Goal: Task Accomplishment & Management: Use online tool/utility

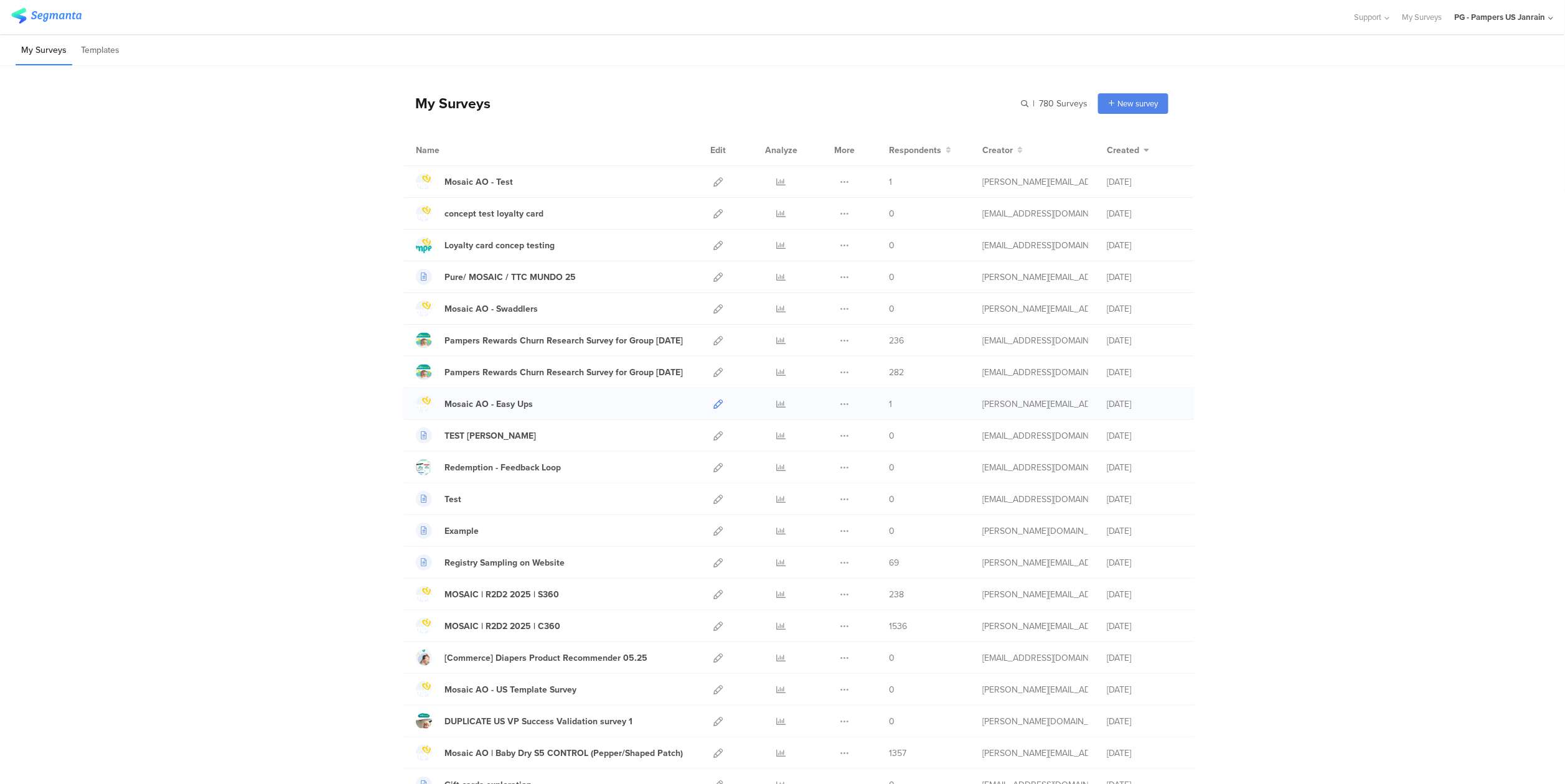
click at [713, 407] on icon at bounding box center [718, 404] width 10 height 10
click at [504, 412] on link "Mosaic AO - Easy Ups" at bounding box center [474, 403] width 117 height 16
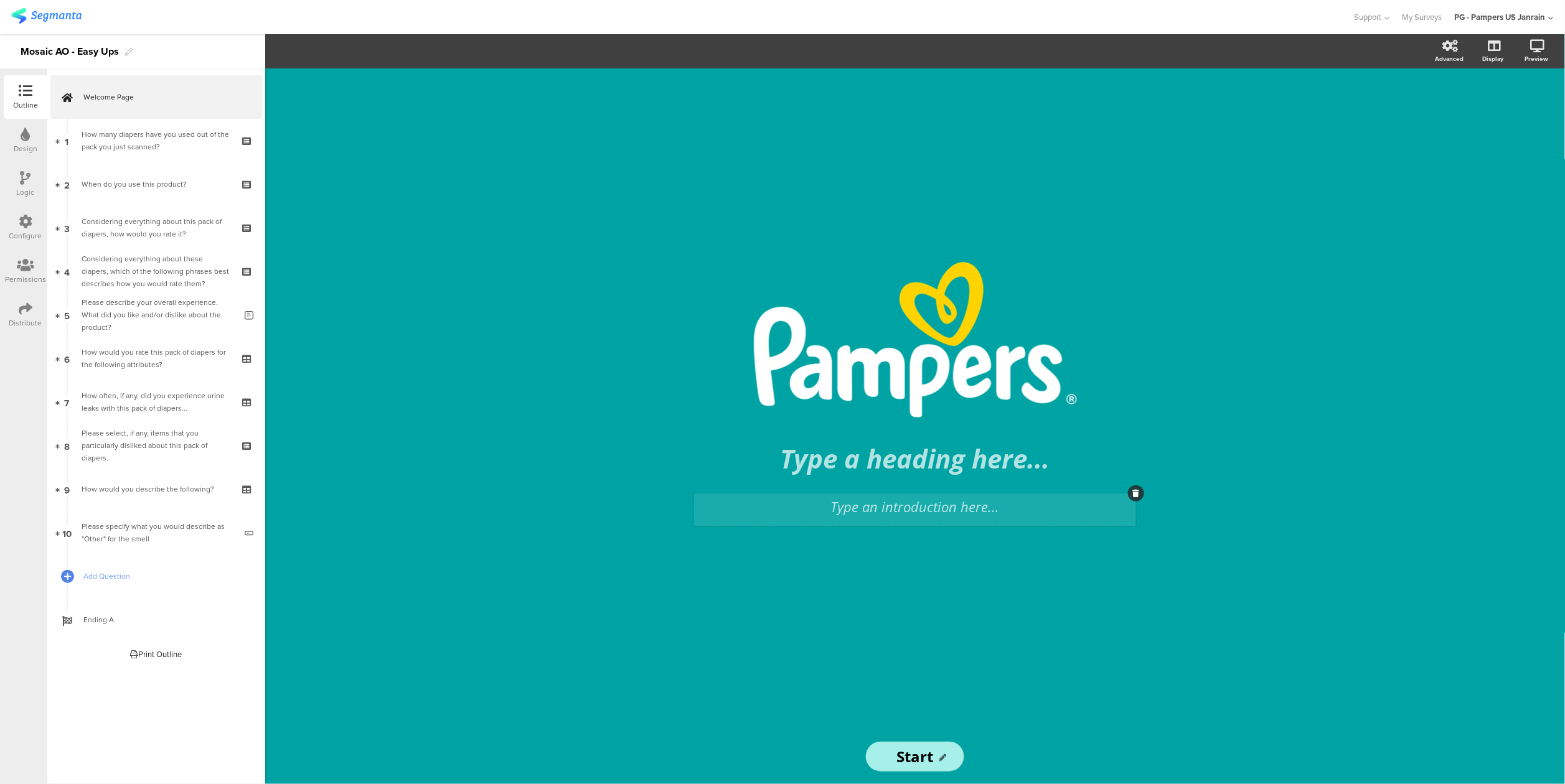
click at [950, 514] on div "Type an introduction here..." at bounding box center [915, 510] width 442 height 33
click at [955, 503] on p at bounding box center [915, 507] width 435 height 20
paste div
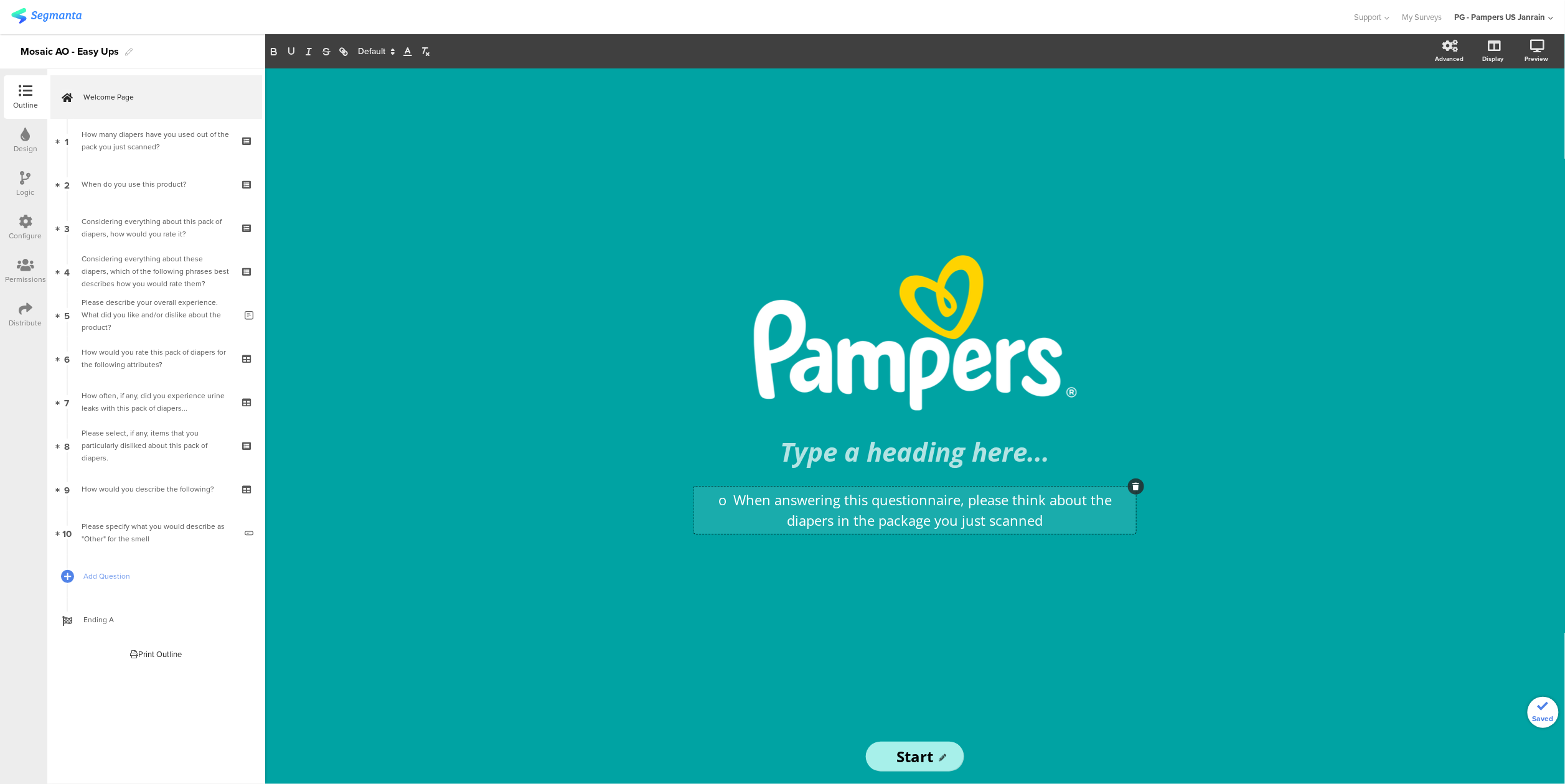
click at [737, 494] on p "o When answering this questionnaire, please think about the diapers in the pack…" at bounding box center [915, 510] width 435 height 41
click at [1038, 525] on p "When answering this questionnaire, please think about the diapers in the packag…" at bounding box center [915, 510] width 435 height 41
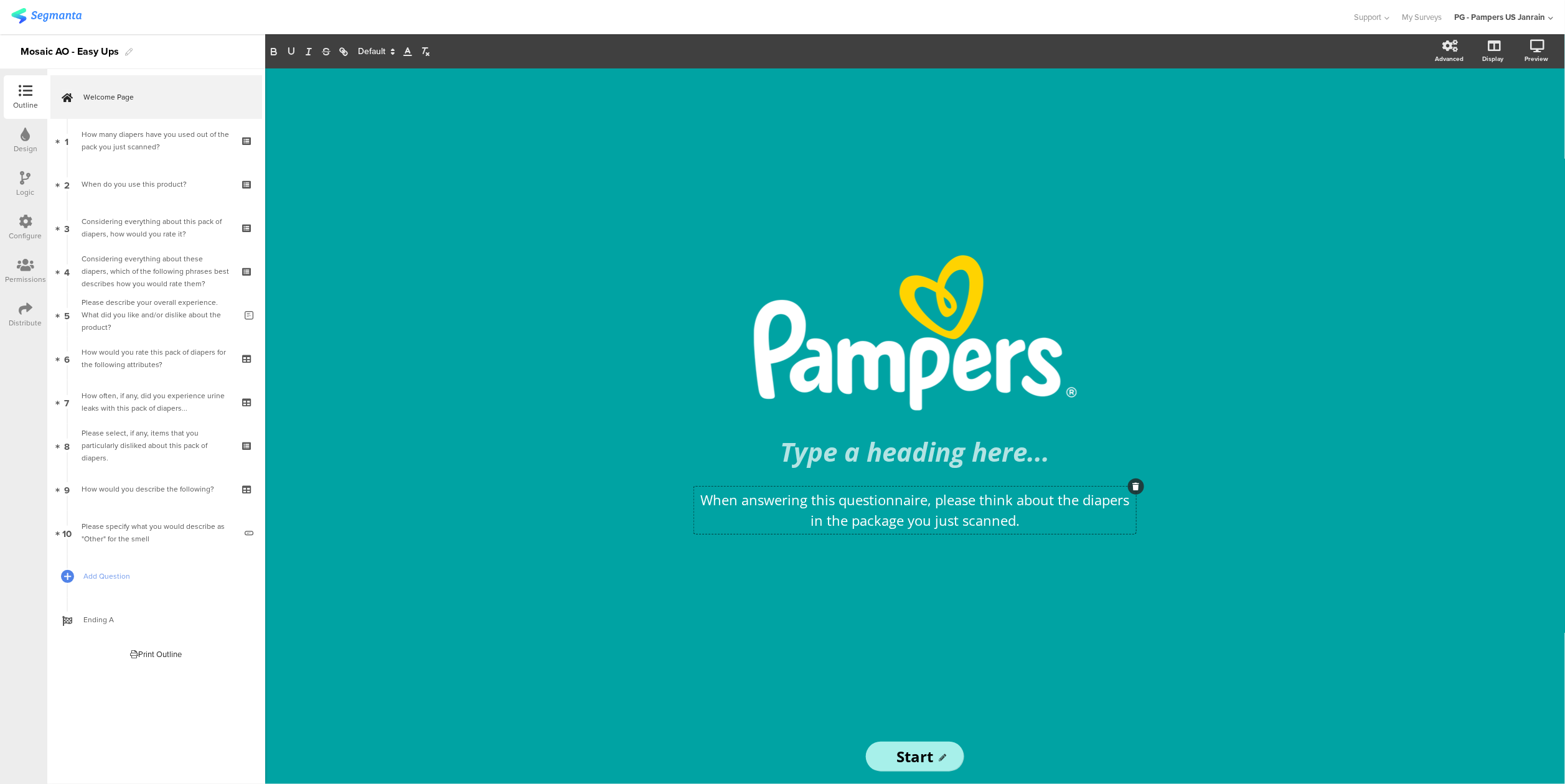
click at [636, 430] on div "/ Type a heading here... When answering this questionnaire, please think about …" at bounding box center [915, 426] width 1300 height 716
click at [1529, 165] on div "/ Type a heading here... When answering this questionnaire, please think about …" at bounding box center [915, 426] width 1300 height 716
click at [1545, 54] on div "Preview" at bounding box center [1537, 59] width 24 height 10
click at [1527, 111] on link at bounding box center [1521, 112] width 27 height 24
click at [964, 64] on section "Advanced Display Preview" at bounding box center [915, 52] width 1300 height 34
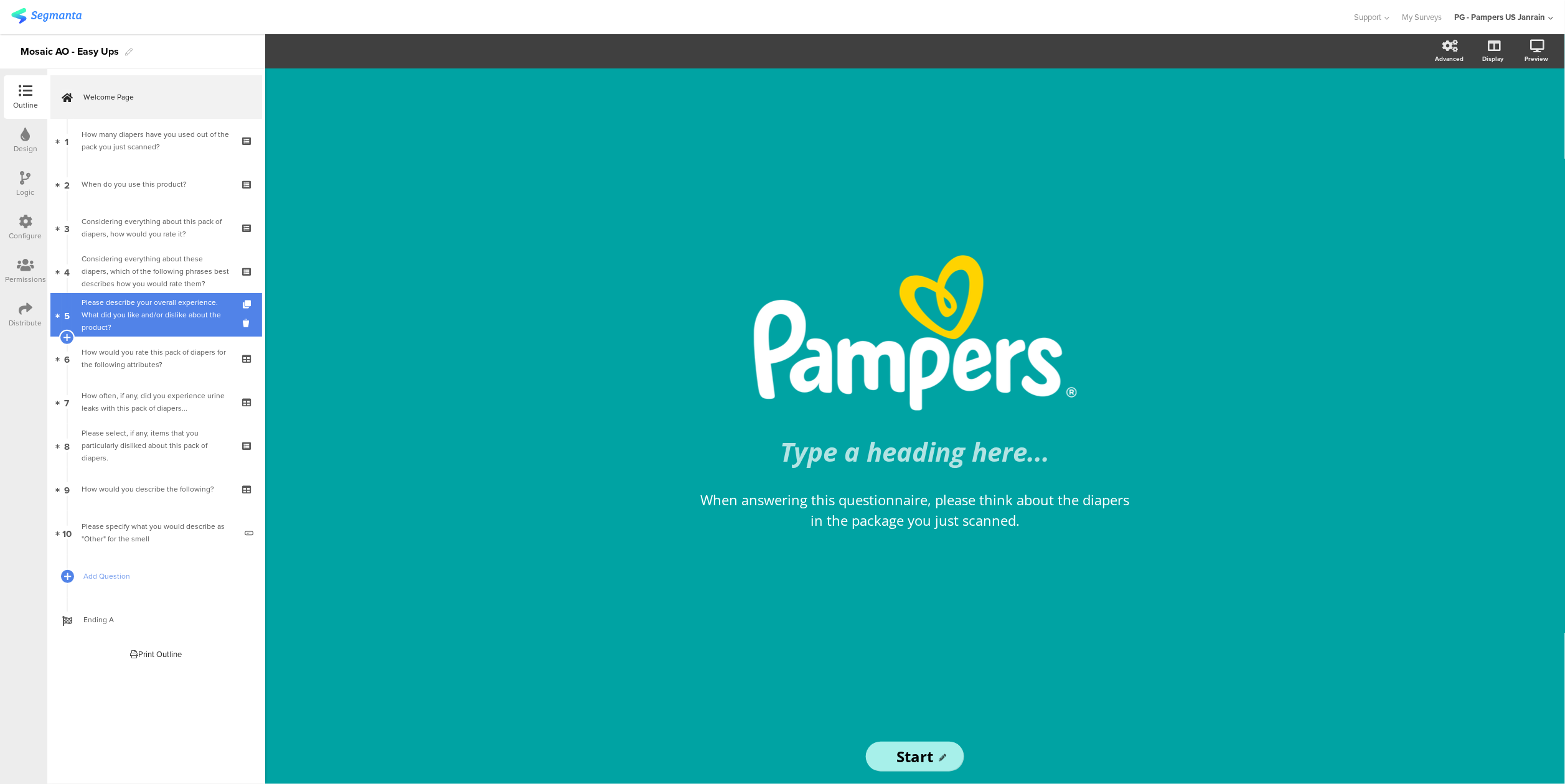
click at [151, 320] on div "Please describe your overall experience. What did you like and/or dislike about…" at bounding box center [158, 315] width 154 height 37
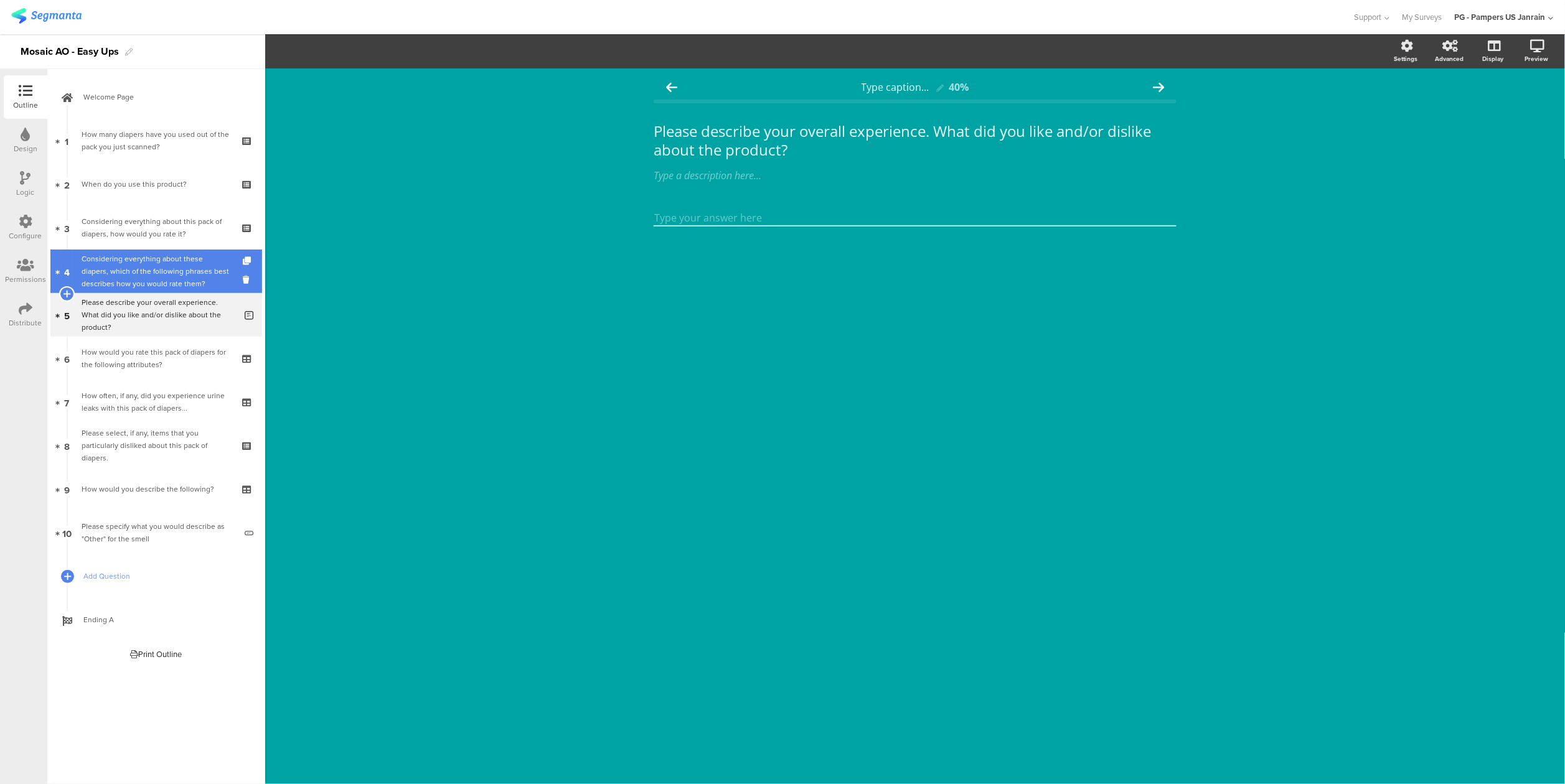
click at [160, 278] on div "Considering everything about these diapers, which of the following phrases best…" at bounding box center [156, 271] width 149 height 37
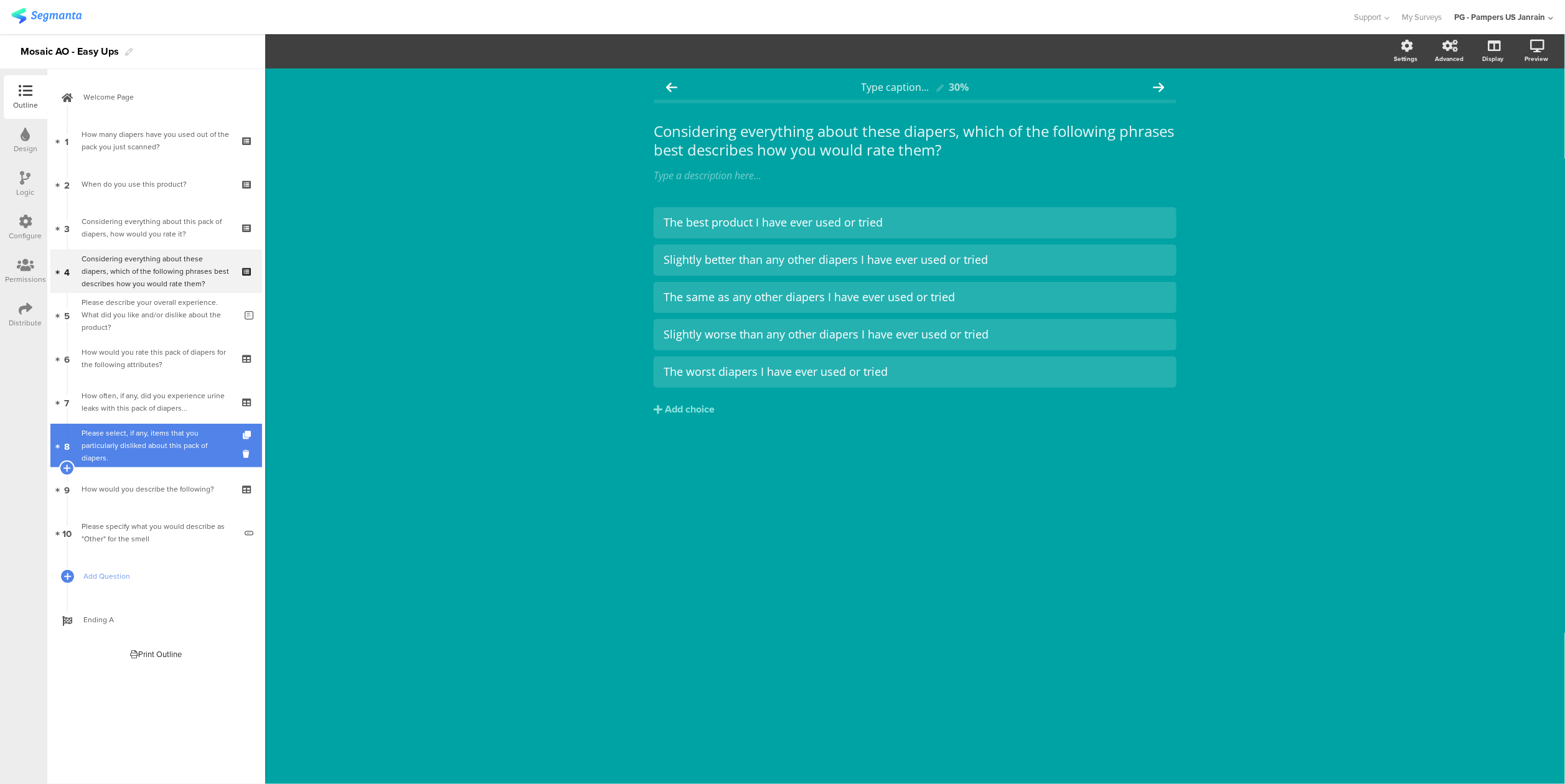
click at [112, 455] on div "Please select, if any, items that you particularly disliked about this pack of …" at bounding box center [156, 446] width 149 height 37
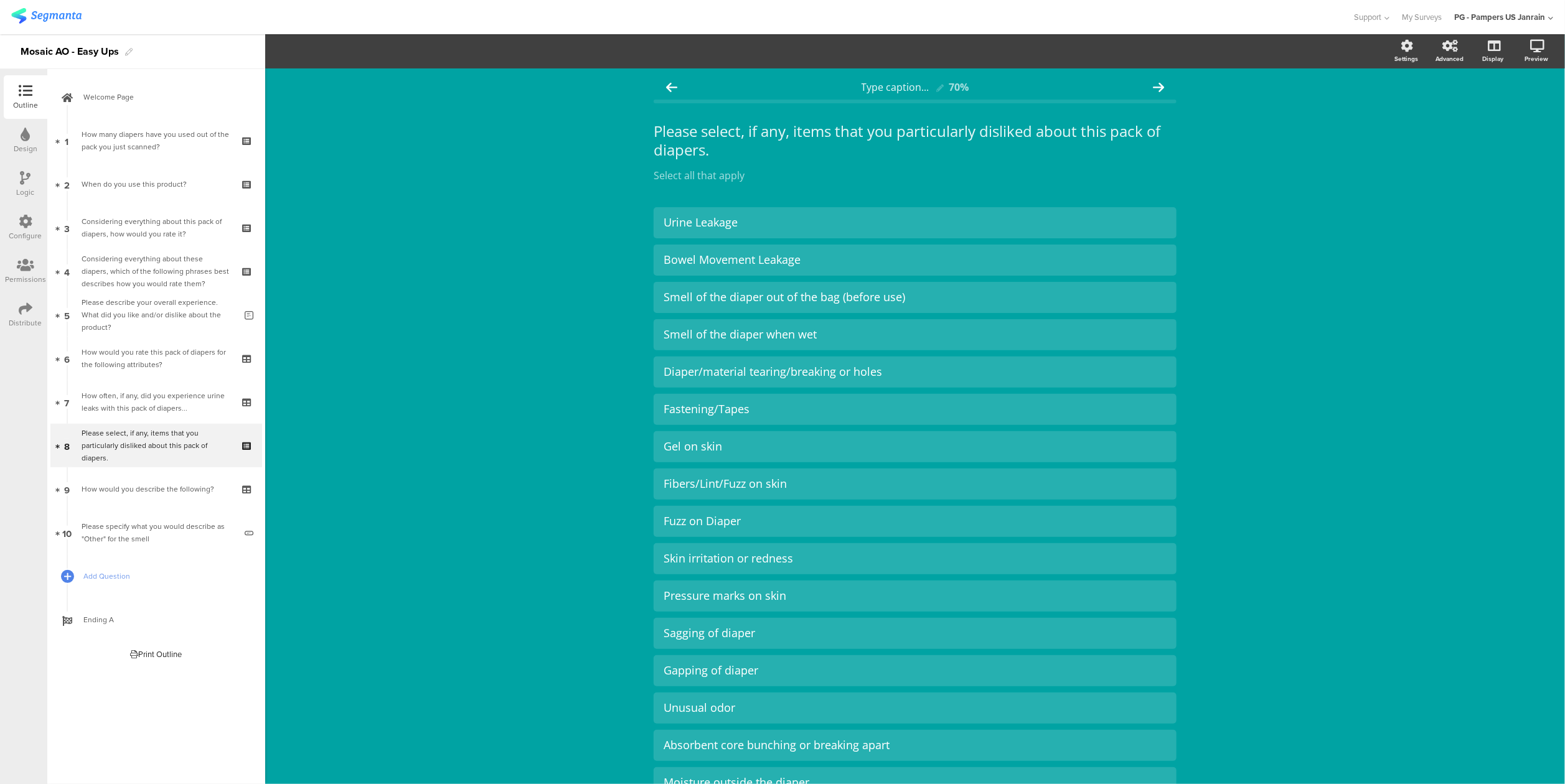
scroll to position [252, 0]
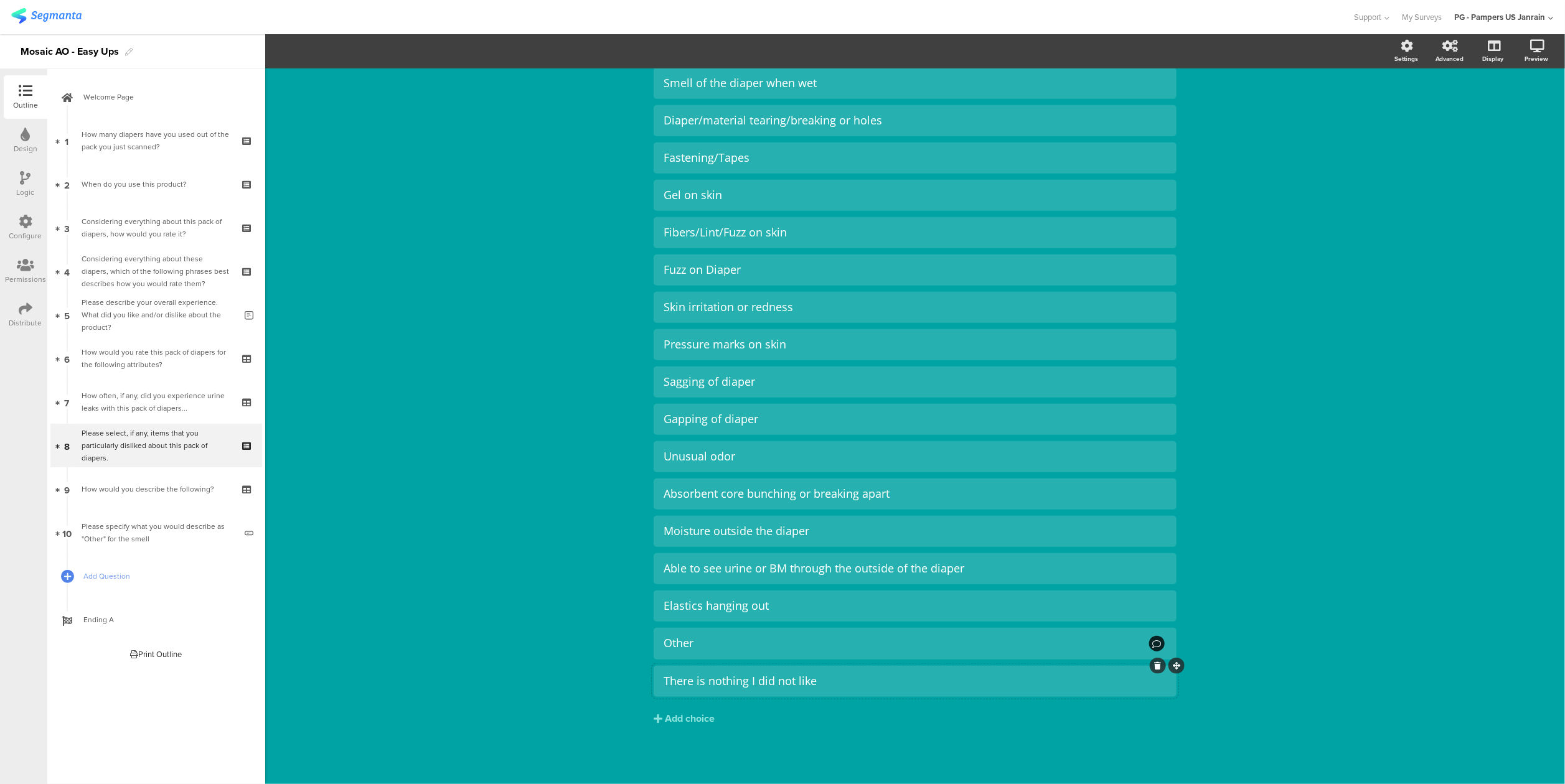
click at [827, 679] on div "There is nothing I did not like" at bounding box center [915, 681] width 503 height 14
click at [340, 51] on span "Choice options" at bounding box center [334, 51] width 66 height 14
click at [407, 110] on span at bounding box center [409, 109] width 19 height 10
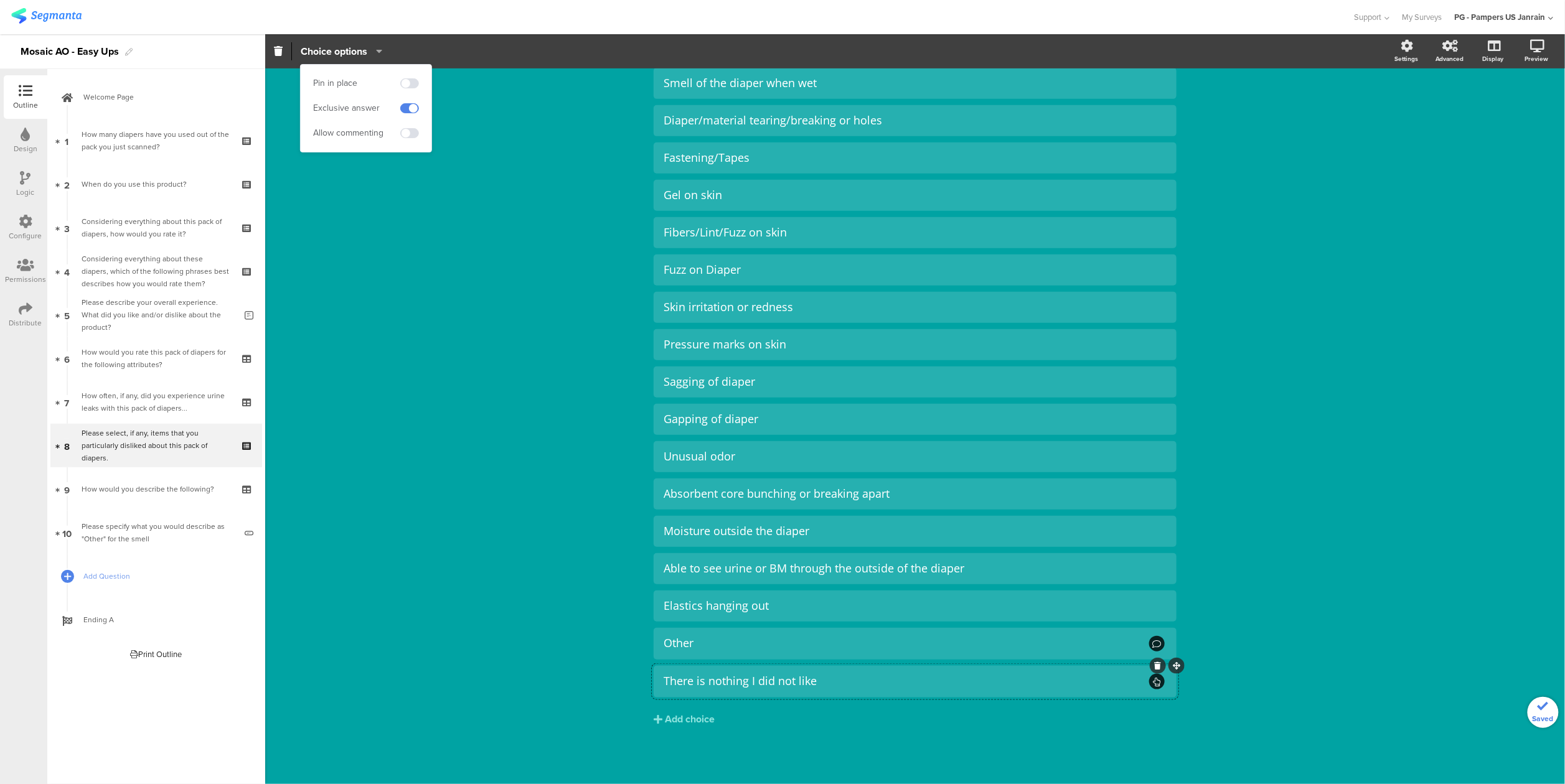
click at [422, 377] on div "Type caption... 70% Please select, if any, items that you particularly disliked…" at bounding box center [915, 301] width 1300 height 968
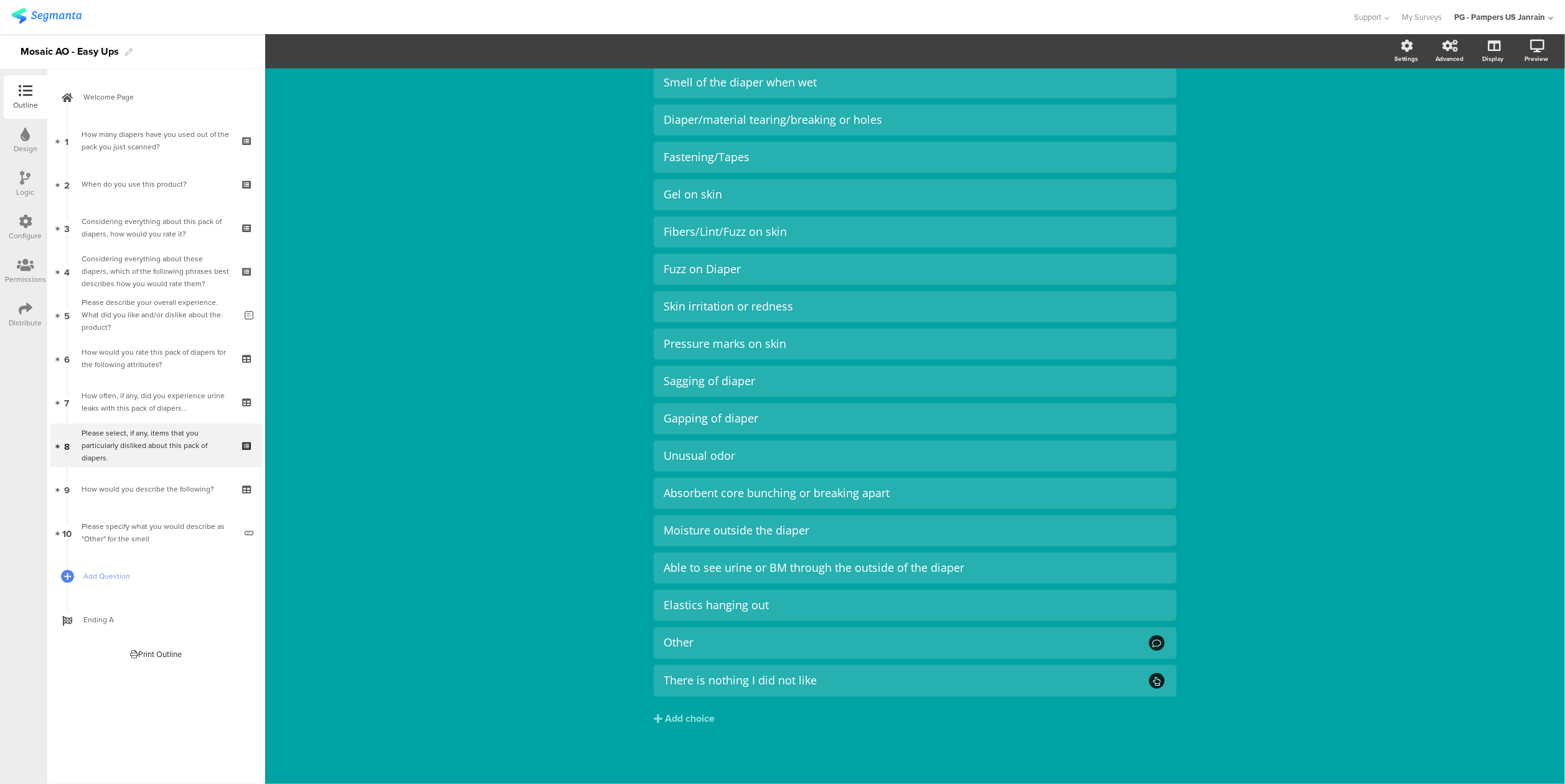
scroll to position [0, 0]
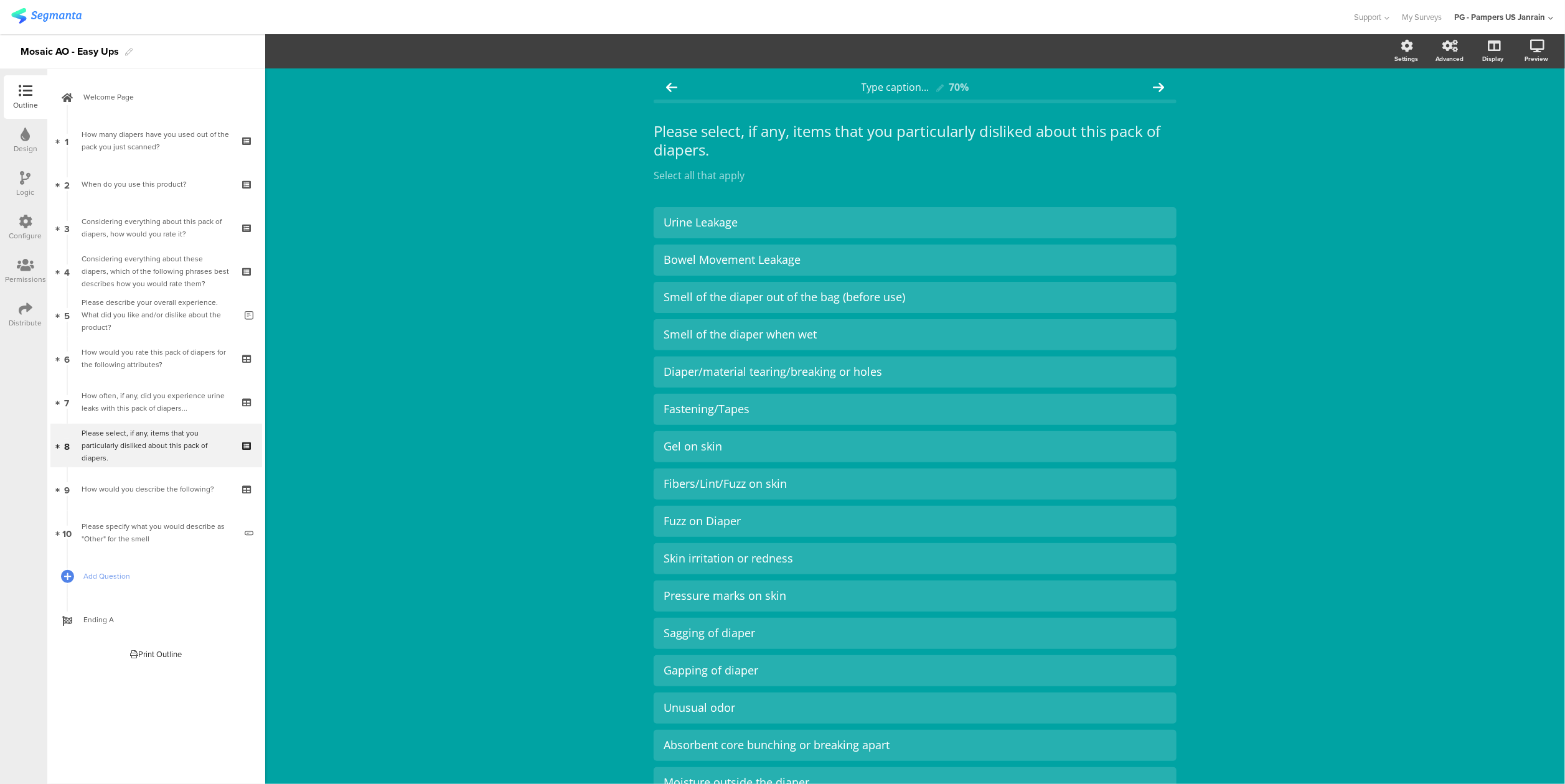
click at [529, 234] on div "Type caption... 70% Please select, if any, items that you particularly disliked…" at bounding box center [915, 552] width 1300 height 968
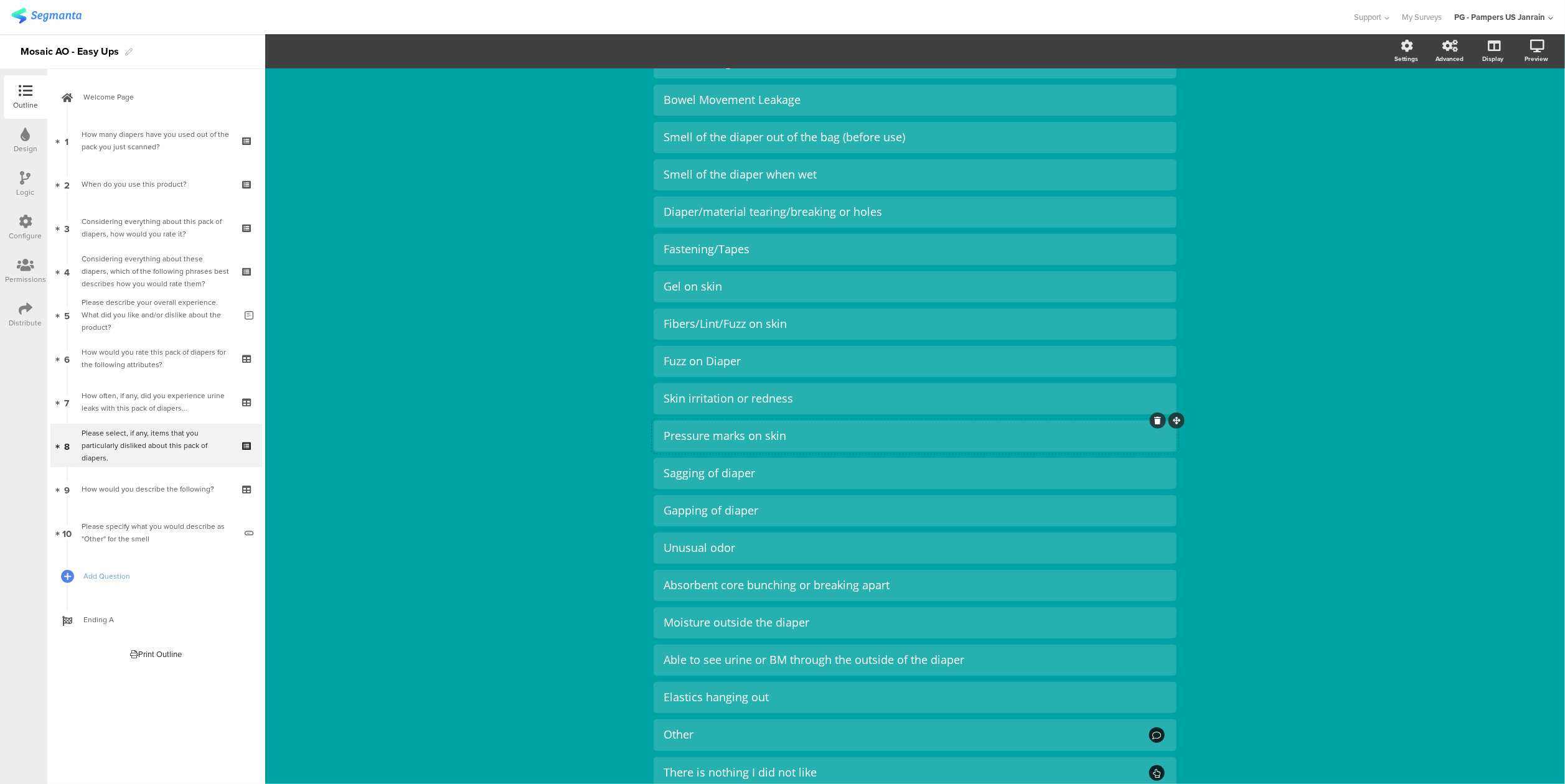
scroll to position [252, 0]
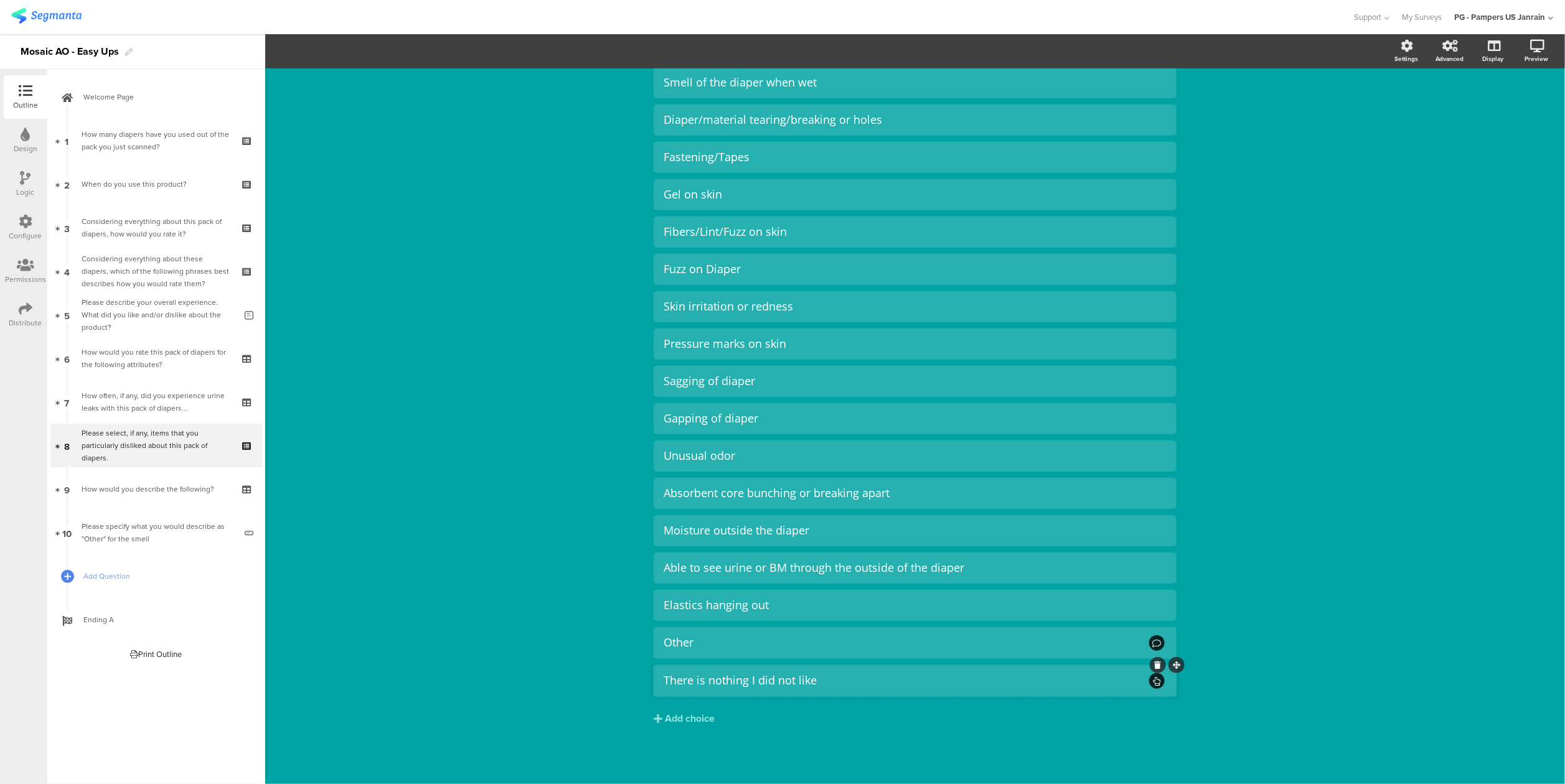
click at [939, 677] on div "There is nothing I did not like" at bounding box center [905, 681] width 484 height 14
click at [363, 34] on div "Support Help Center Live Chat My Surveys PG - Pampers US Janrain ACCOUNTS PG - …" at bounding box center [783, 17] width 1543 height 34
click at [870, 686] on div "There is nothing I did not like" at bounding box center [905, 681] width 484 height 14
click at [361, 49] on span "Choice options" at bounding box center [334, 51] width 66 height 14
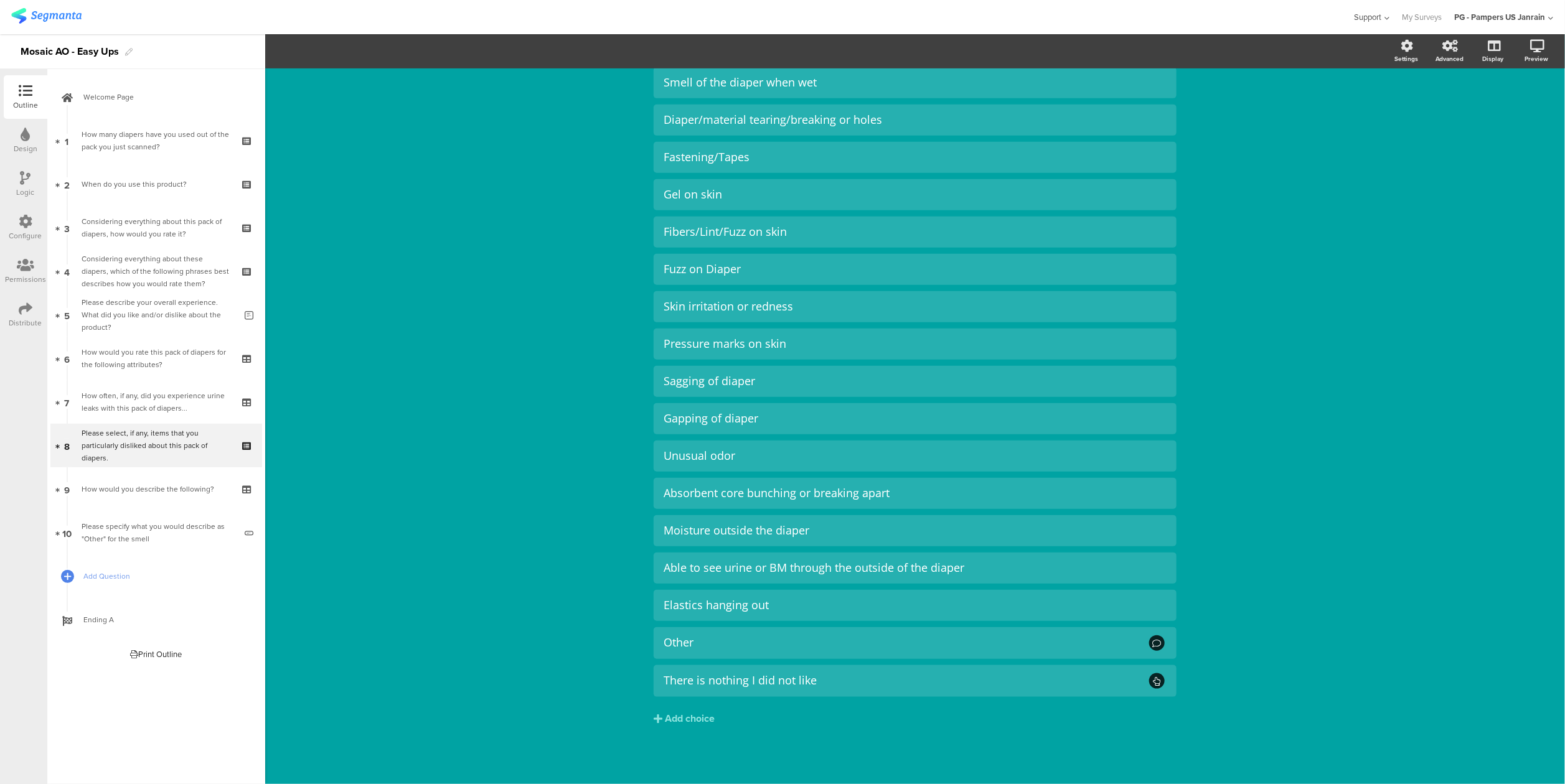
click at [1384, 20] on icon at bounding box center [1386, 18] width 8 height 10
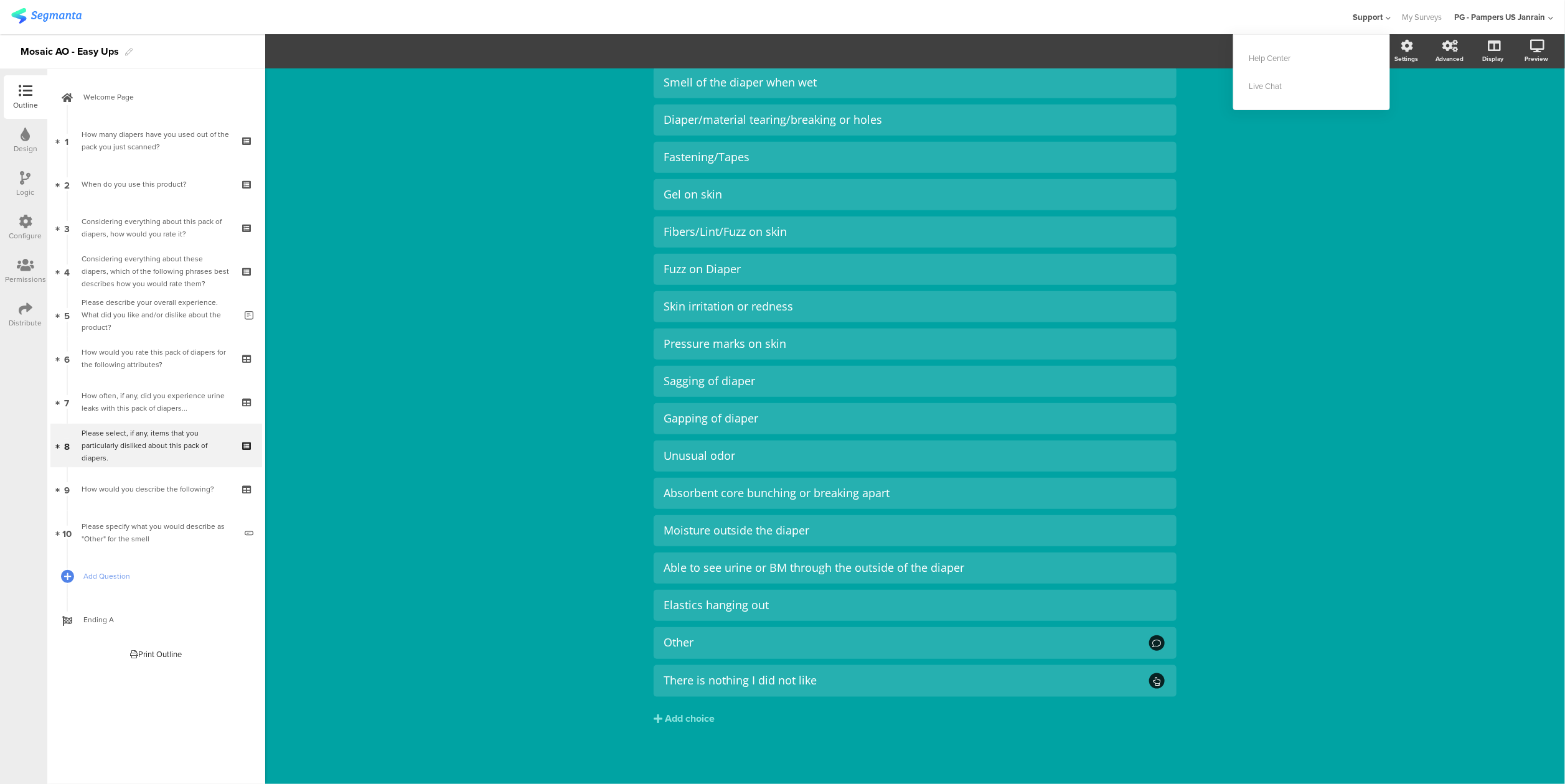
click at [1380, 22] on span "Support" at bounding box center [1368, 17] width 30 height 12
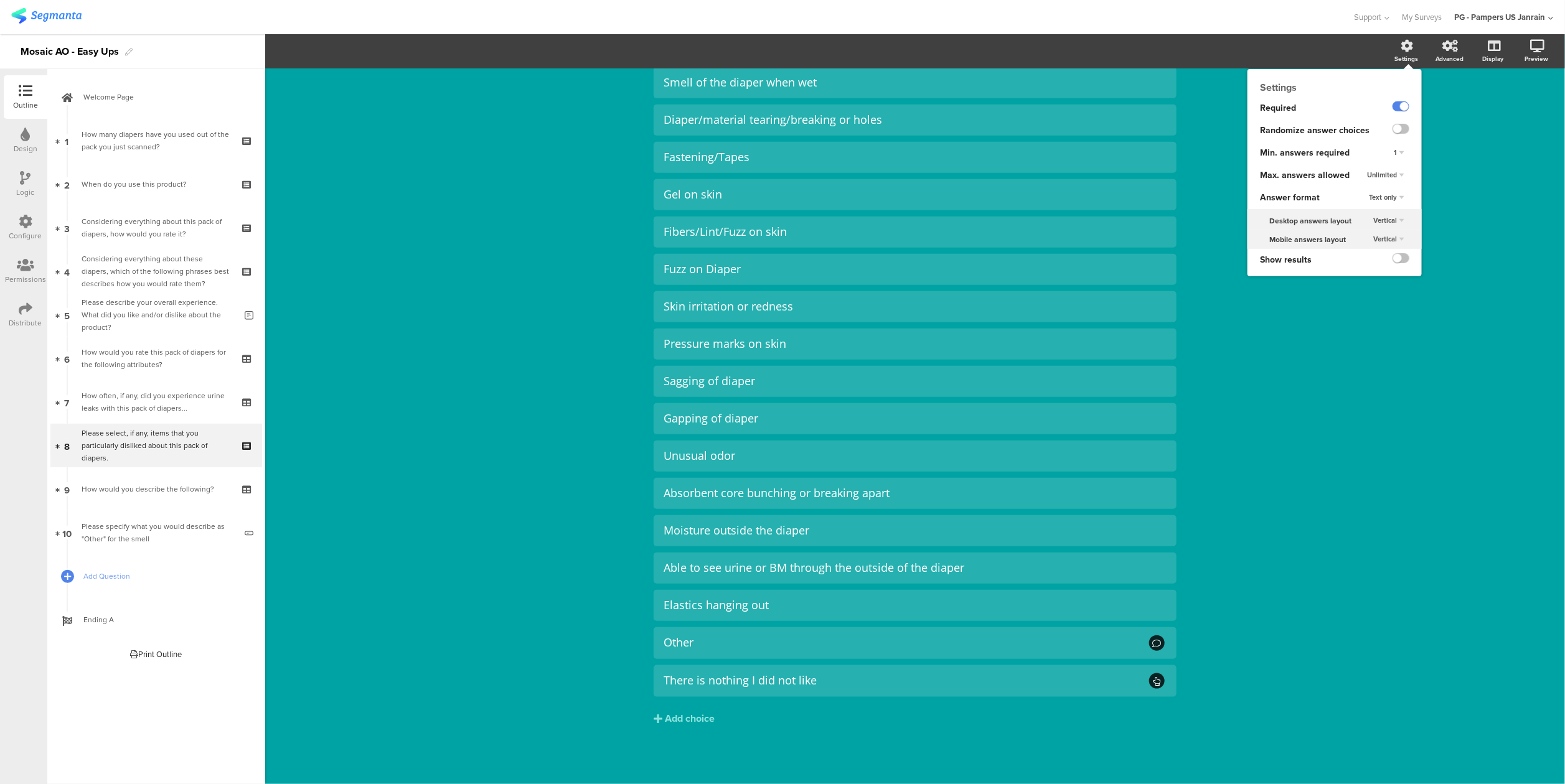
click at [1393, 71] on div "Settings Required Randomize answer choices Min. answers required 1 Max. answers…" at bounding box center [1334, 172] width 174 height 207
click at [1400, 57] on div "Settings" at bounding box center [1412, 52] width 43 height 31
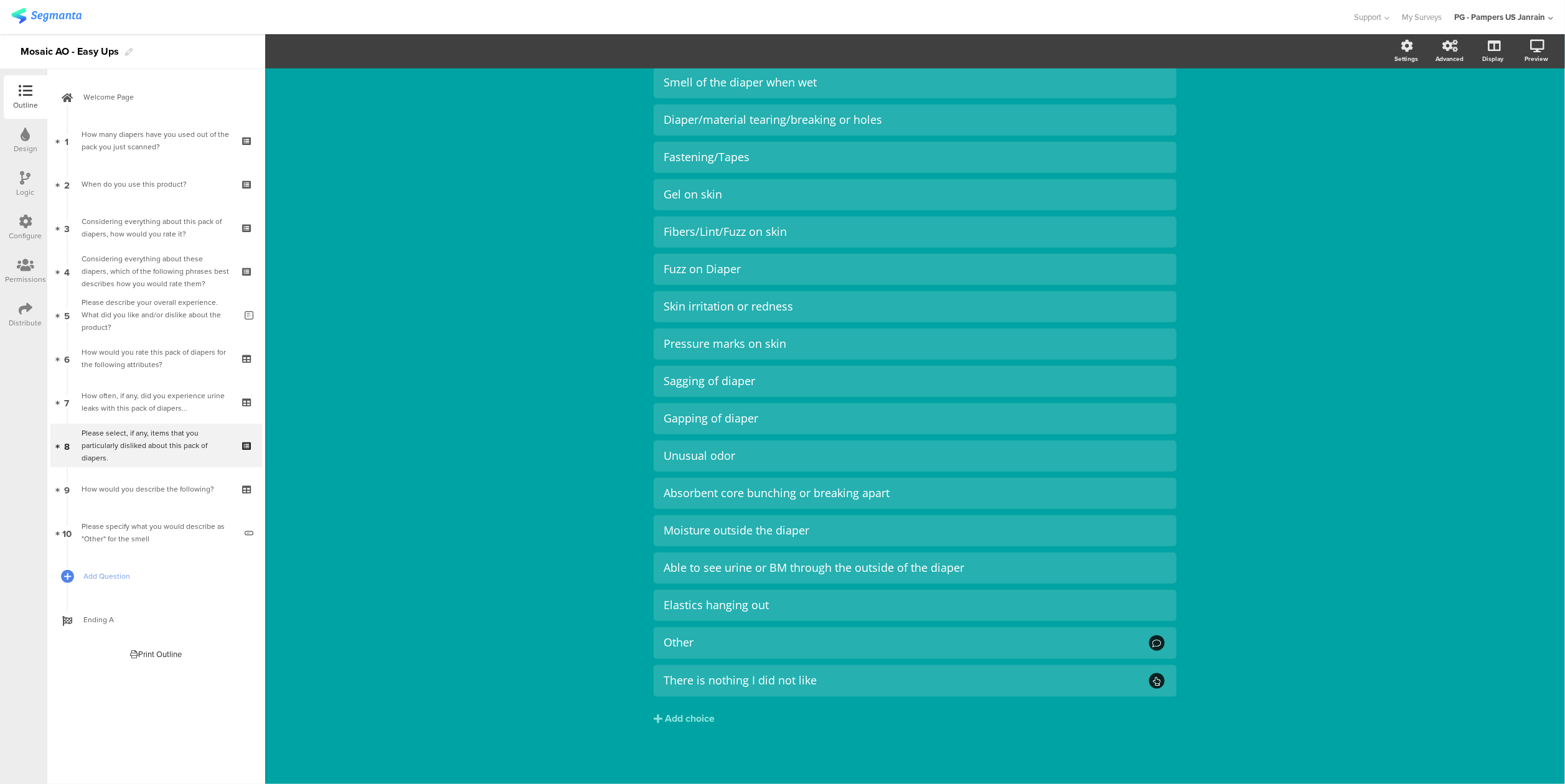
click at [1285, 151] on div "Type caption... 70% Please select, if any, items that you particularly disliked…" at bounding box center [915, 300] width 1300 height 968
click at [183, 549] on link "10 Please specify what you would describe as "Other" for the smell" at bounding box center [156, 532] width 211 height 43
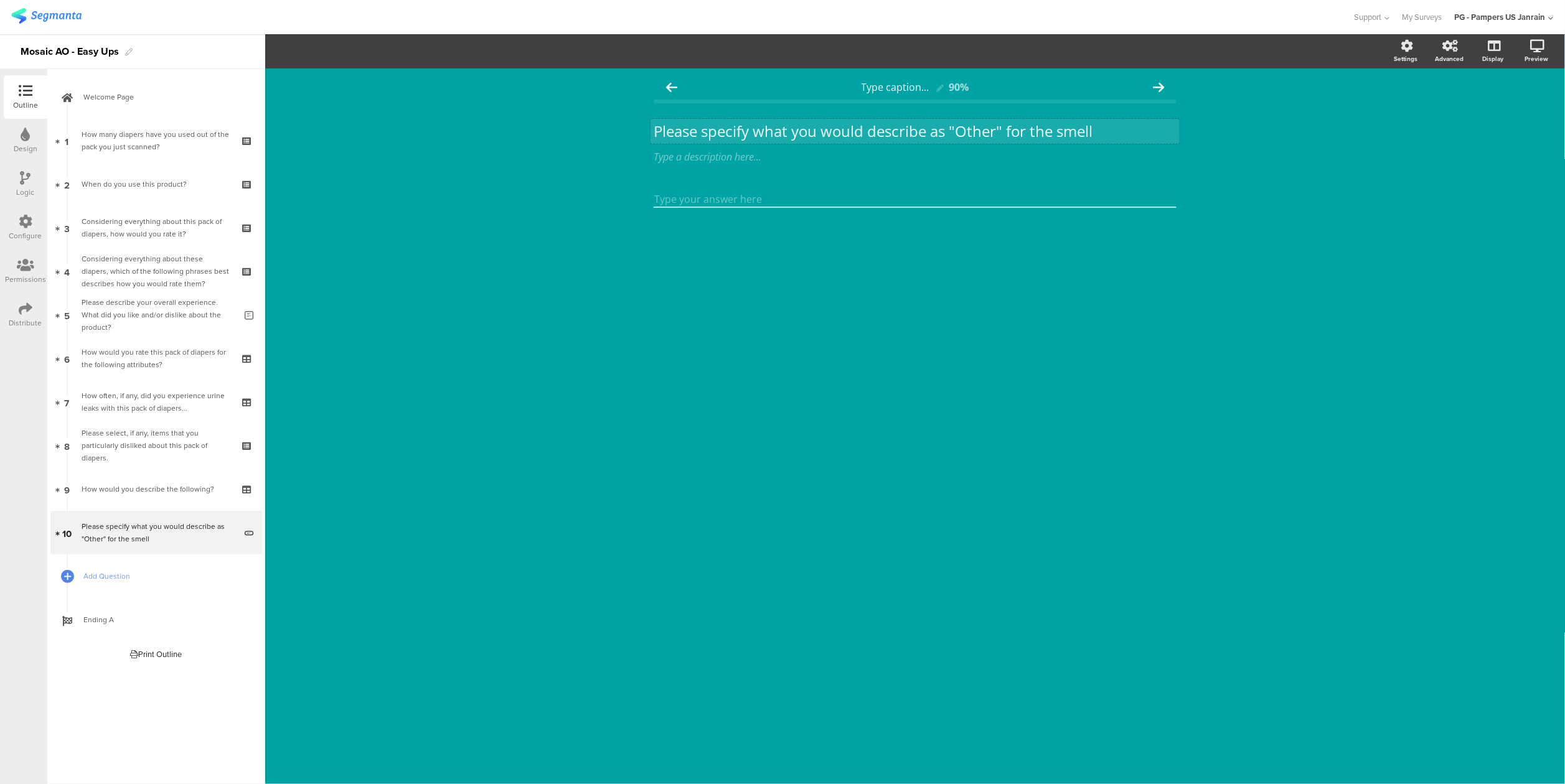
click at [972, 123] on div "Please specify what you would describe as "Other" for the smell Please specify …" at bounding box center [915, 131] width 529 height 25
drag, startPoint x: 1138, startPoint y: 134, endPoint x: 594, endPoint y: 134, distance: 544.0
click at [594, 134] on div "Type caption... 90% Please specify what you would describe as "Other" for the s…" at bounding box center [915, 426] width 1300 height 716
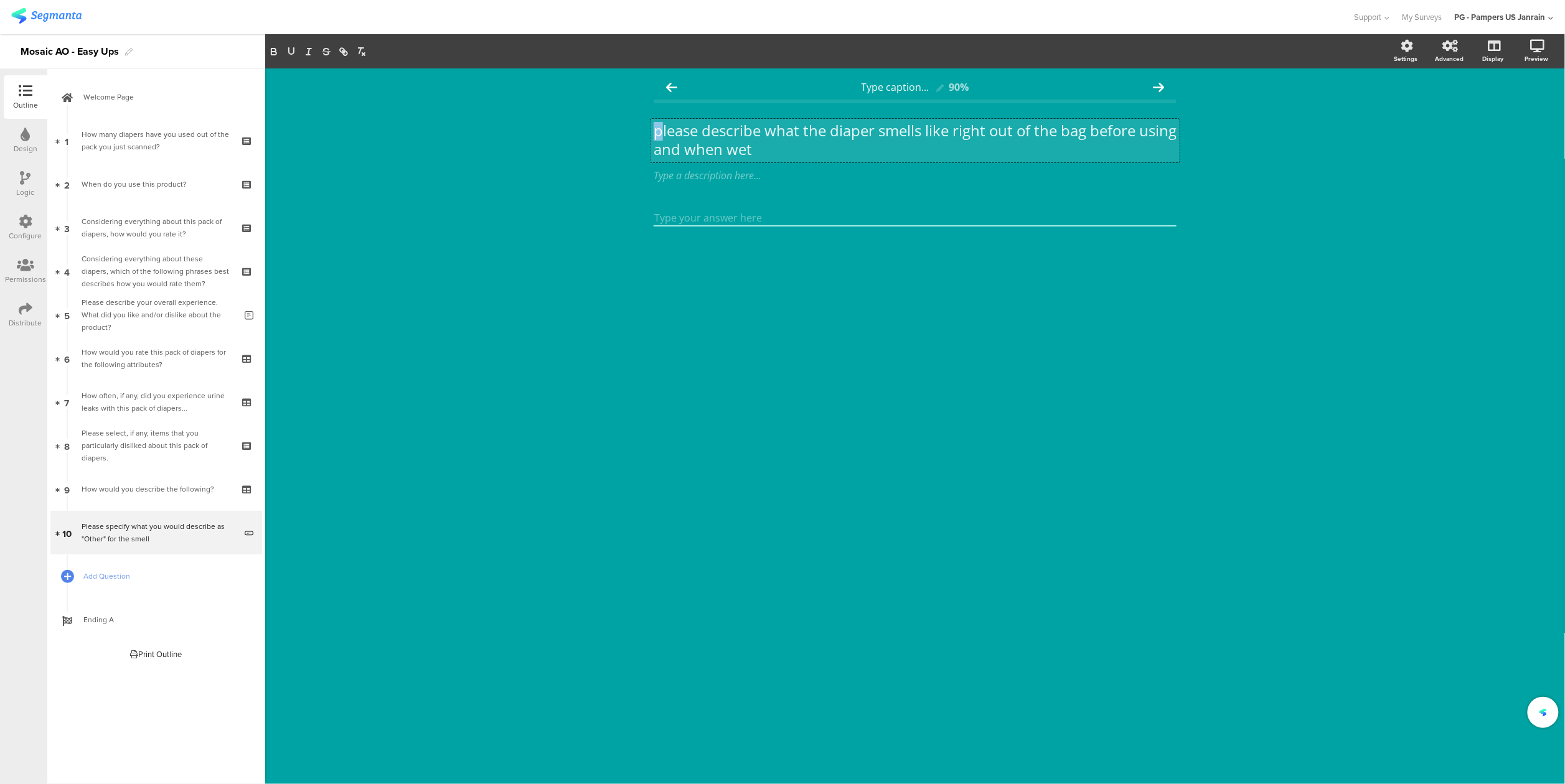
click at [658, 134] on p "please describe what the diaper smells like right out of the bag before using a…" at bounding box center [915, 140] width 523 height 37
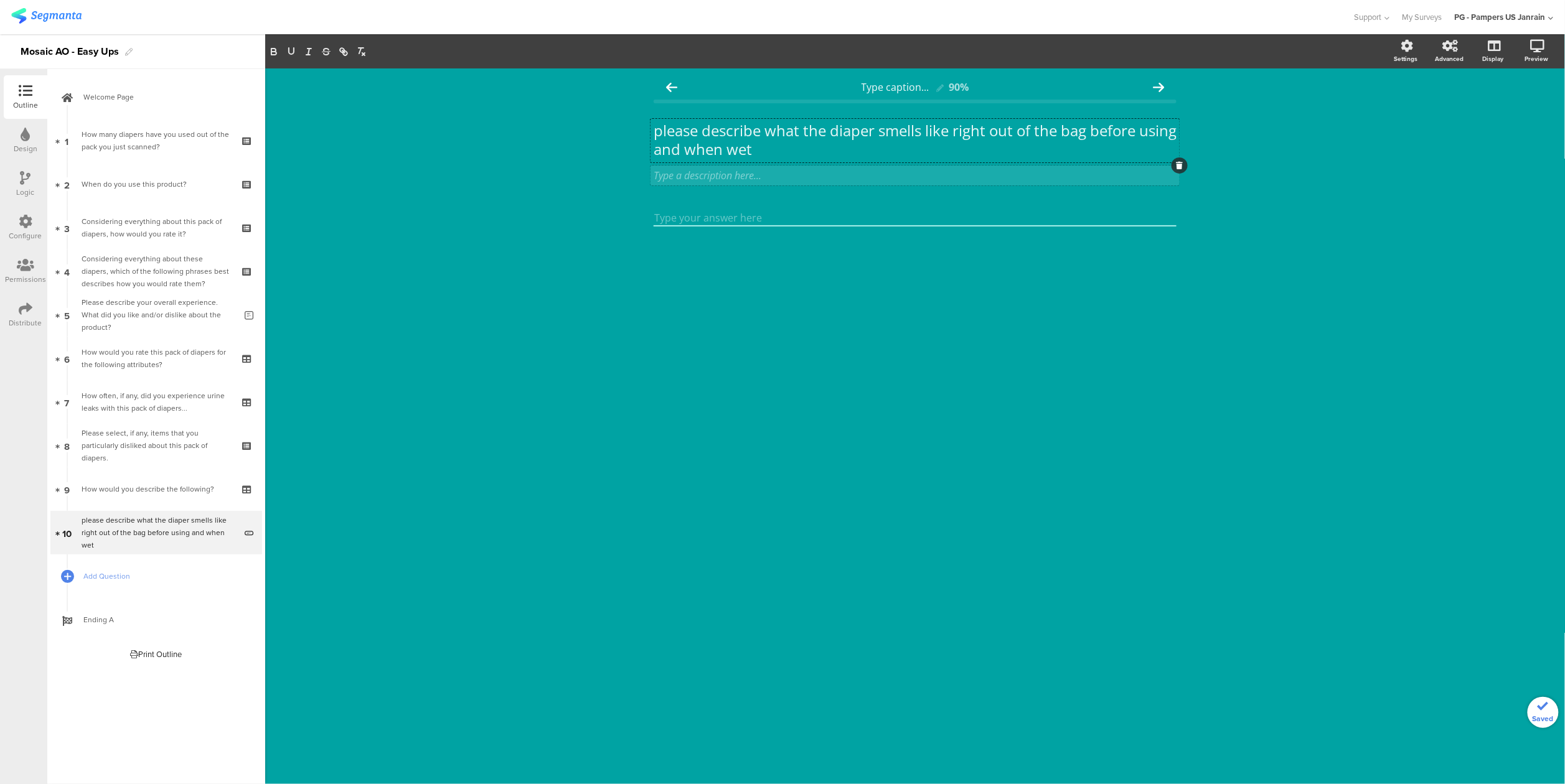
scroll to position [0, 0]
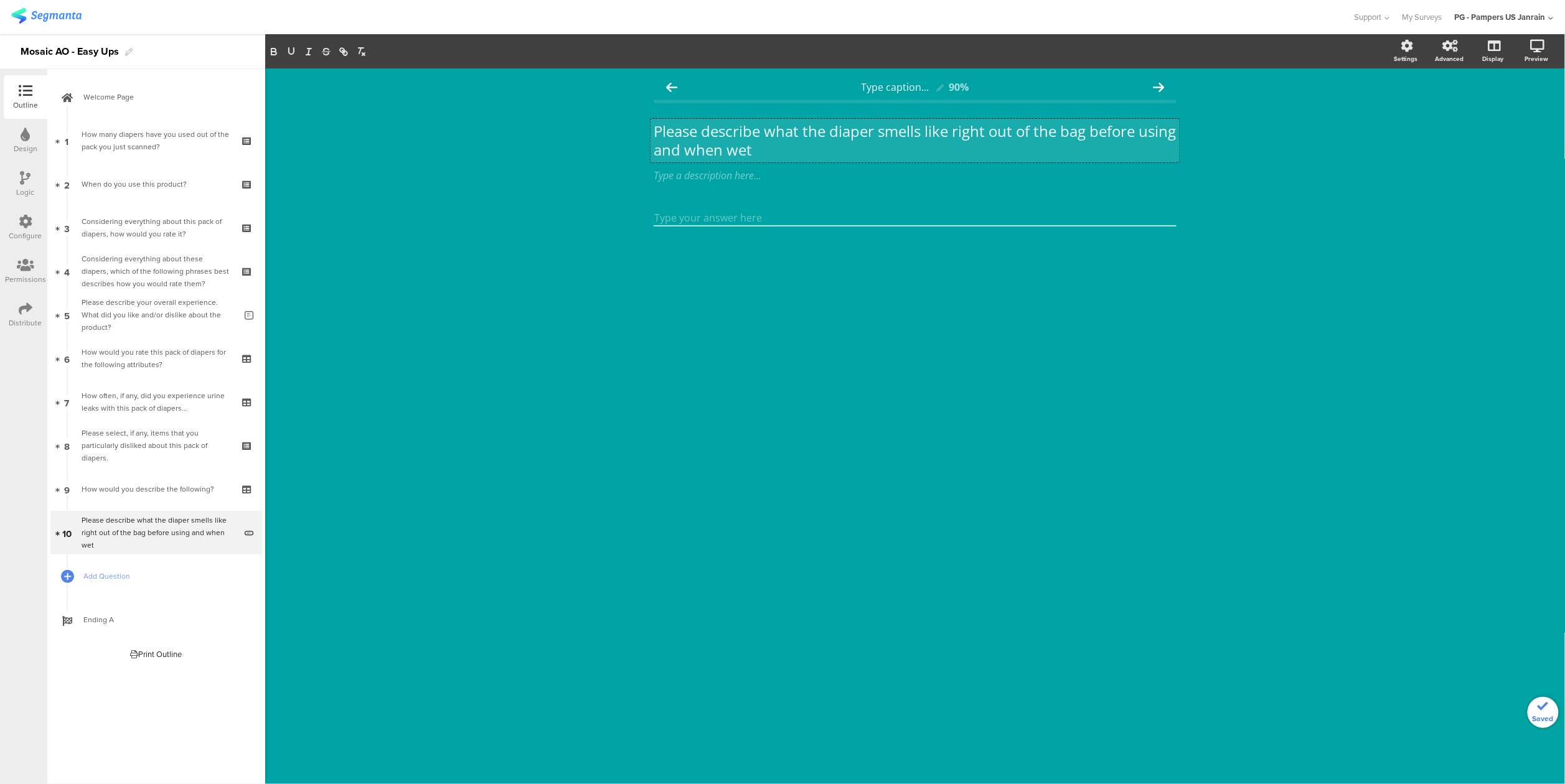
click at [801, 149] on p "Please describe what the diaper smells like right out of the bag before using a…" at bounding box center [915, 140] width 523 height 37
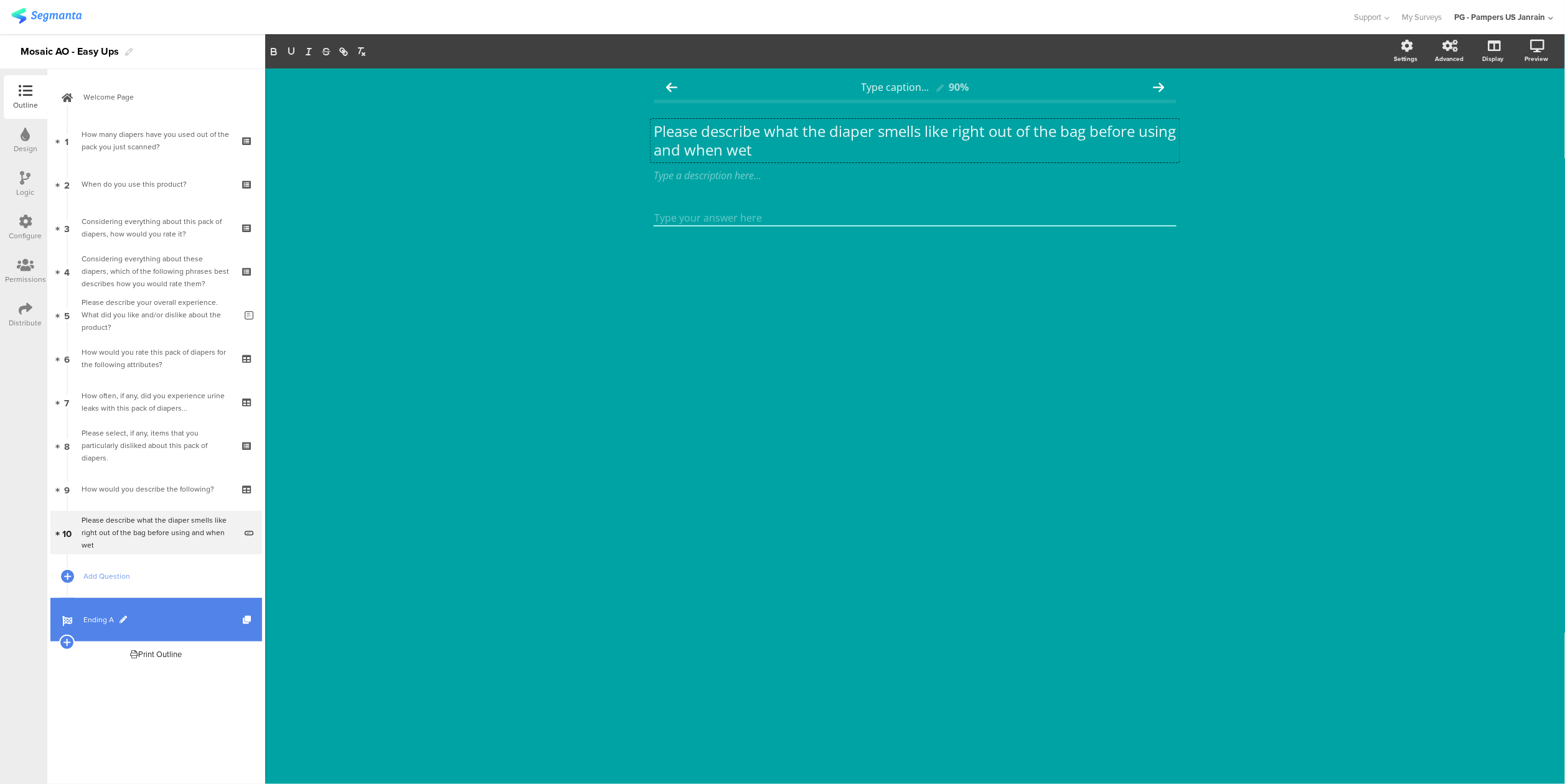
click at [147, 627] on link "Ending A" at bounding box center [156, 620] width 211 height 43
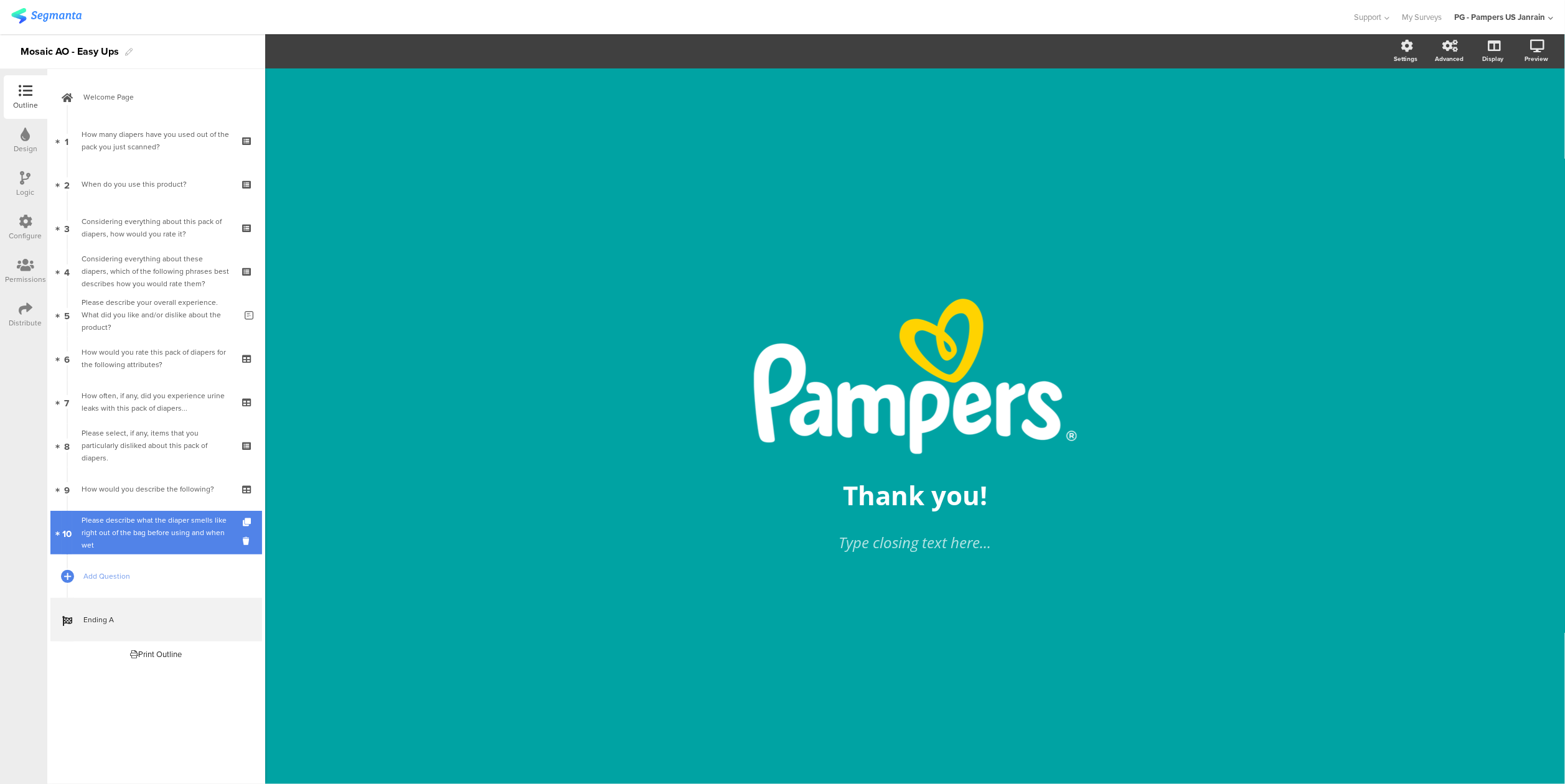
click at [175, 529] on div "Please describe what the diaper smells like right out of the bag before using a…" at bounding box center [158, 532] width 154 height 37
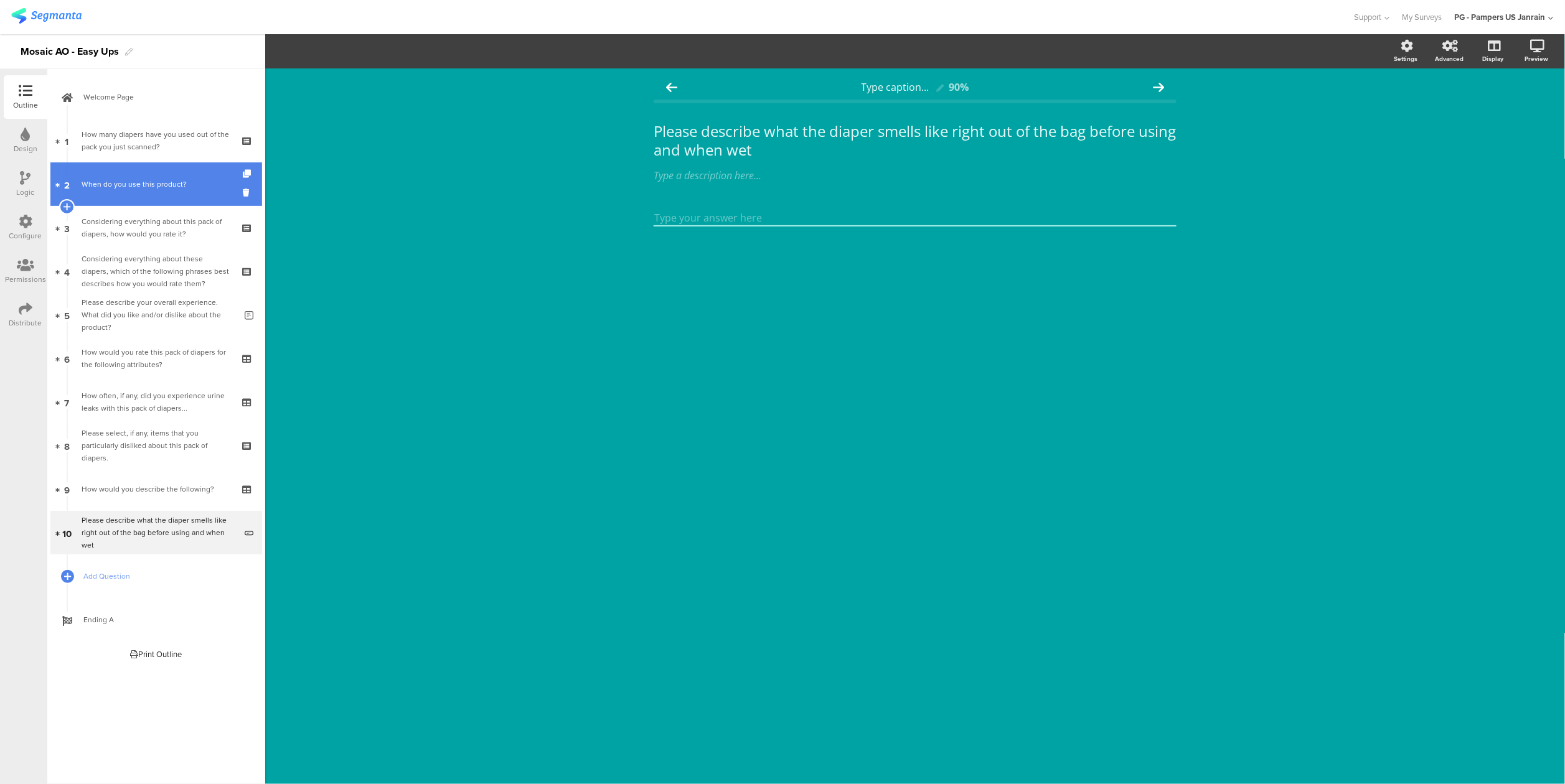
click at [157, 190] on link "2 When do you use this product?" at bounding box center [156, 184] width 211 height 43
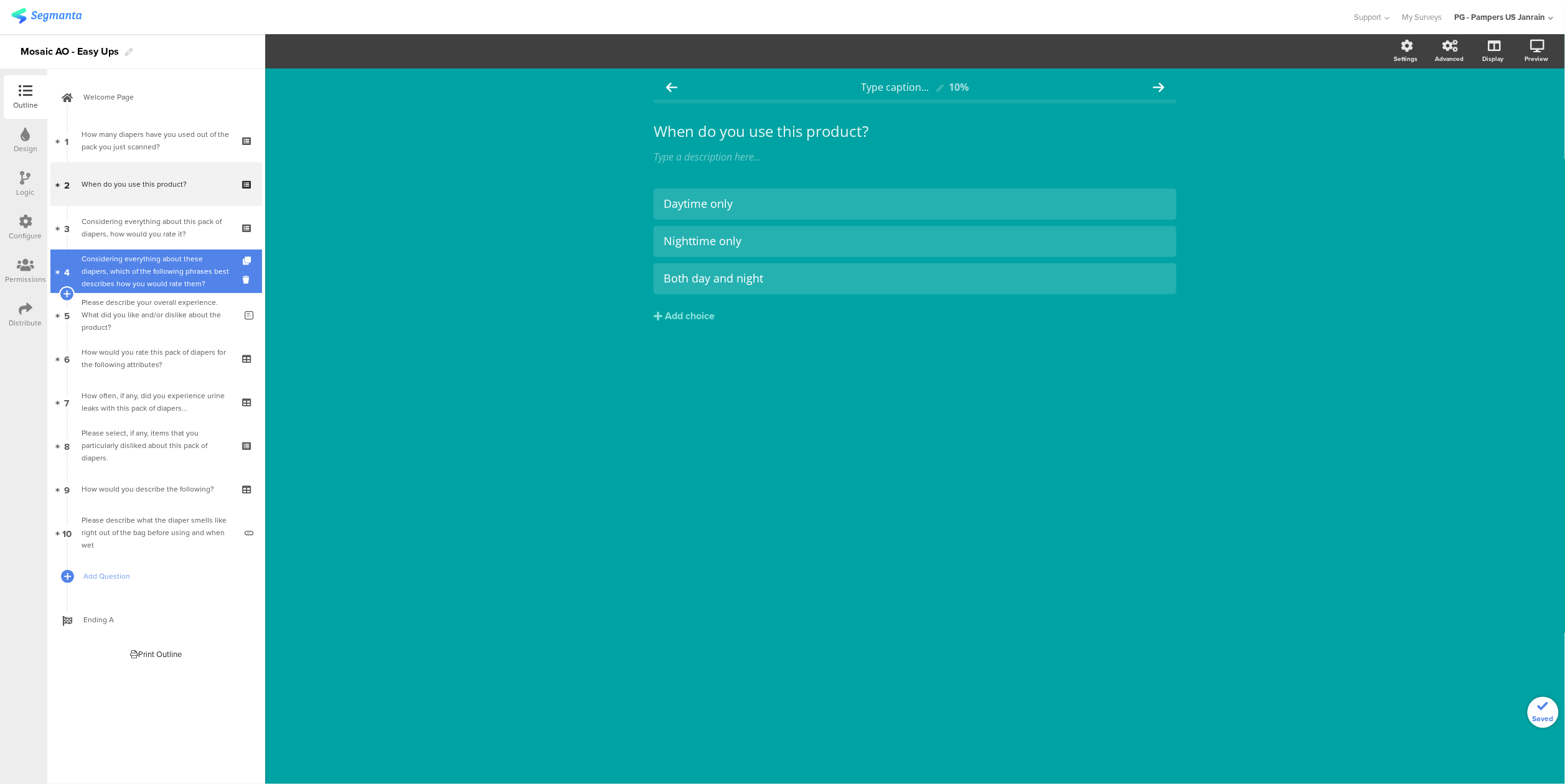
click at [160, 274] on div "Considering everything about these diapers, which of the following phrases best…" at bounding box center [156, 271] width 149 height 37
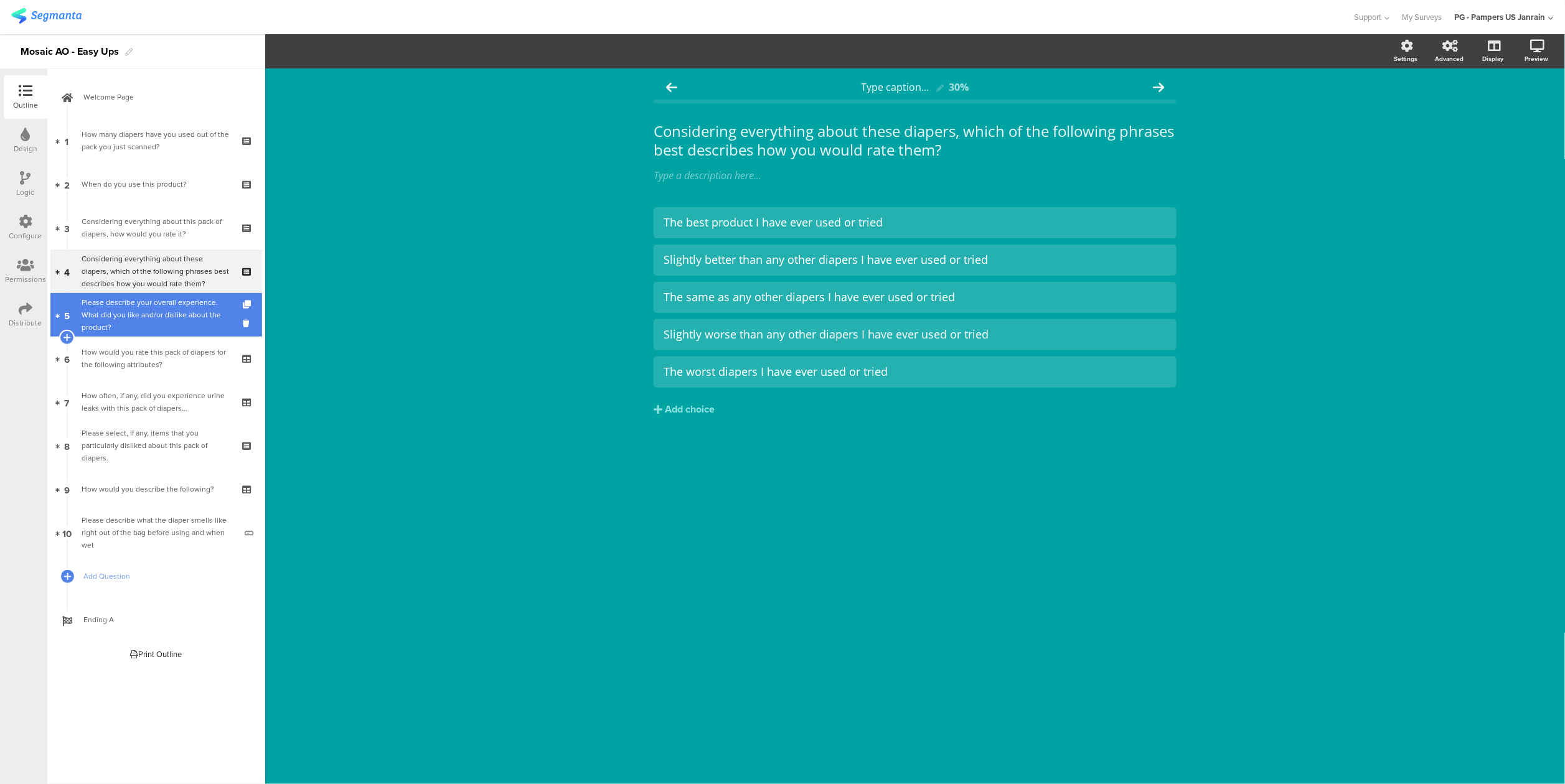
click at [148, 323] on div "Please describe your overall experience. What did you like and/or dislike about…" at bounding box center [158, 315] width 154 height 37
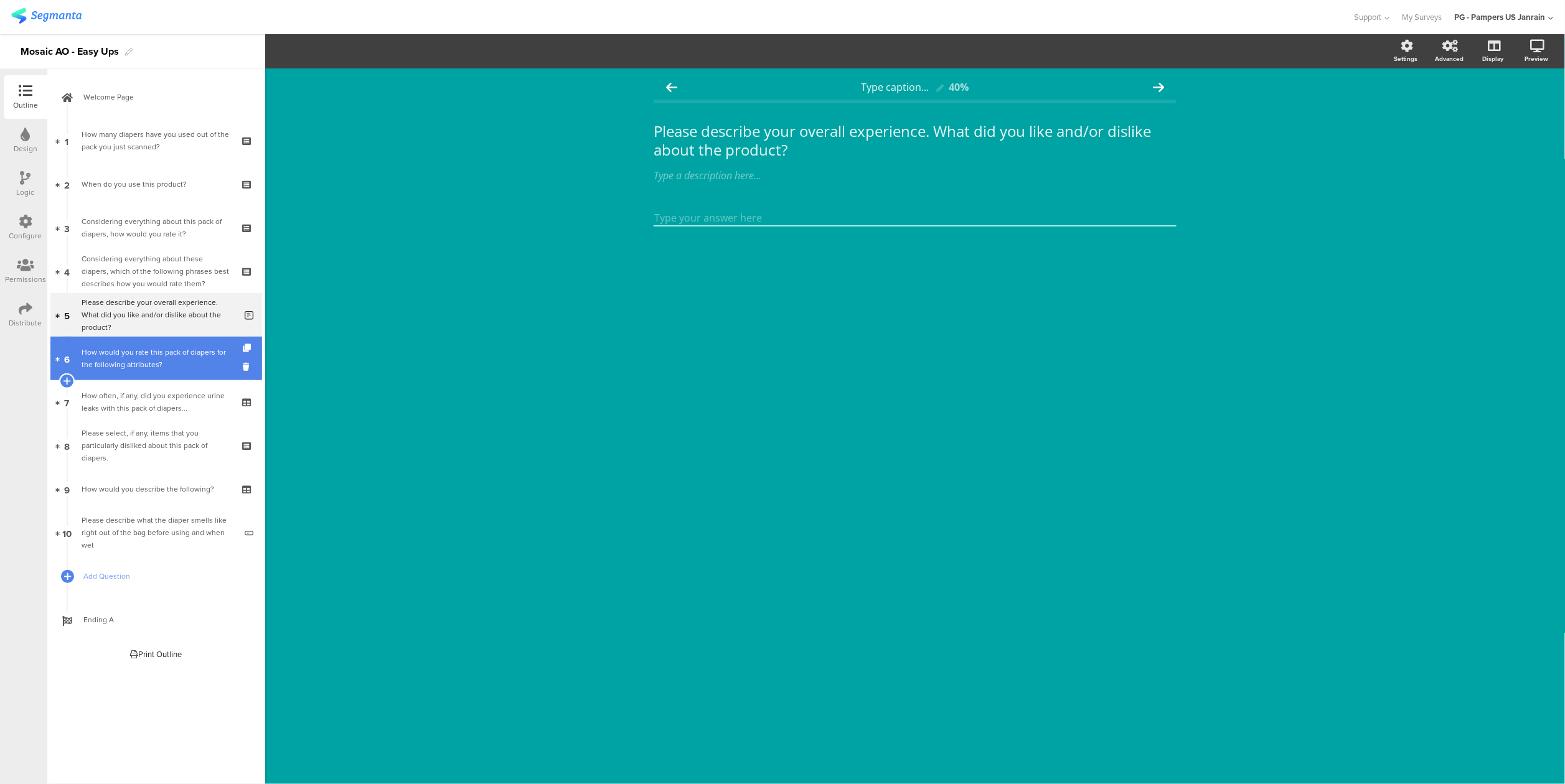
click at [155, 348] on div "How would you rate this pack of diapers for the following attributes?" at bounding box center [156, 358] width 149 height 25
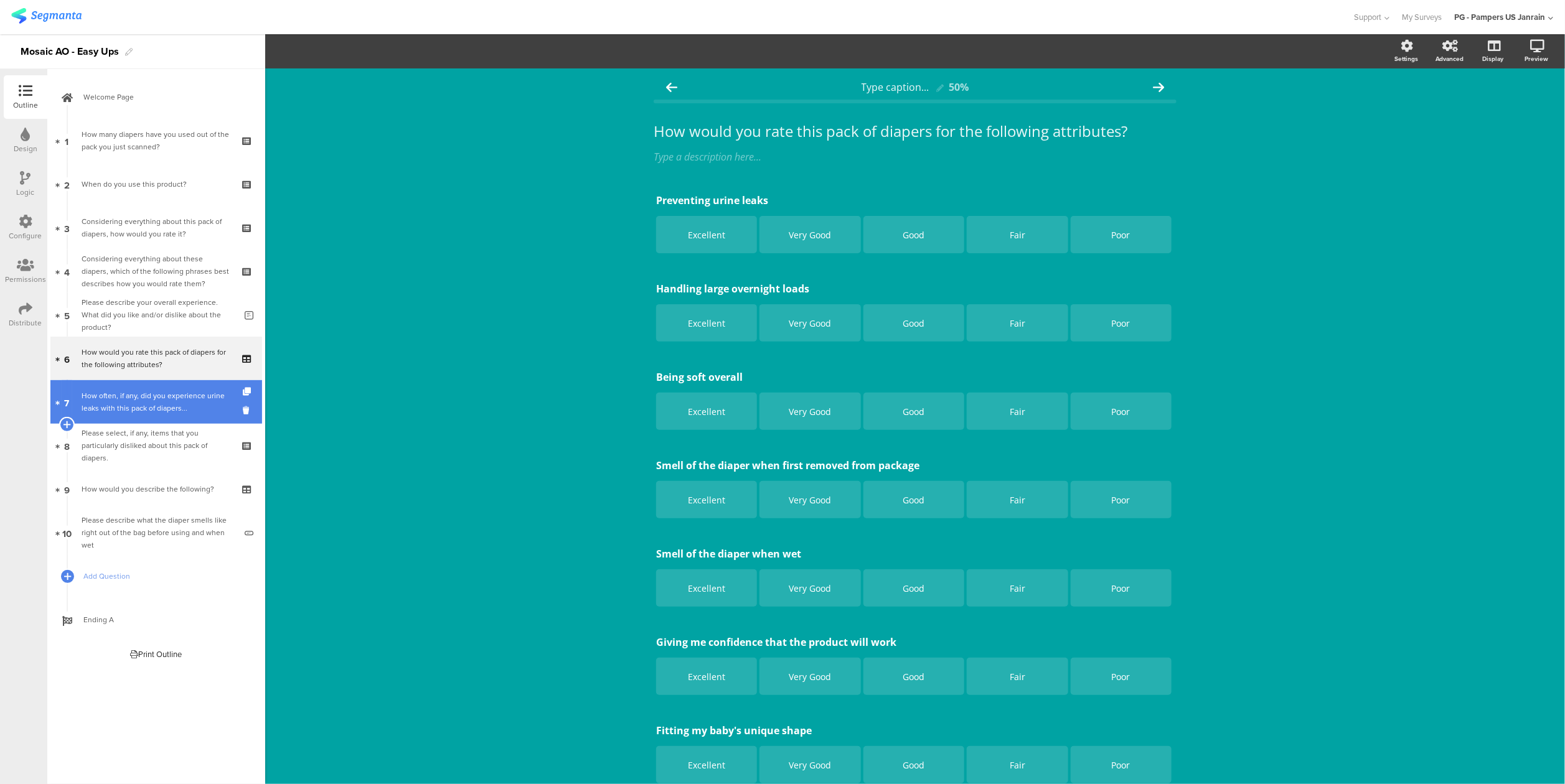
click at [163, 405] on div "How often, if any, did you experience urine leaks with this pack of diapers..." at bounding box center [156, 402] width 149 height 25
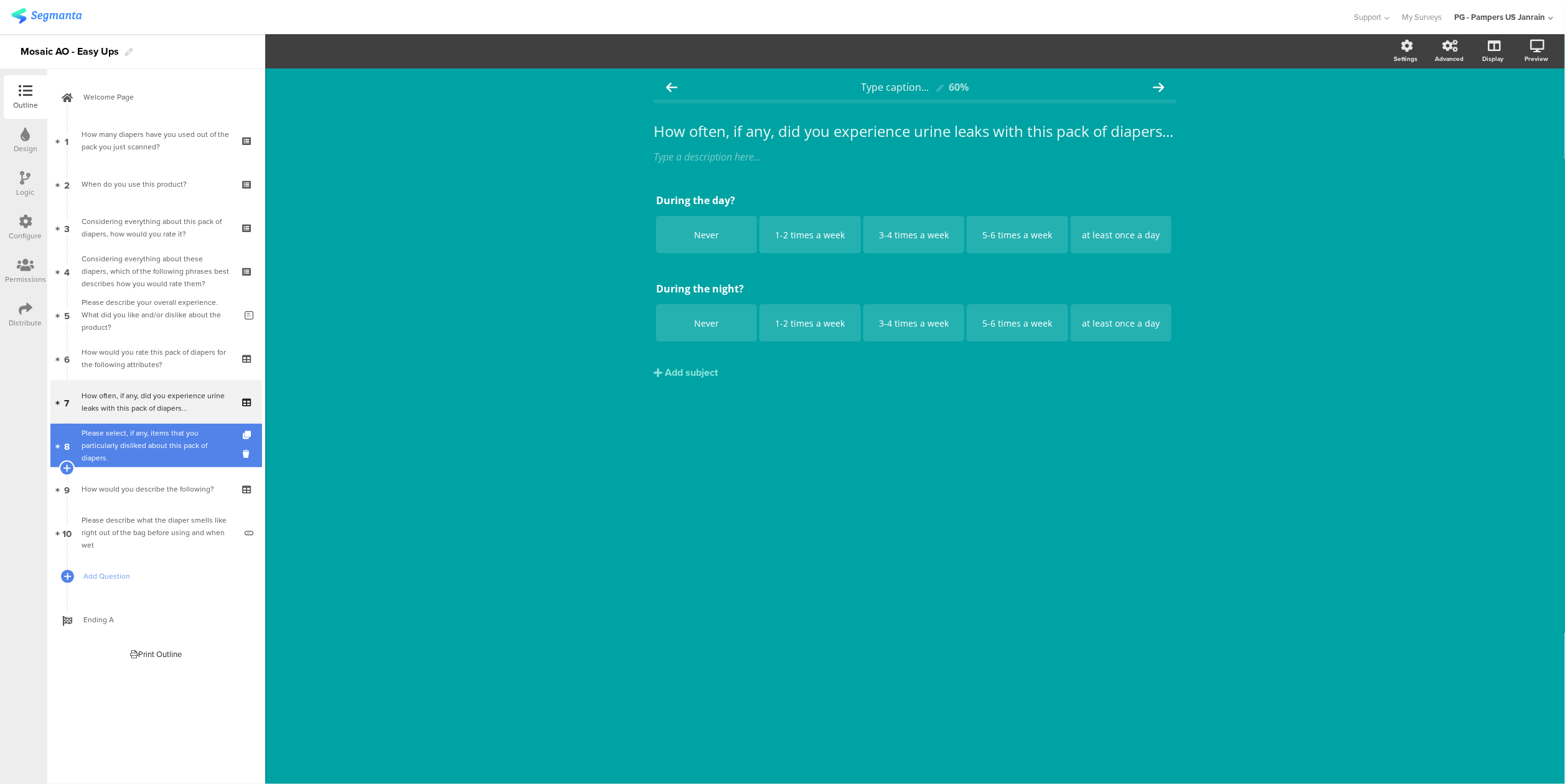
click at [162, 437] on div "Please select, if any, items that you particularly disliked about this pack of …" at bounding box center [156, 446] width 149 height 37
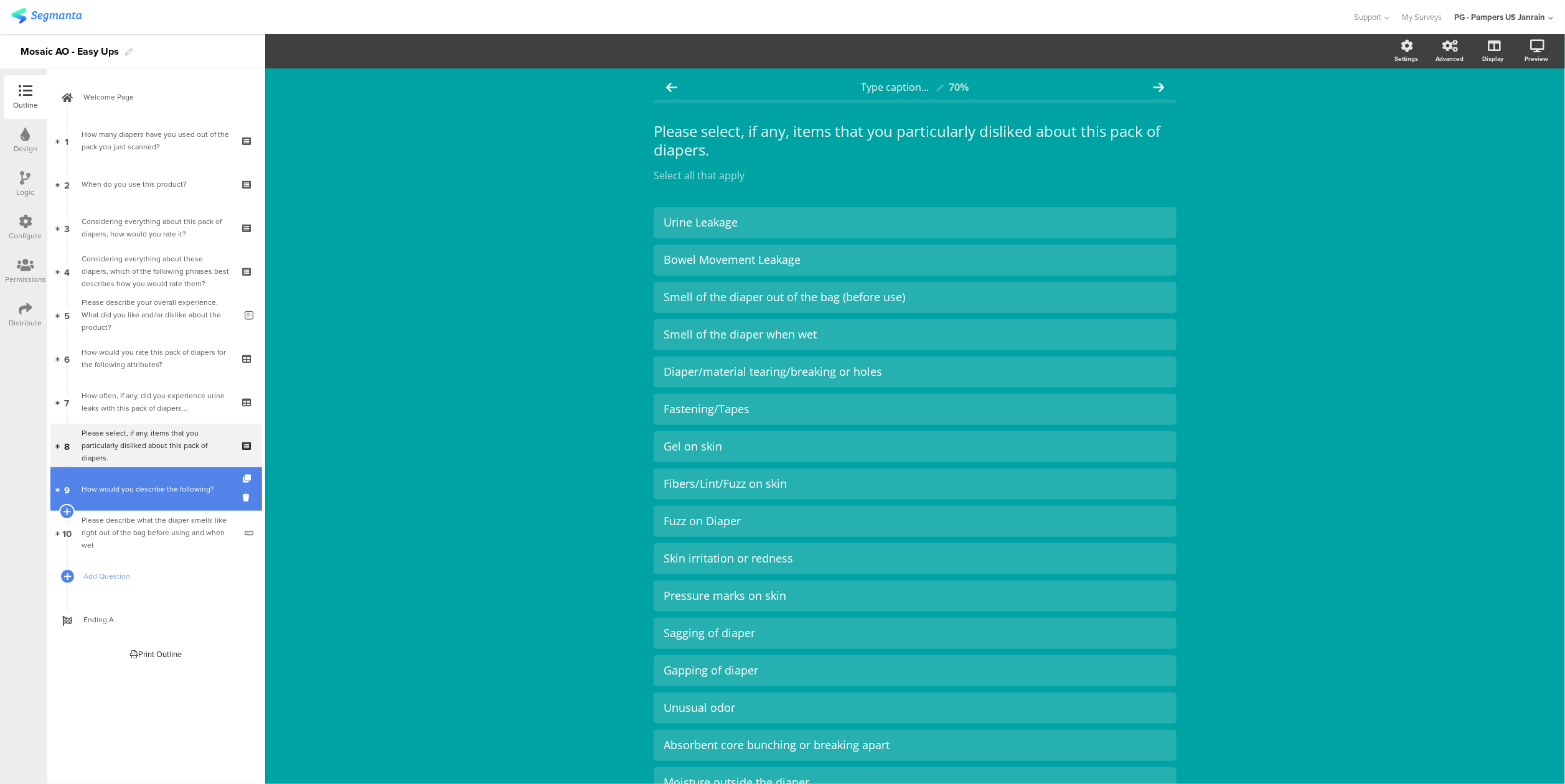
click at [162, 480] on link "9 How would you describe the following?" at bounding box center [156, 489] width 211 height 43
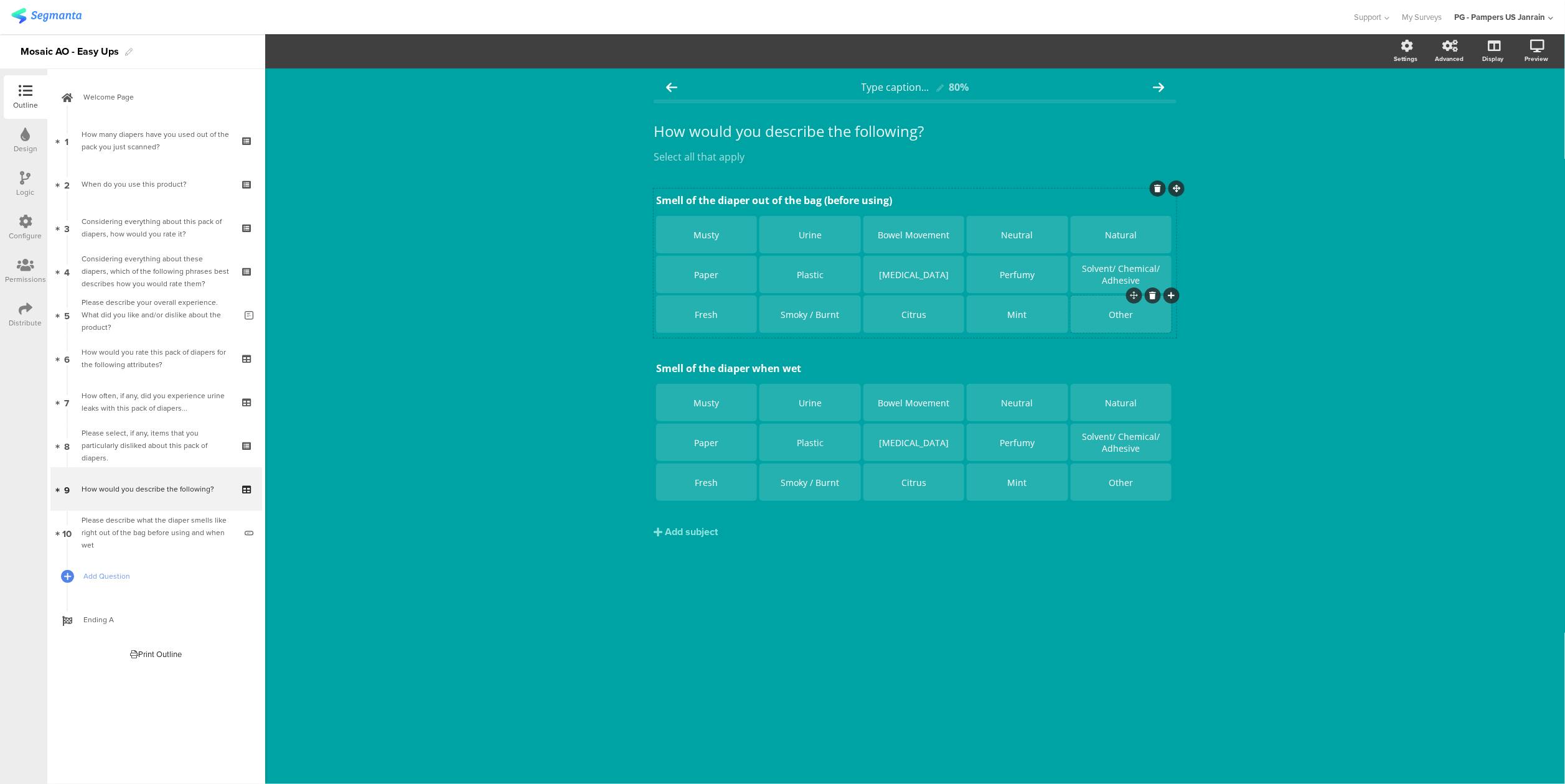
click at [1118, 324] on div "Other" at bounding box center [1121, 314] width 97 height 37
click at [375, 57] on span "Choice options" at bounding box center [342, 51] width 82 height 14
click at [374, 56] on icon "button" at bounding box center [375, 51] width 12 height 10
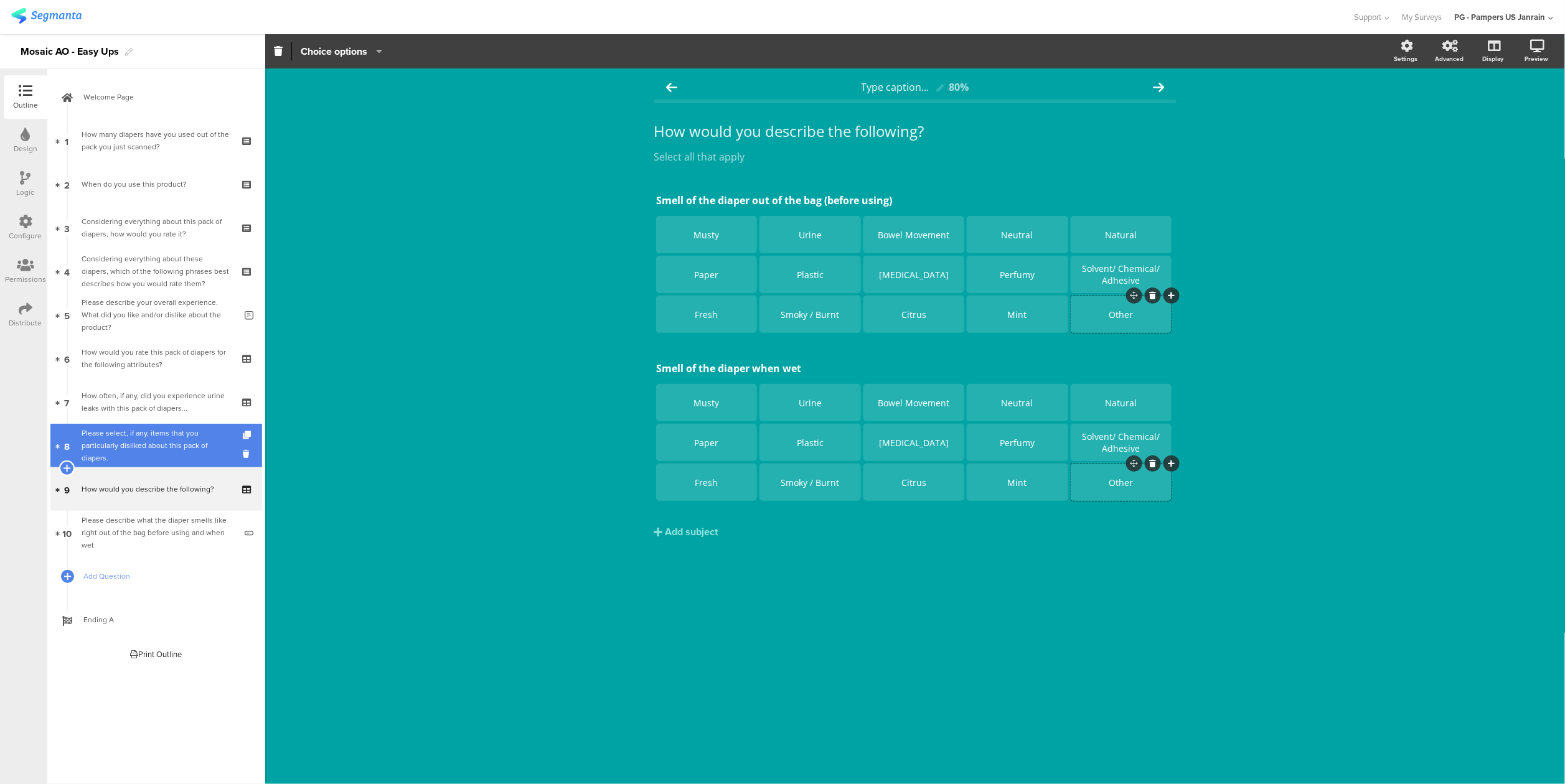
click at [157, 453] on div "Please select, if any, items that you particularly disliked about this pack of …" at bounding box center [156, 446] width 149 height 37
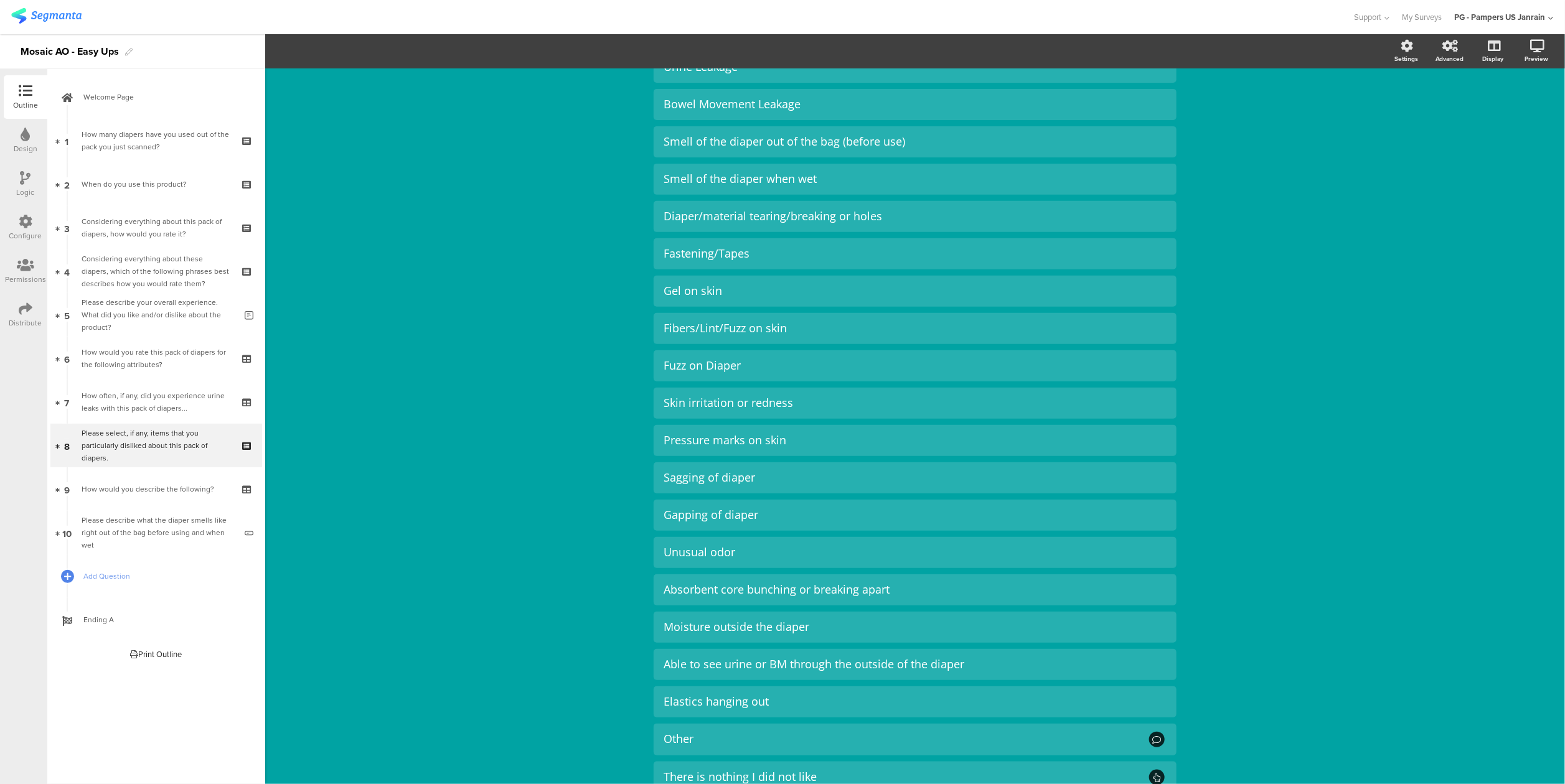
scroll to position [252, 0]
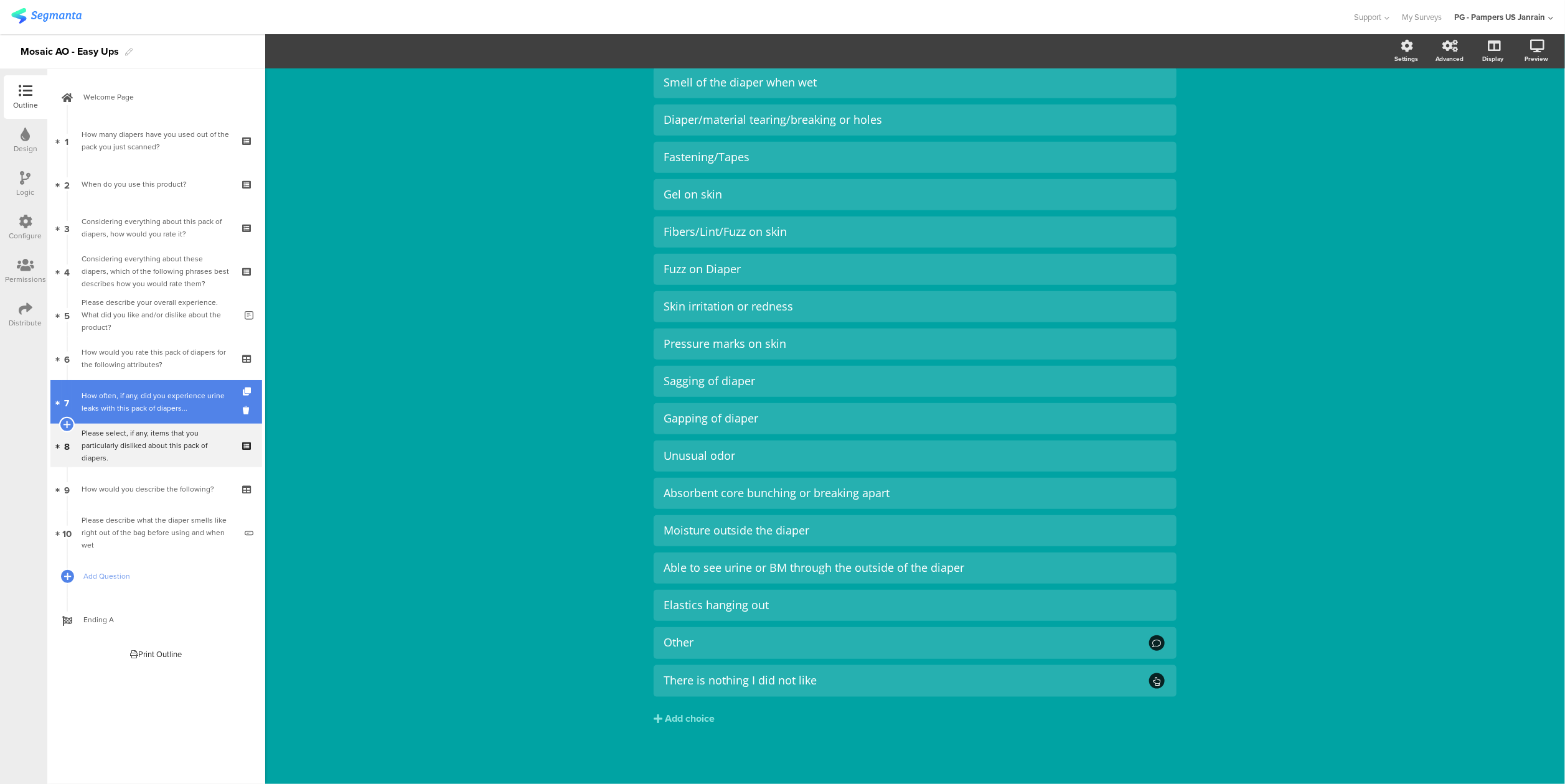
click at [118, 418] on link "7 How often, if any, did you experience urine leaks with this pack of diapers..." at bounding box center [156, 402] width 211 height 43
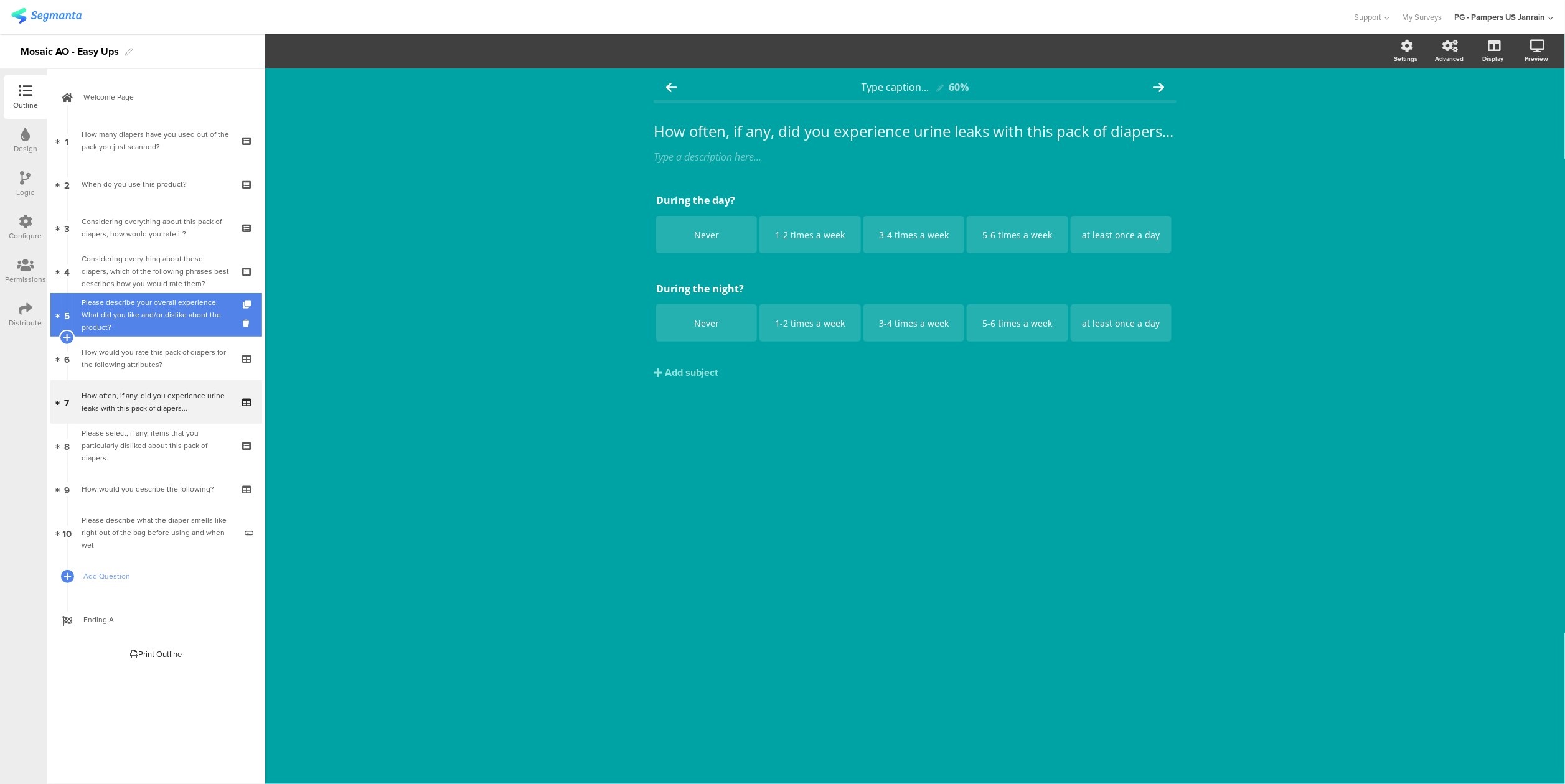
click at [144, 311] on div "Please describe your overall experience. What did you like and/or dislike about…" at bounding box center [158, 315] width 154 height 37
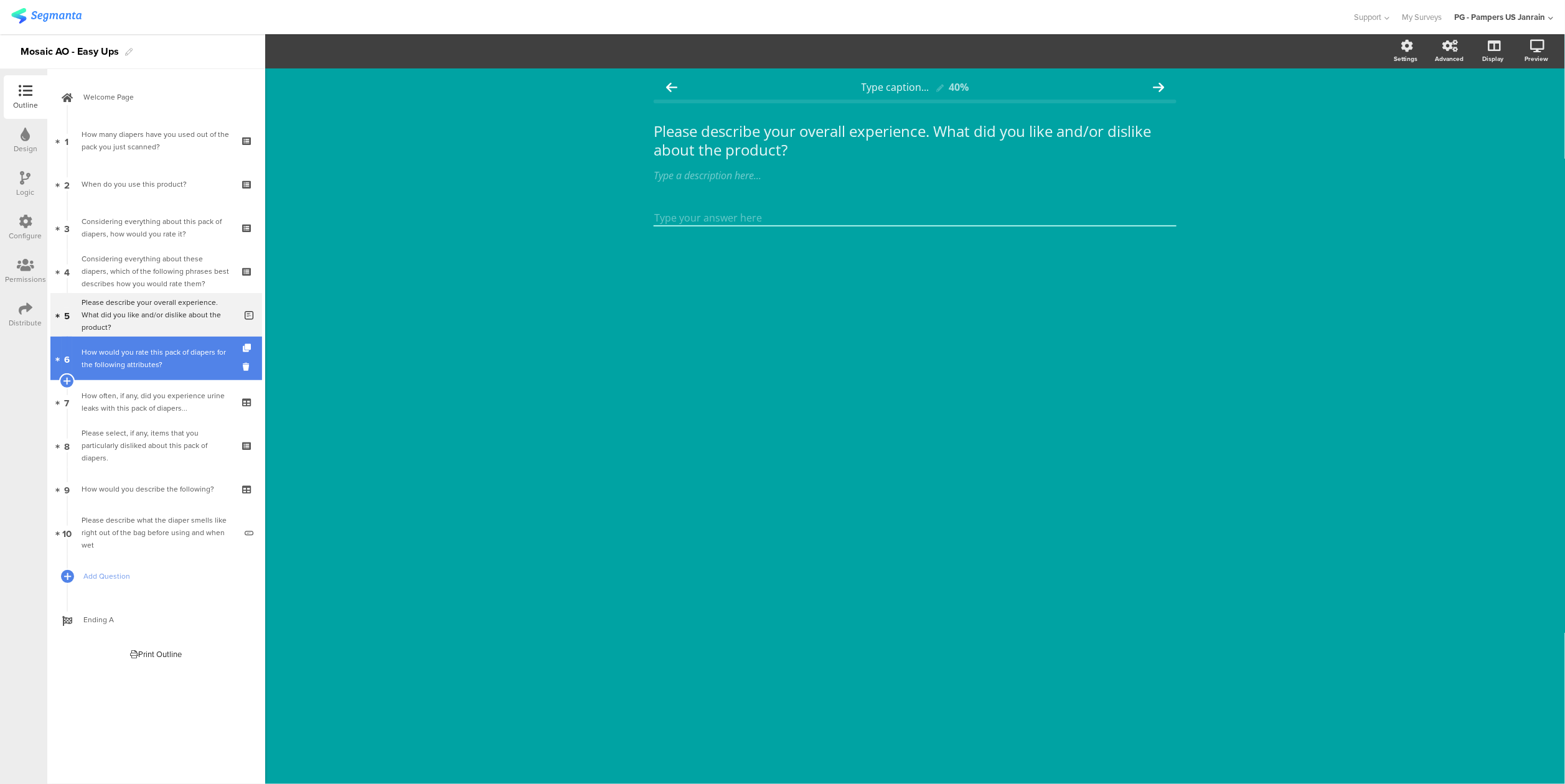
click at [150, 356] on div "How would you rate this pack of diapers for the following attributes?" at bounding box center [156, 358] width 149 height 25
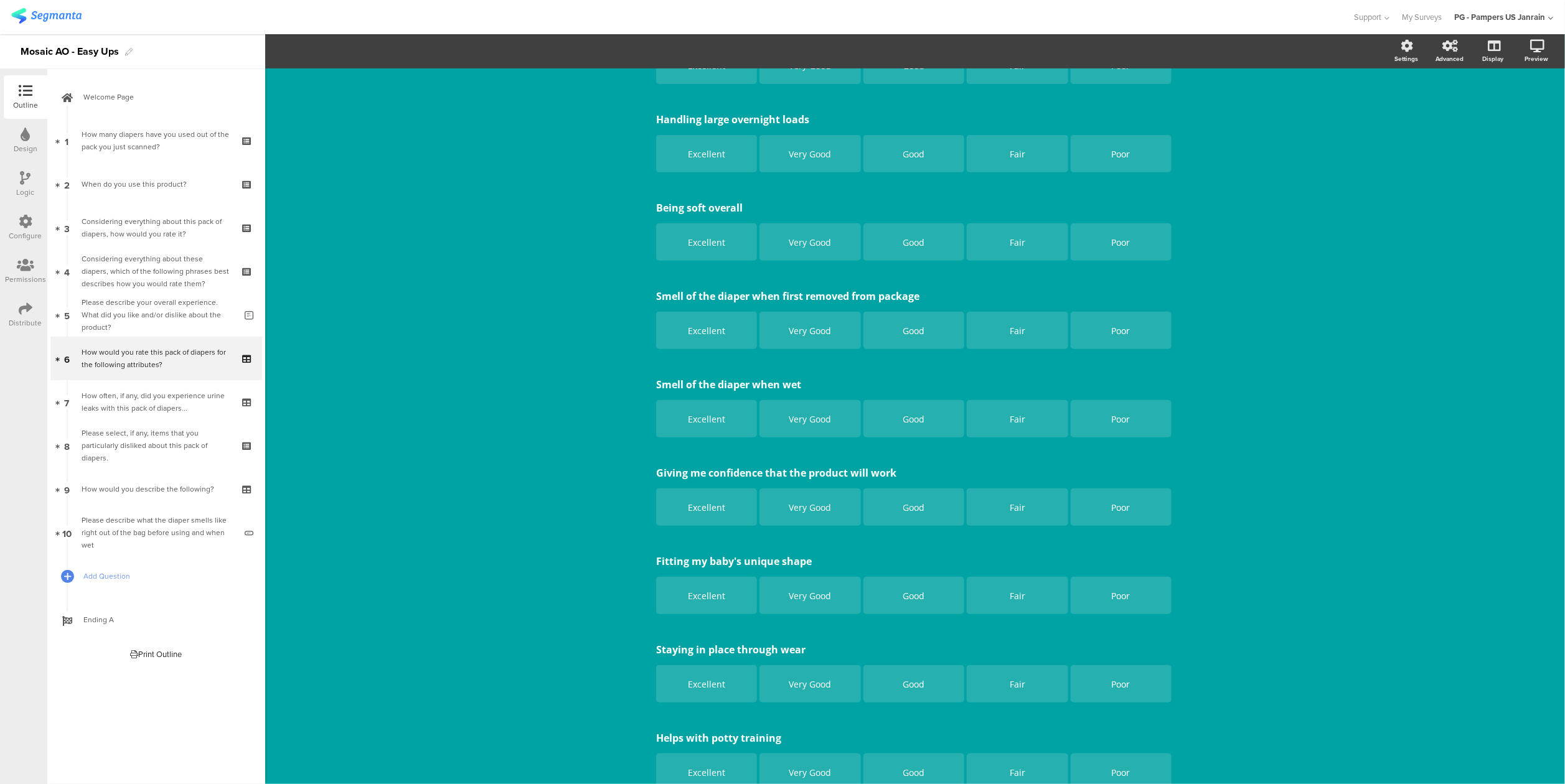
scroll to position [264, 0]
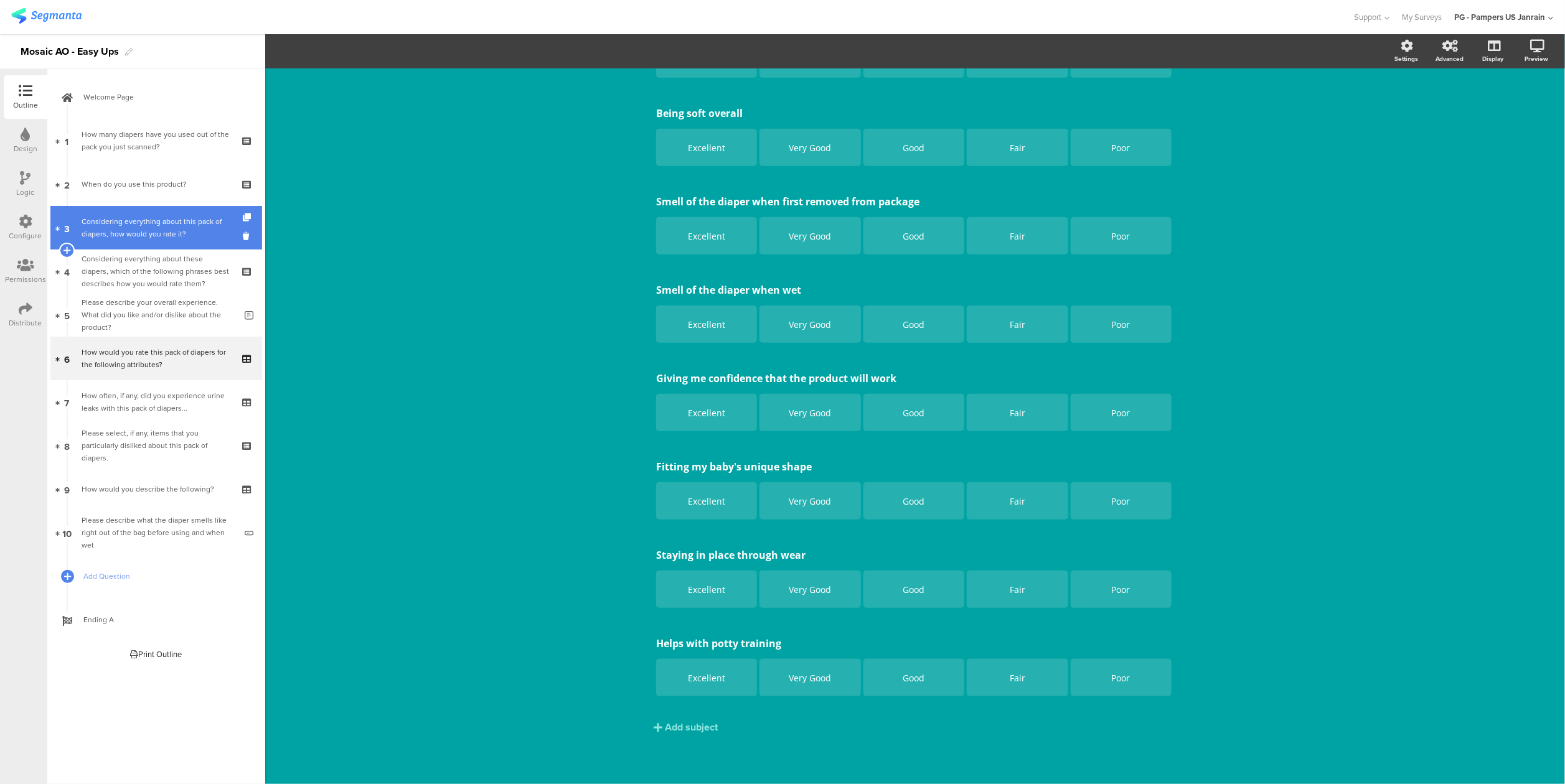
click at [155, 226] on div "Considering everything about this pack of diapers, how would you rate it?" at bounding box center [156, 227] width 149 height 25
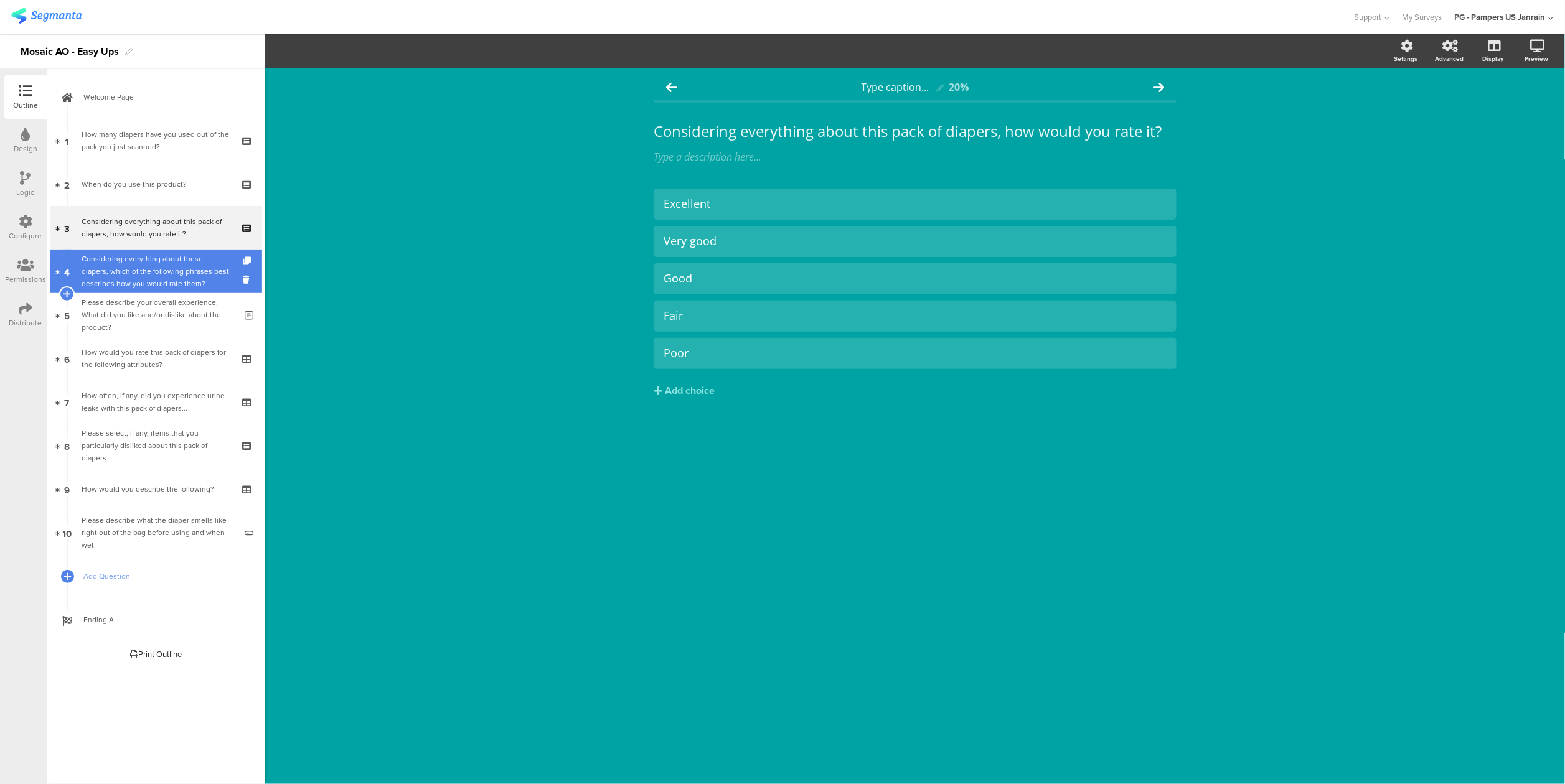
click at [133, 271] on div "Considering everything about these diapers, which of the following phrases best…" at bounding box center [156, 271] width 149 height 37
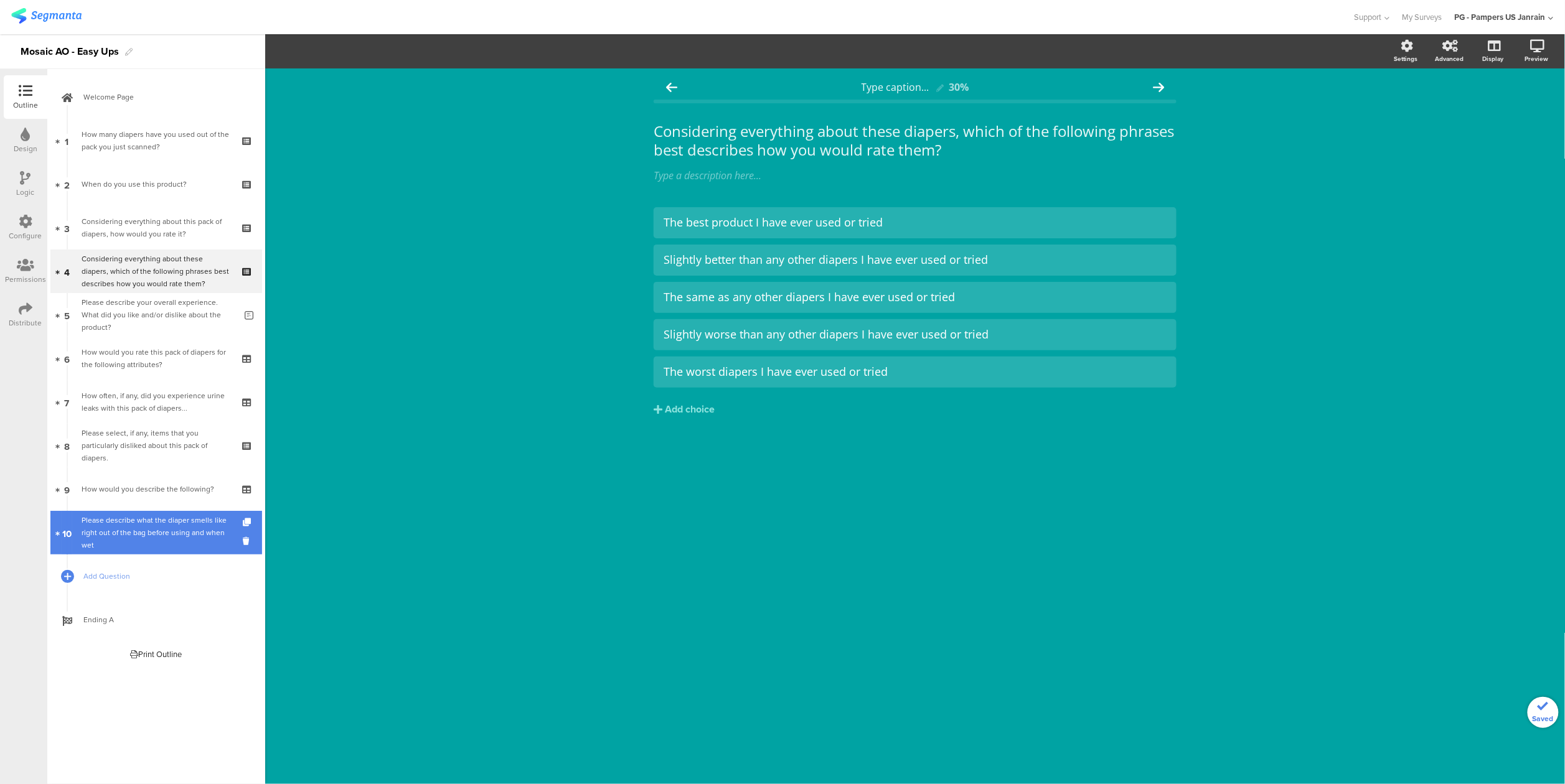
click at [123, 537] on div "Please describe what the diaper smells like right out of the bag before using a…" at bounding box center [158, 532] width 154 height 37
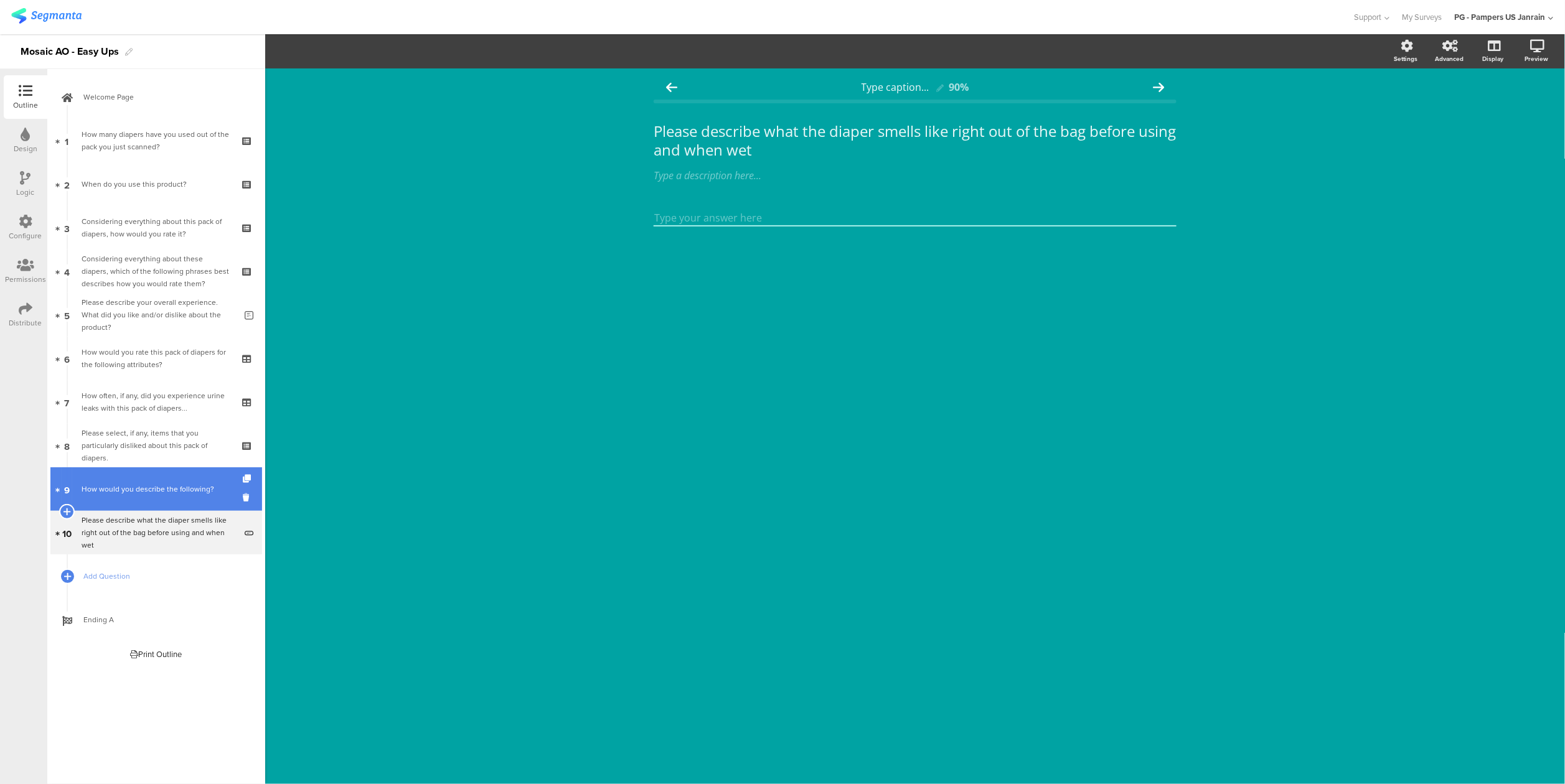
click at [118, 479] on link "9 How would you describe the following?" at bounding box center [156, 489] width 211 height 43
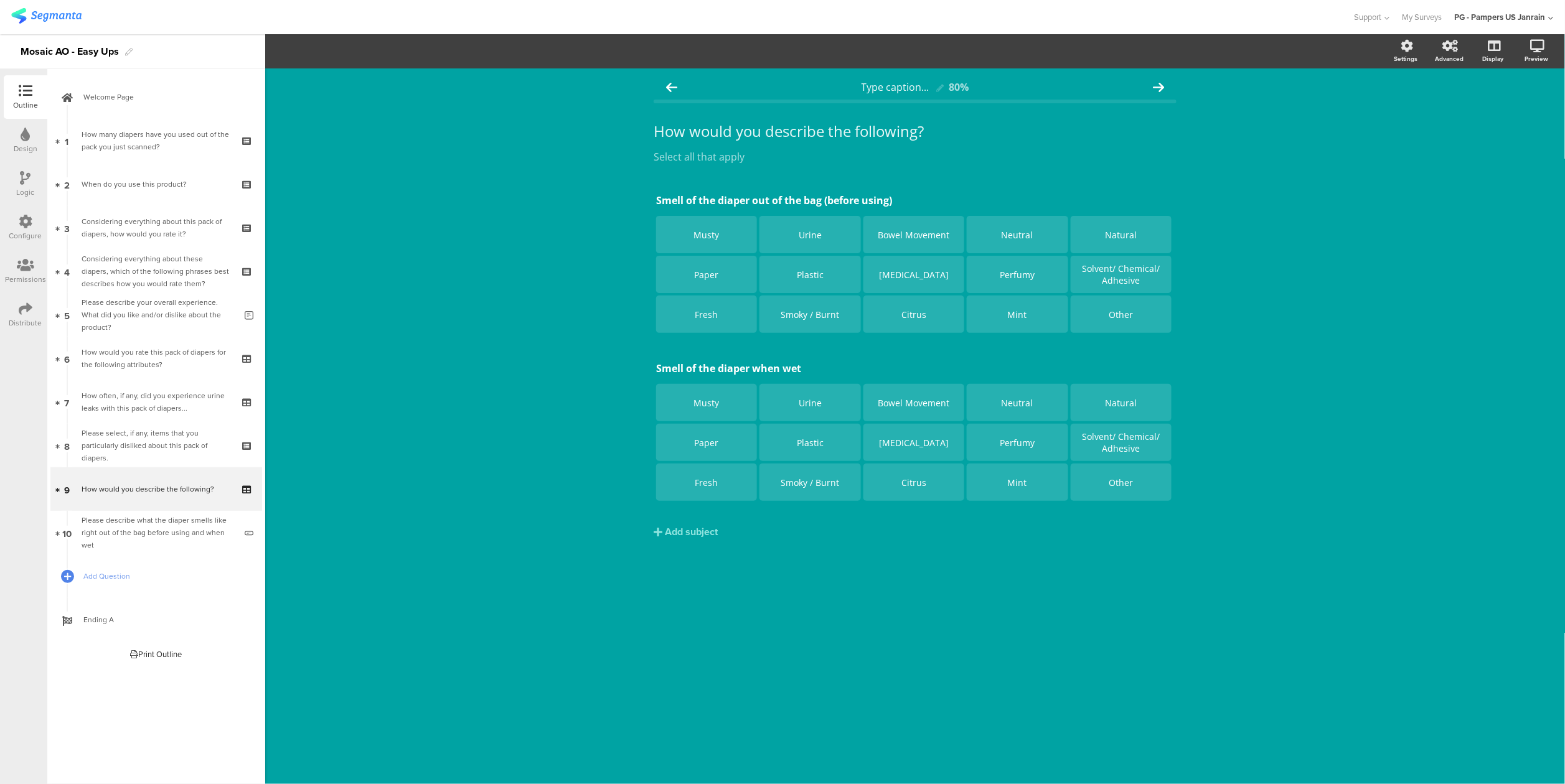
click at [21, 176] on icon at bounding box center [26, 177] width 11 height 13
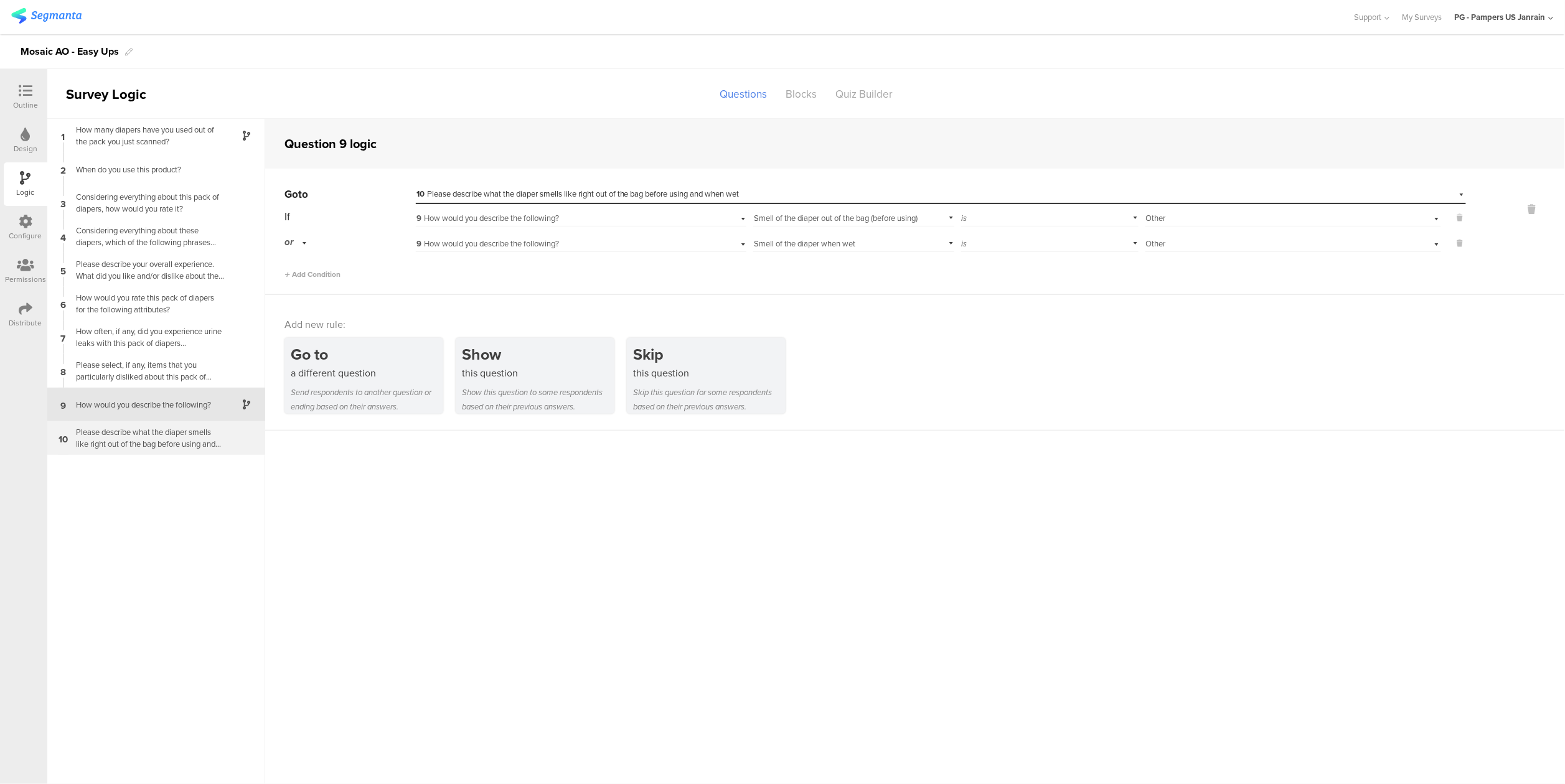
click at [185, 442] on div "Please describe what the diaper smells like right out of the bag before using a…" at bounding box center [146, 438] width 156 height 24
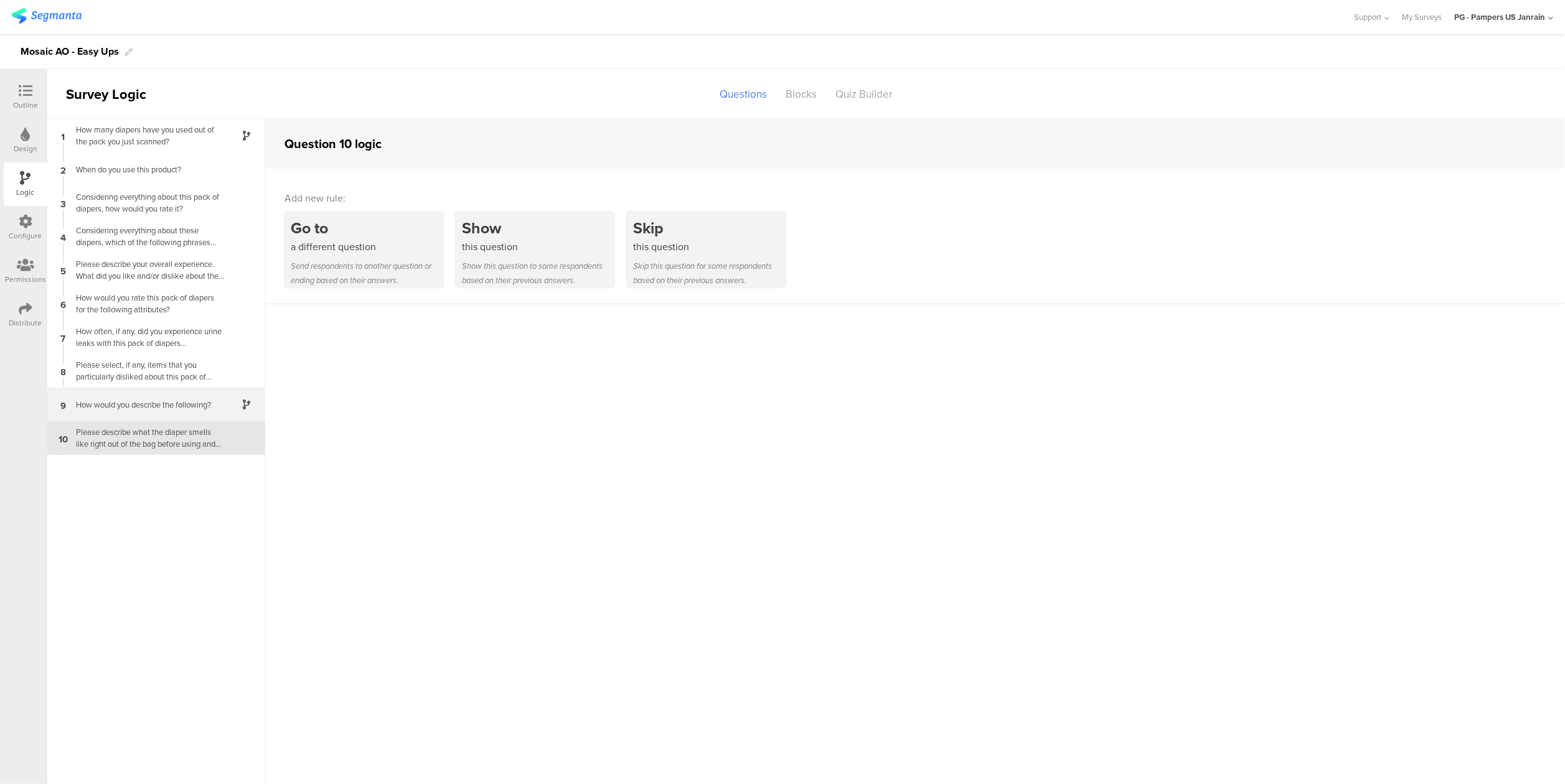
click at [140, 388] on div "9 How would you describe the following?" at bounding box center [156, 404] width 218 height 34
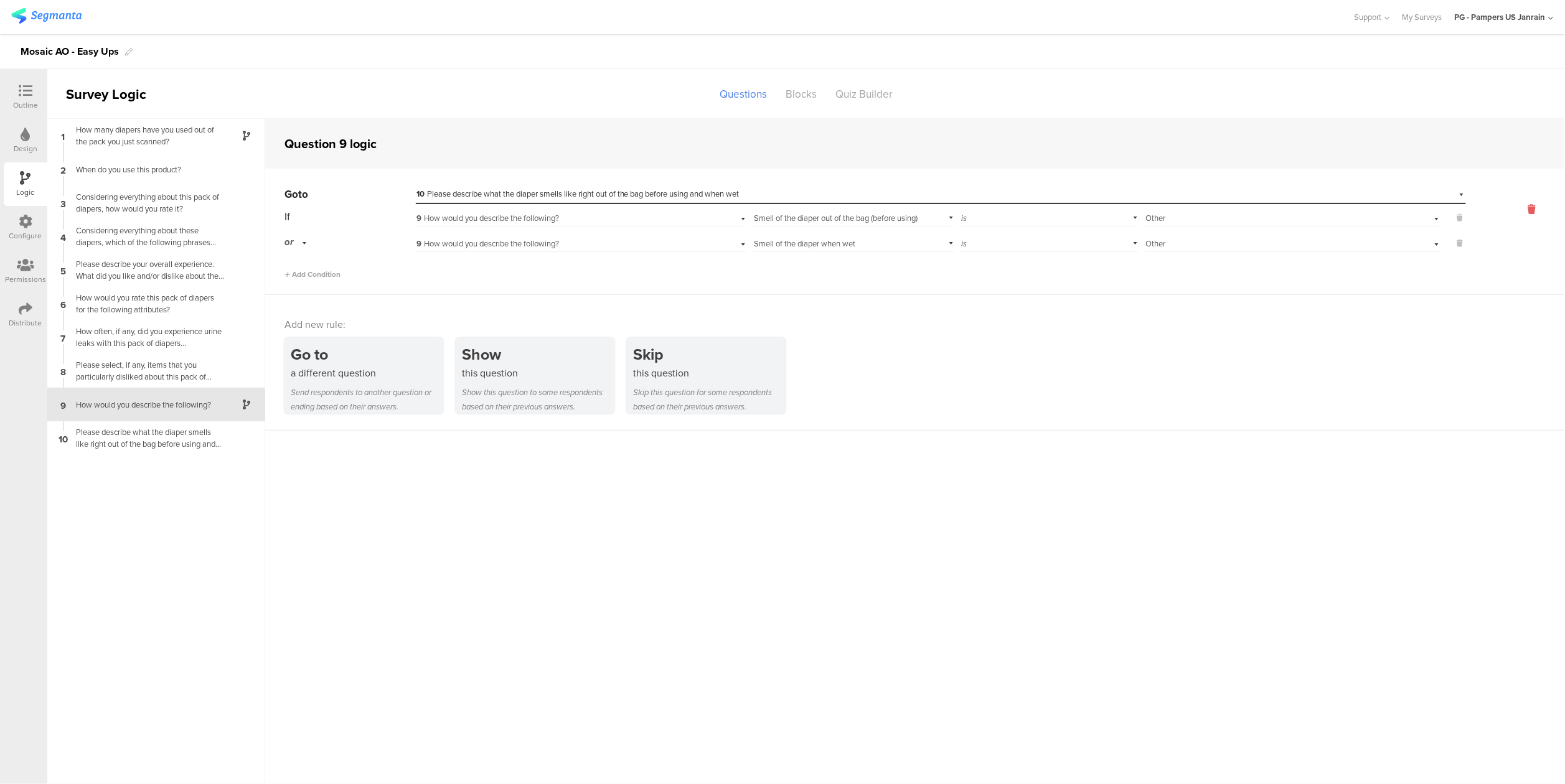
click at [1531, 204] on icon at bounding box center [1532, 209] width 30 height 14
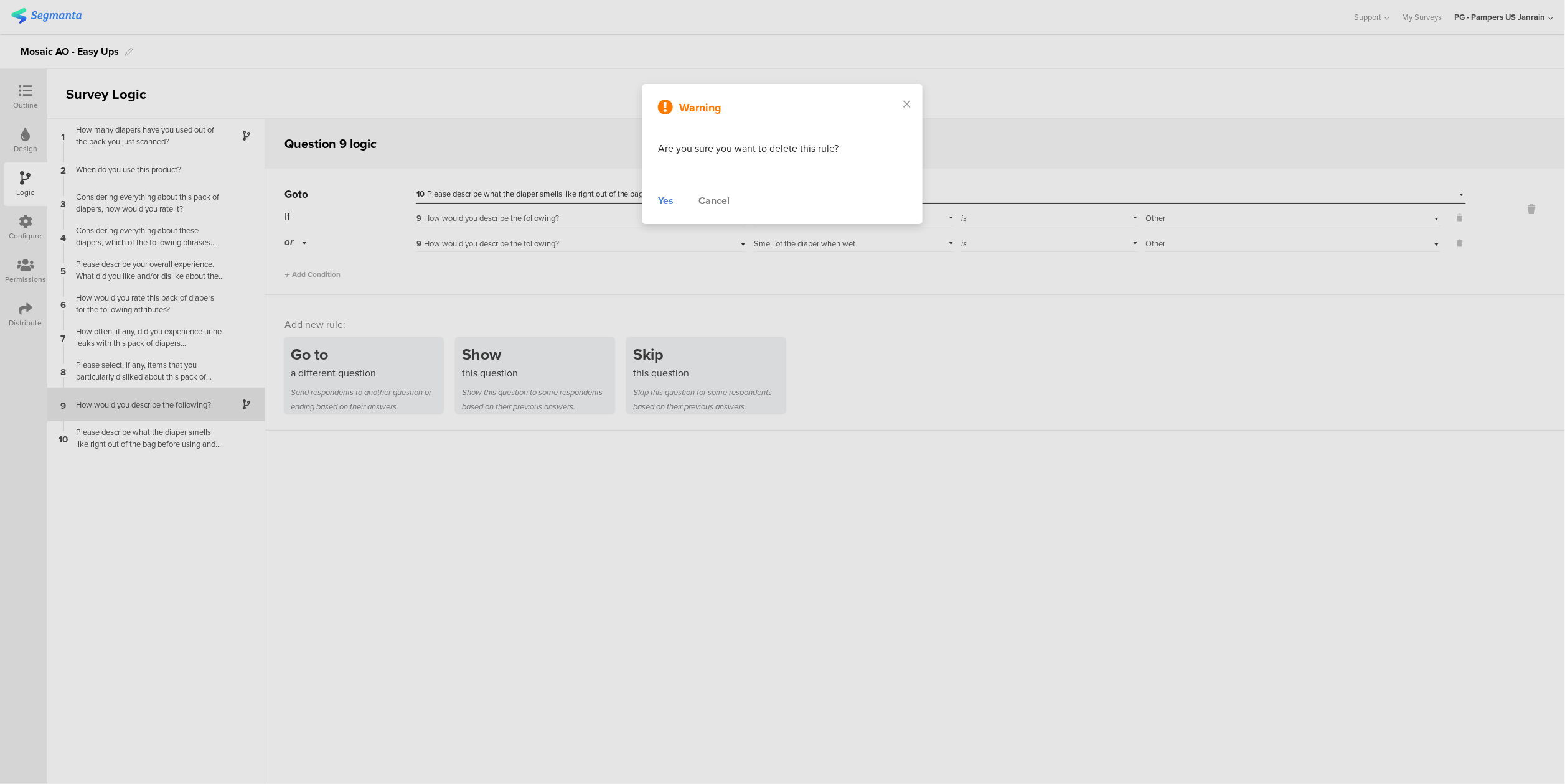
click at [668, 202] on div "Yes" at bounding box center [666, 200] width 15 height 15
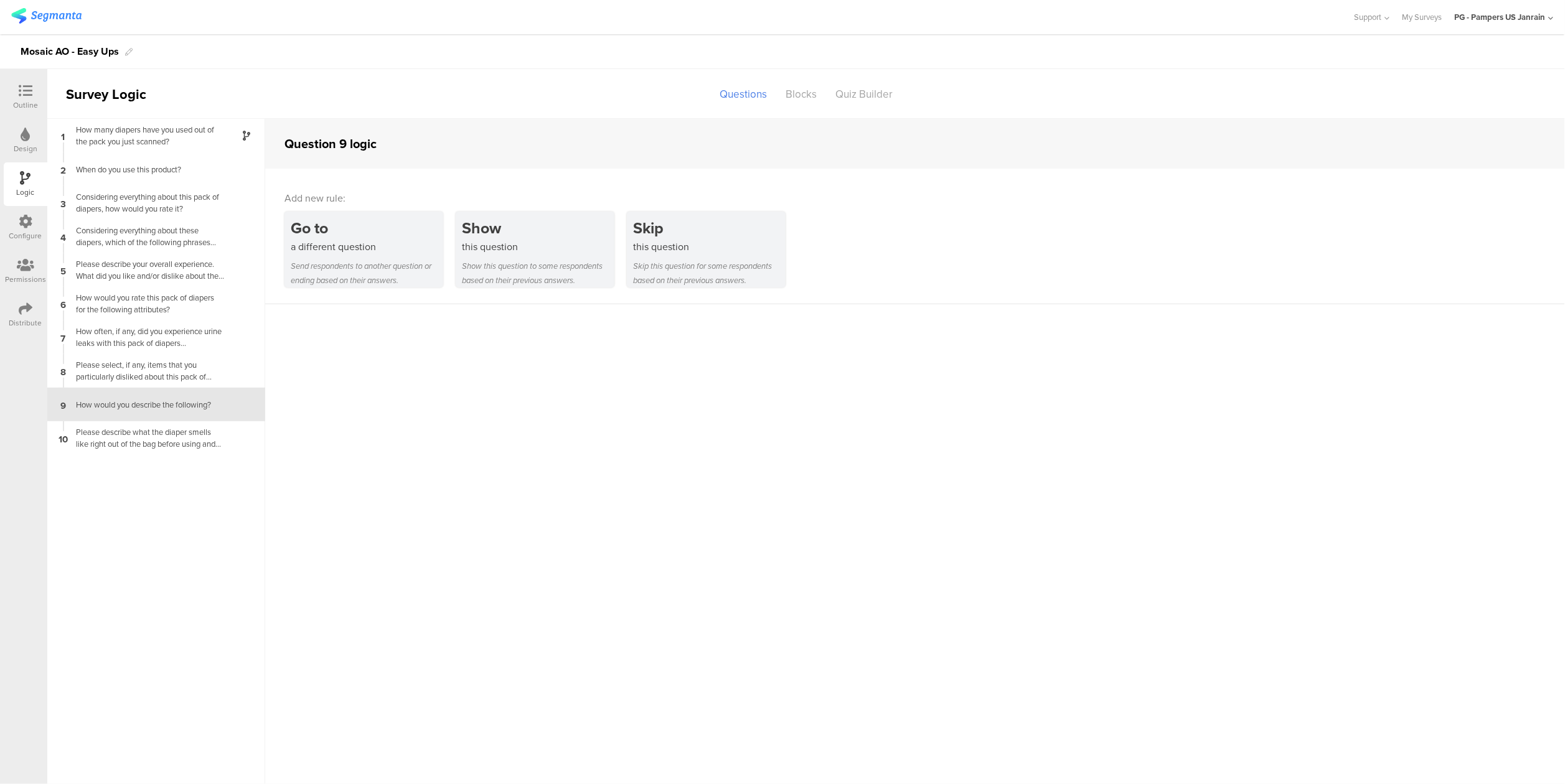
click at [25, 101] on div "Outline" at bounding box center [25, 105] width 25 height 11
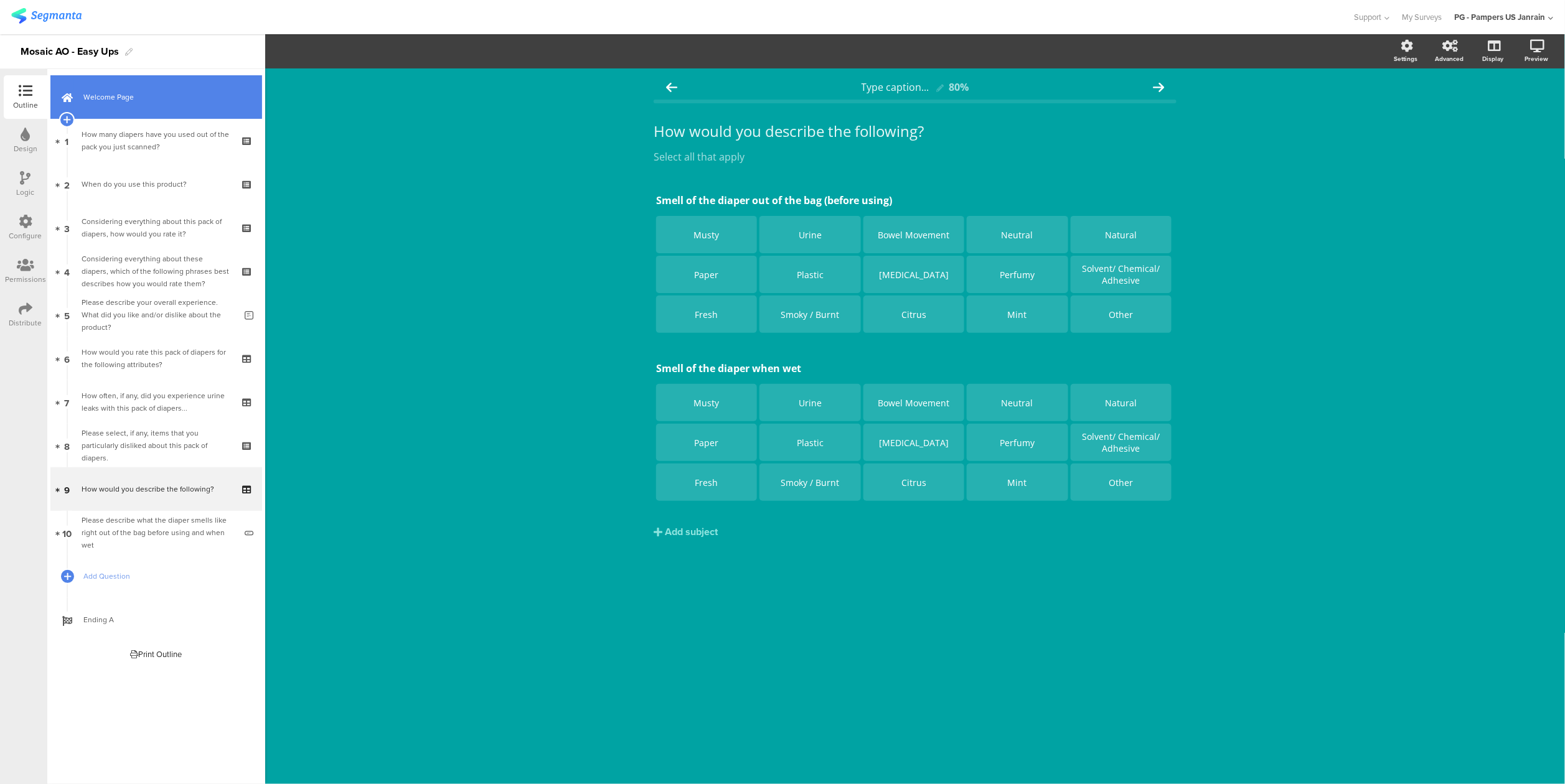
click at [138, 94] on span "Welcome Page" at bounding box center [163, 96] width 160 height 12
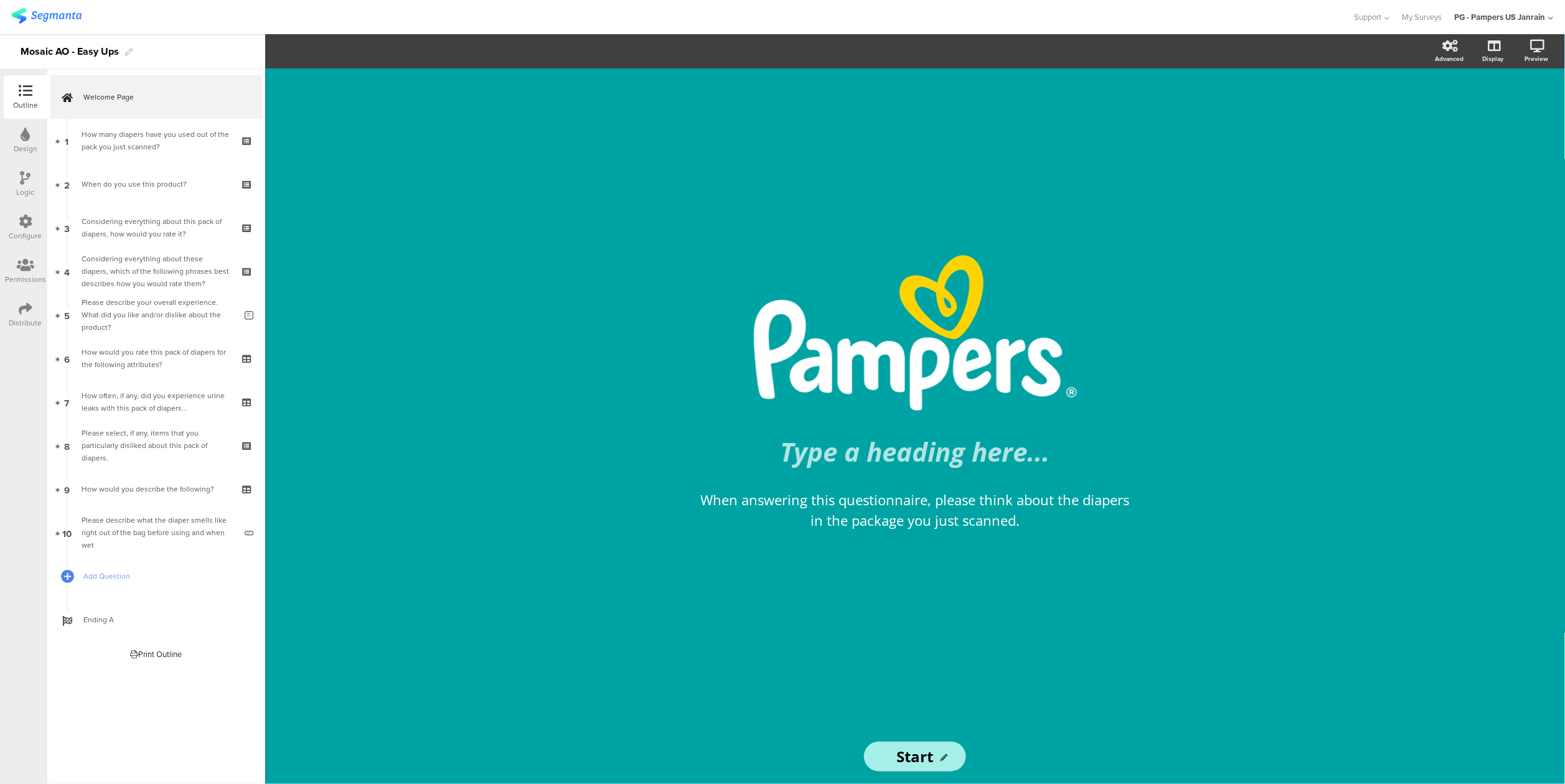
click at [1004, 571] on div "/ Type a heading here... When answering this questionnaire, please think about …" at bounding box center [915, 398] width 498 height 661
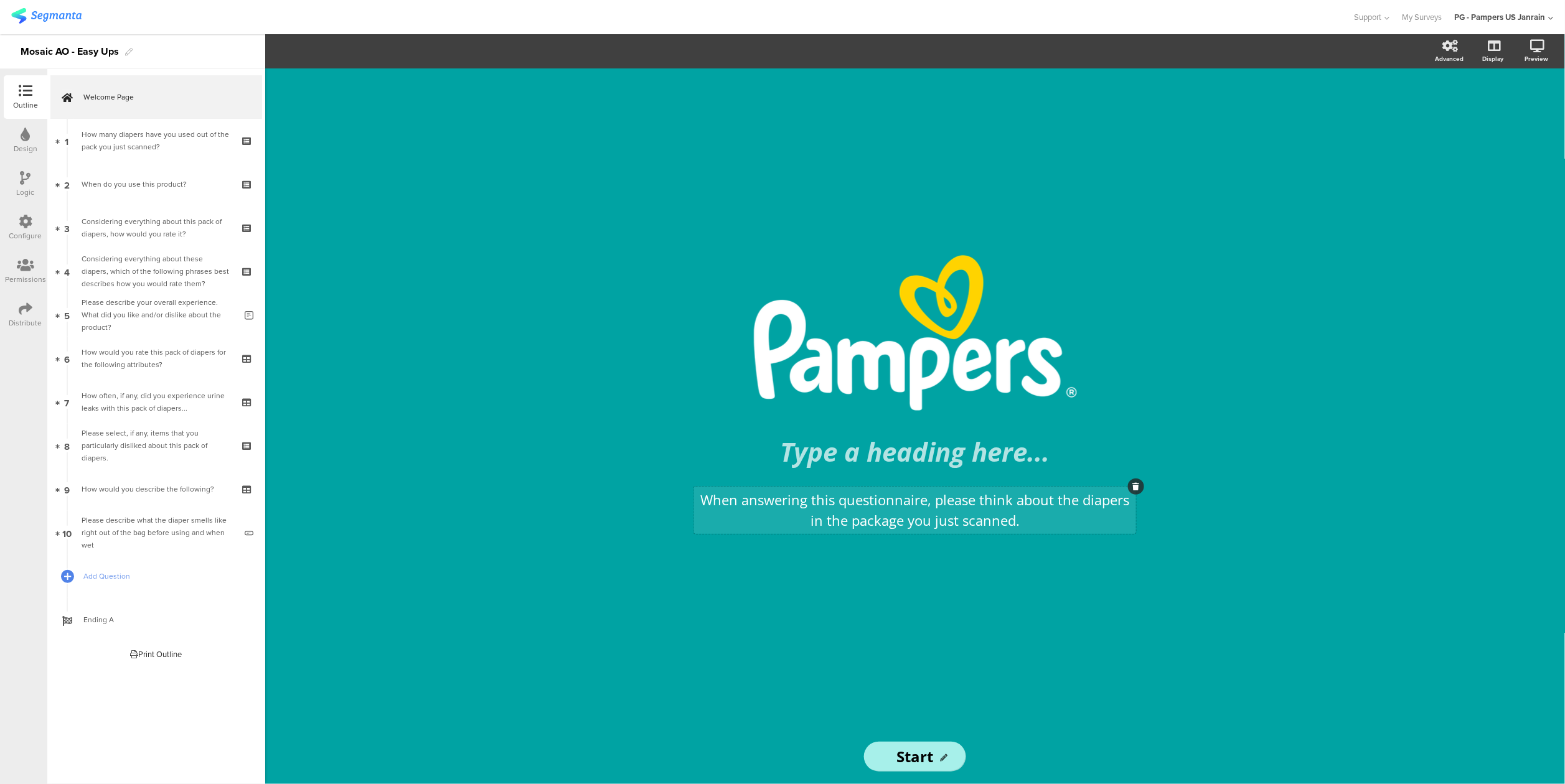
click at [972, 510] on div "When answering this questionnaire, please think about the diapers in the packag…" at bounding box center [915, 510] width 442 height 47
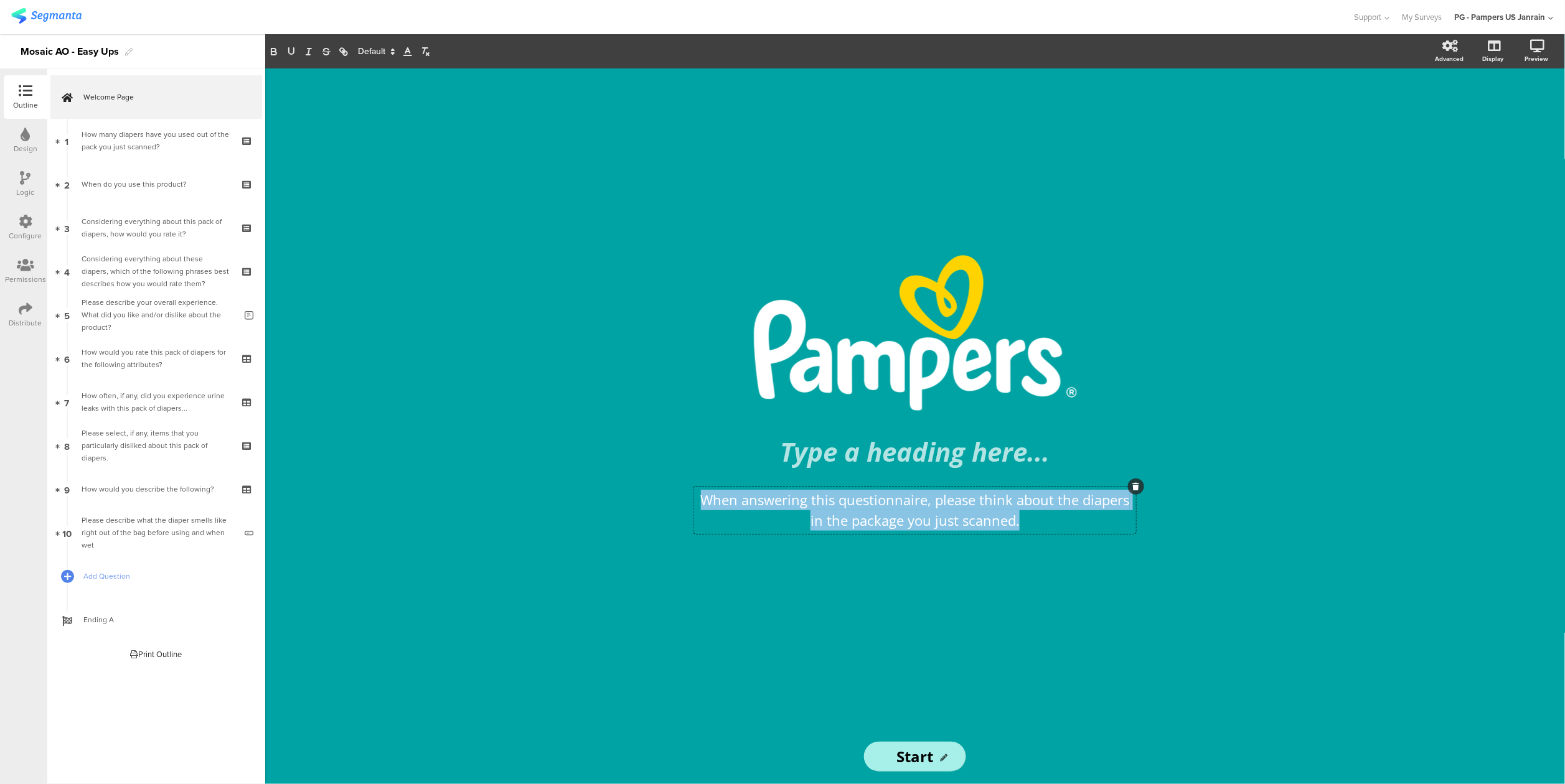
drag, startPoint x: 1047, startPoint y: 525, endPoint x: 675, endPoint y: 483, distance: 374.4
click at [676, 483] on div "/ Type a heading here... When answering this questionnaire, please think about …" at bounding box center [915, 398] width 498 height 661
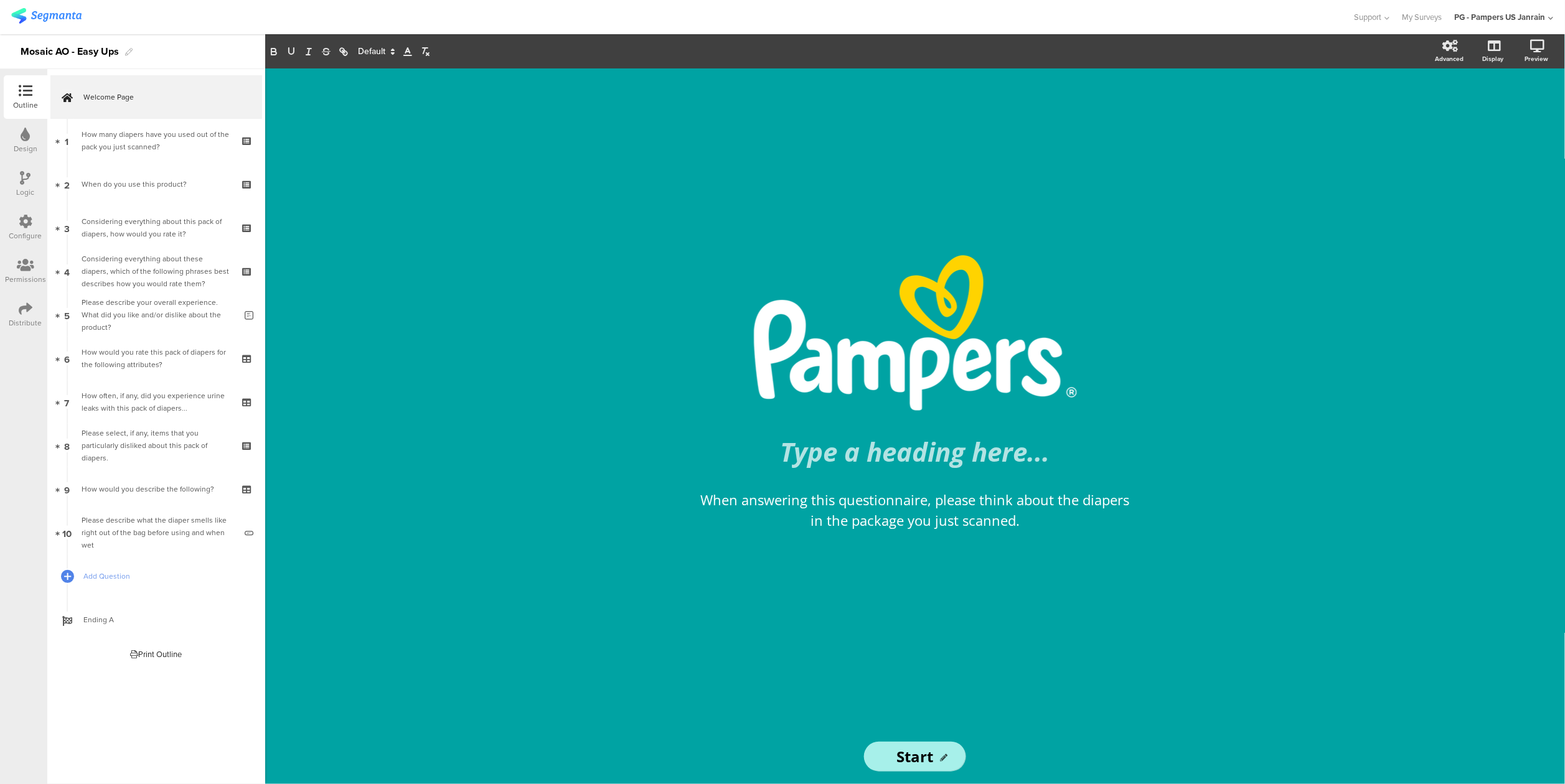
click at [374, 59] on section "Advanced Display Preview" at bounding box center [915, 52] width 1300 height 34
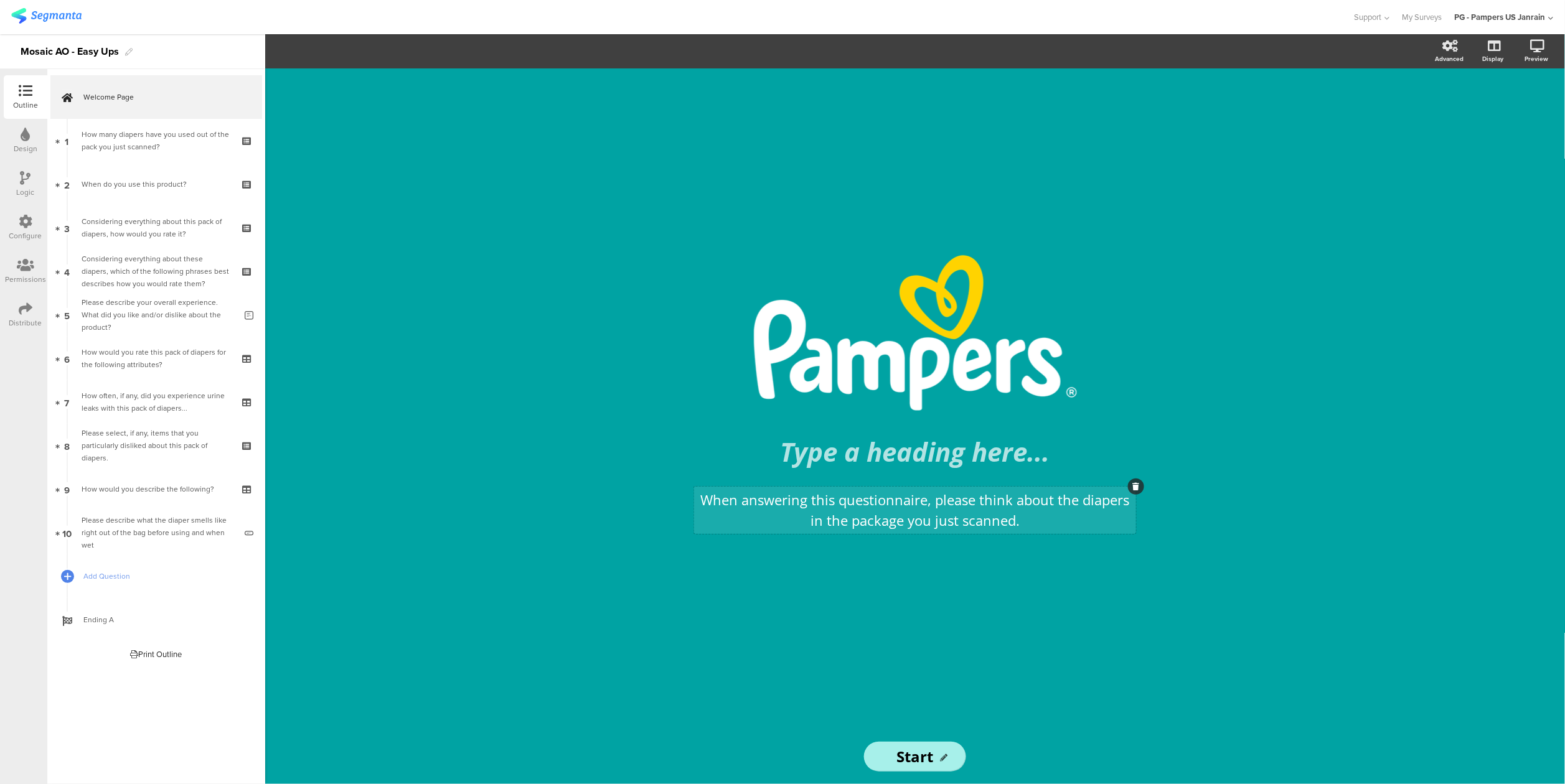
click at [854, 530] on div "When answering this questionnaire, please think about the diapers in the packag…" at bounding box center [915, 510] width 442 height 47
click at [854, 528] on p "When answering this questionnaire, please think about the diapers in the packag…" at bounding box center [915, 510] width 435 height 41
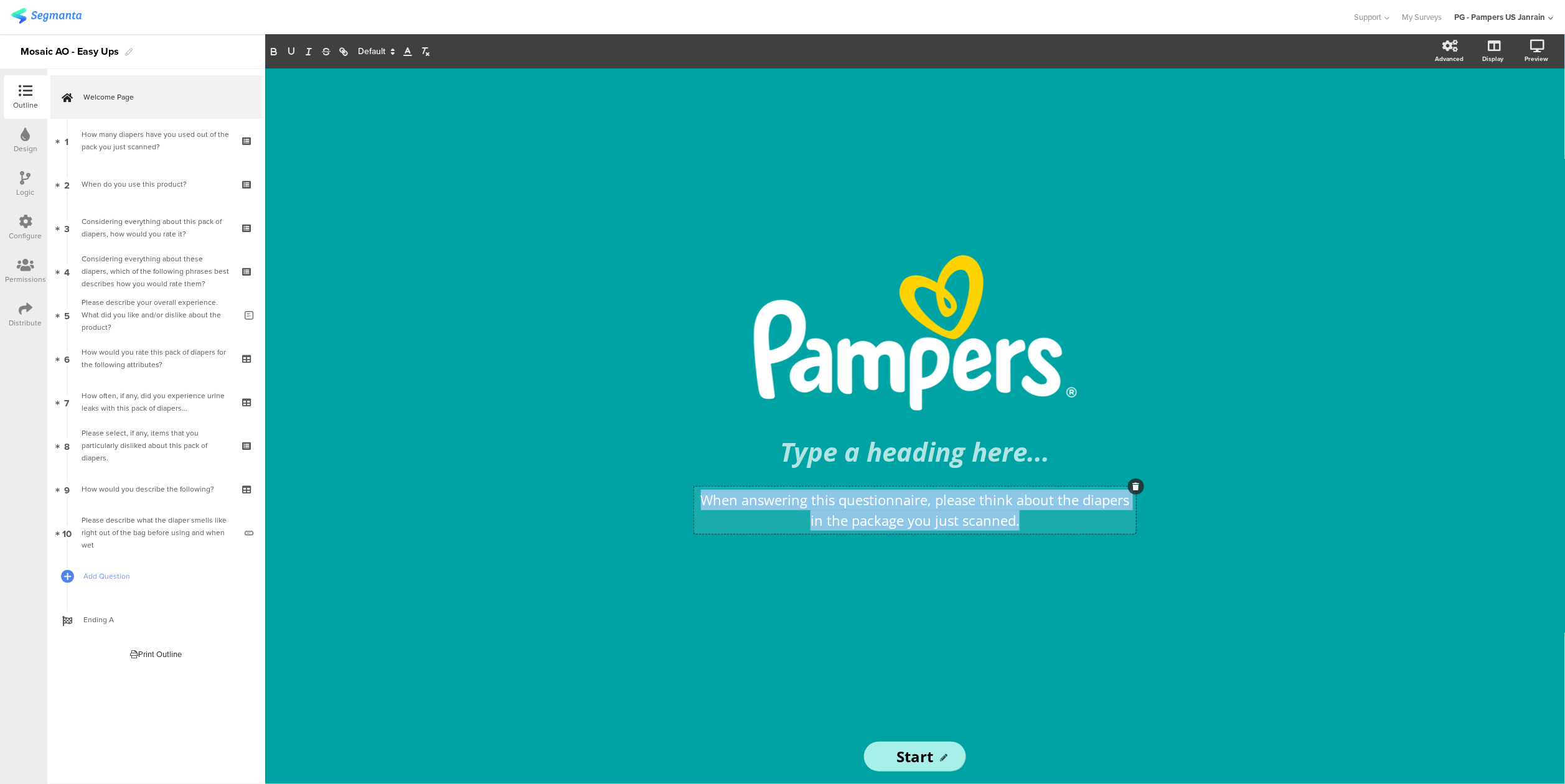
click at [854, 528] on p "When answering this questionnaire, please think about the diapers in the packag…" at bounding box center [915, 510] width 435 height 41
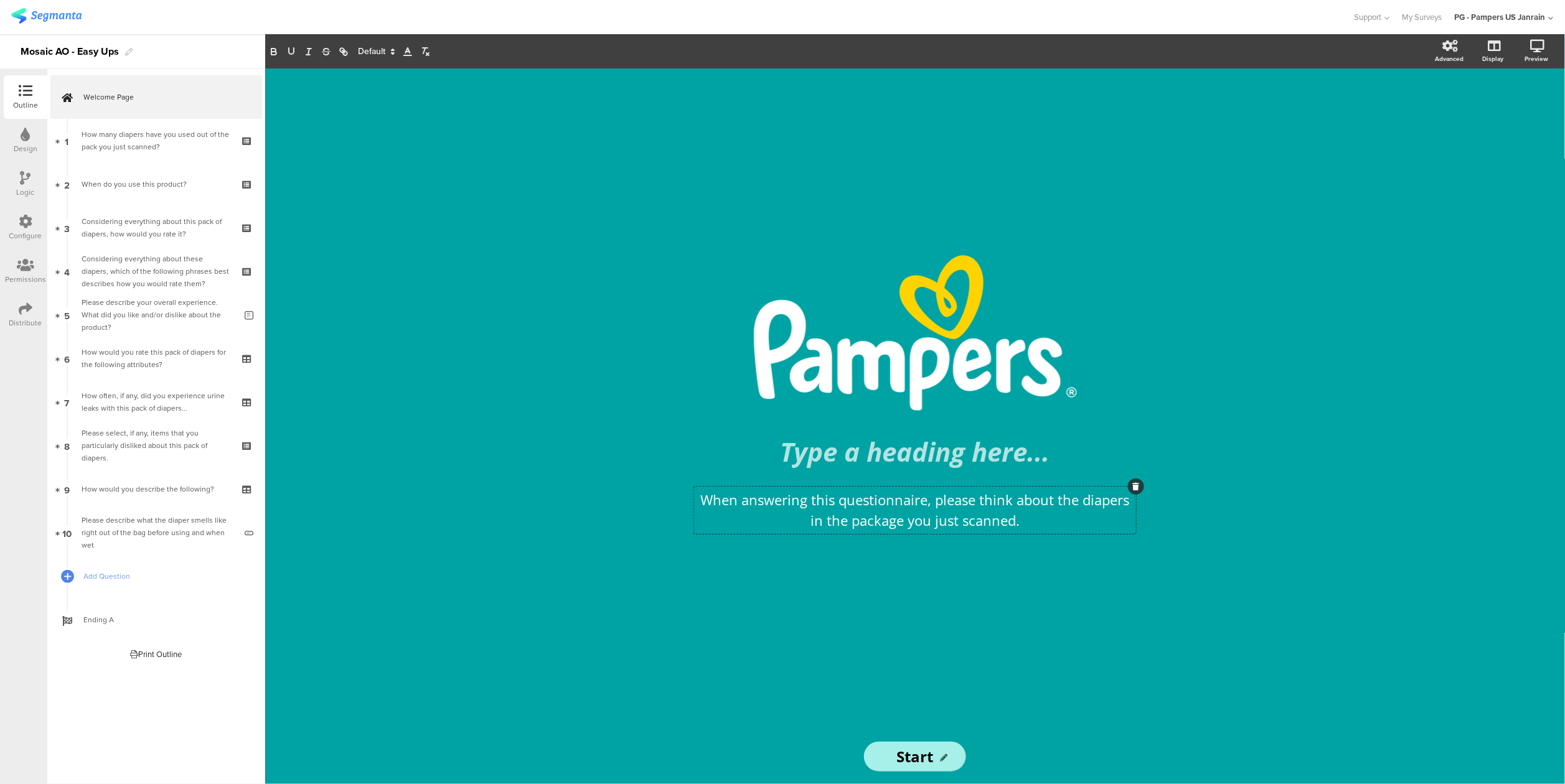
click at [382, 54] on span at bounding box center [375, 51] width 47 height 15
click at [379, 51] on span at bounding box center [375, 51] width 47 height 15
click at [25, 141] on div at bounding box center [26, 135] width 10 height 15
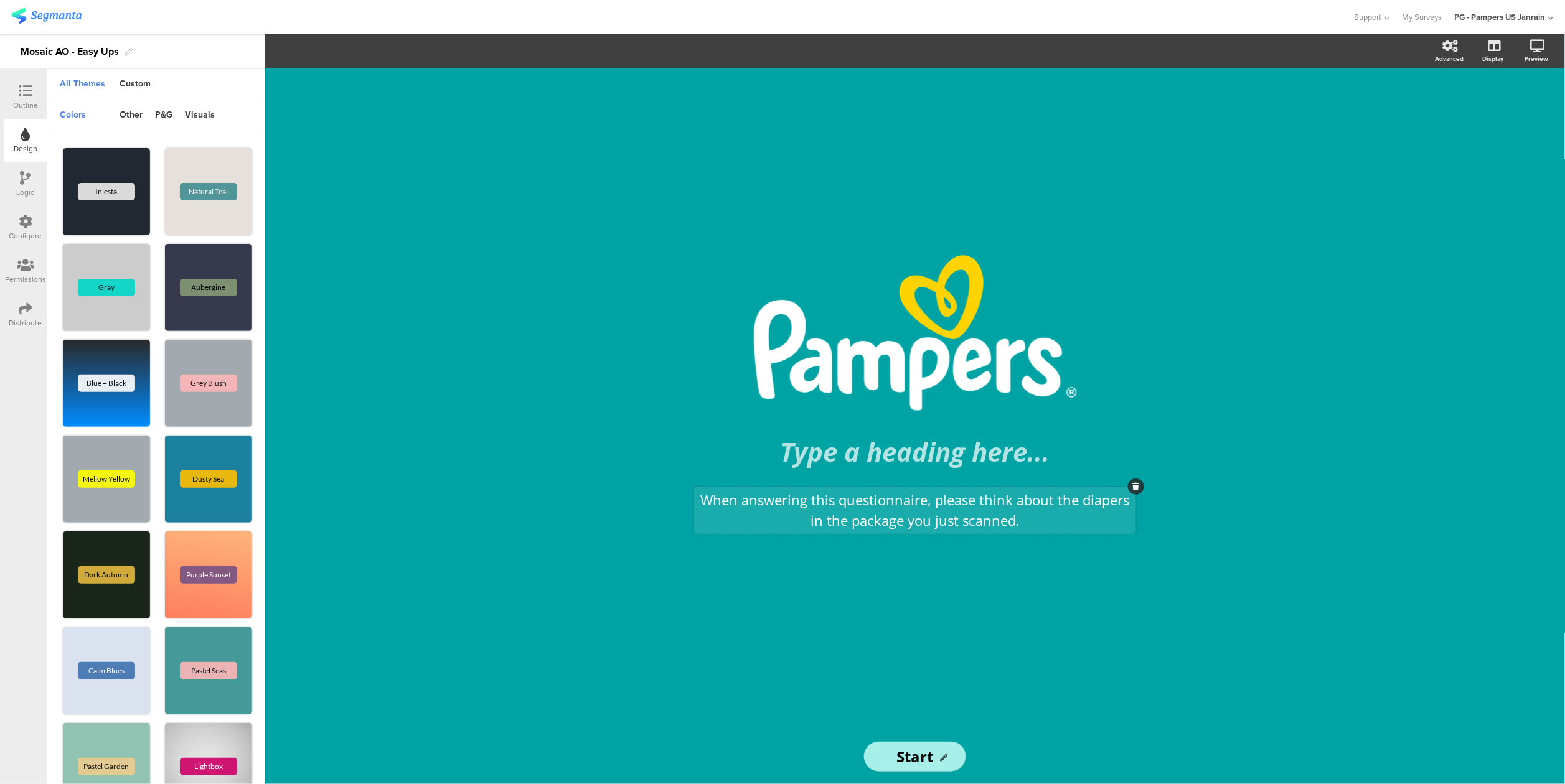
click at [944, 503] on div "When answering this questionnaire, please think about the diapers in the packag…" at bounding box center [915, 510] width 442 height 47
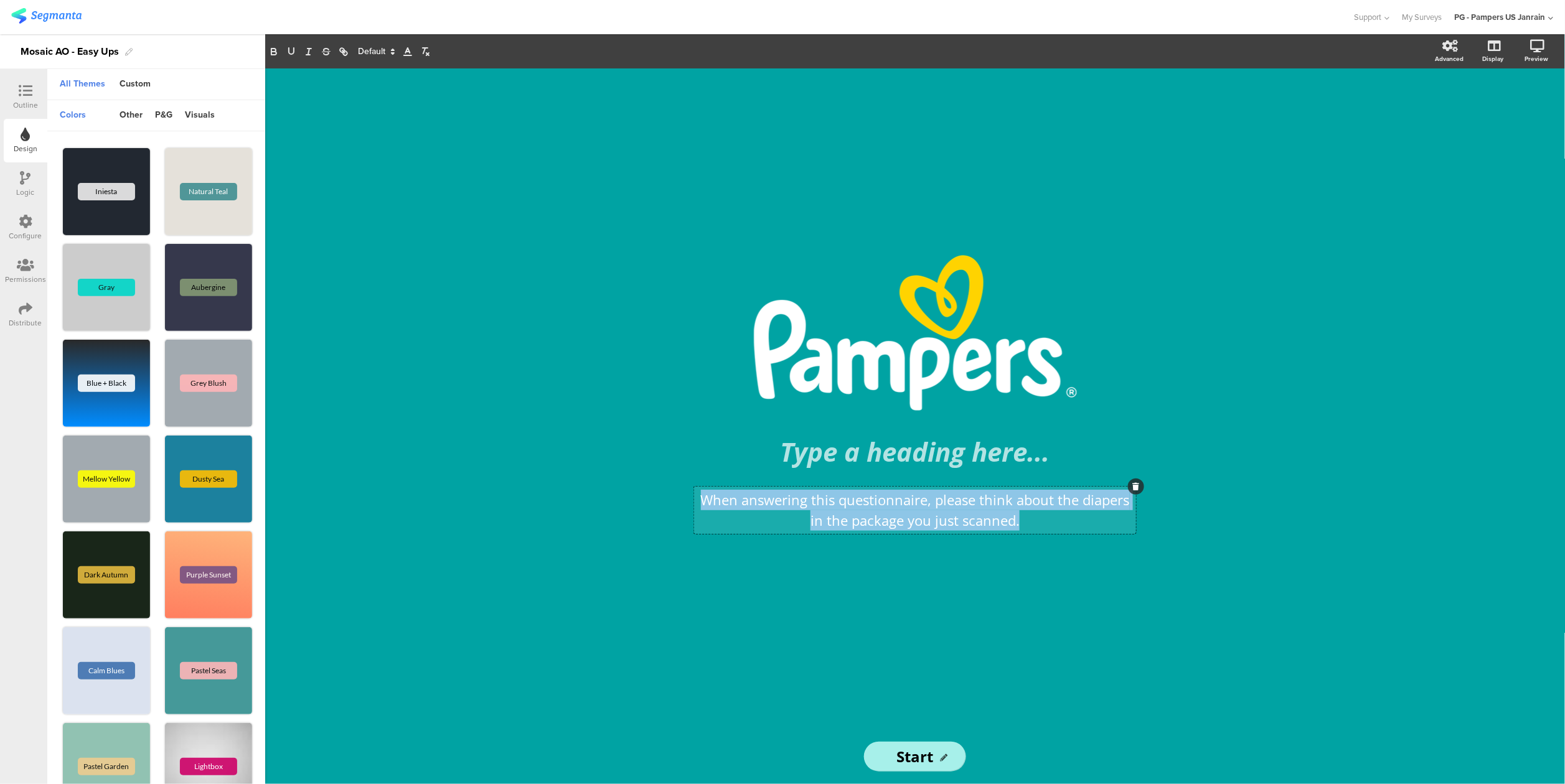
drag, startPoint x: 1031, startPoint y: 519, endPoint x: 701, endPoint y: 485, distance: 331.7
click at [701, 485] on div "/ Type a heading here... When answering this questionnaire, please think about …" at bounding box center [914, 399] width 460 height 288
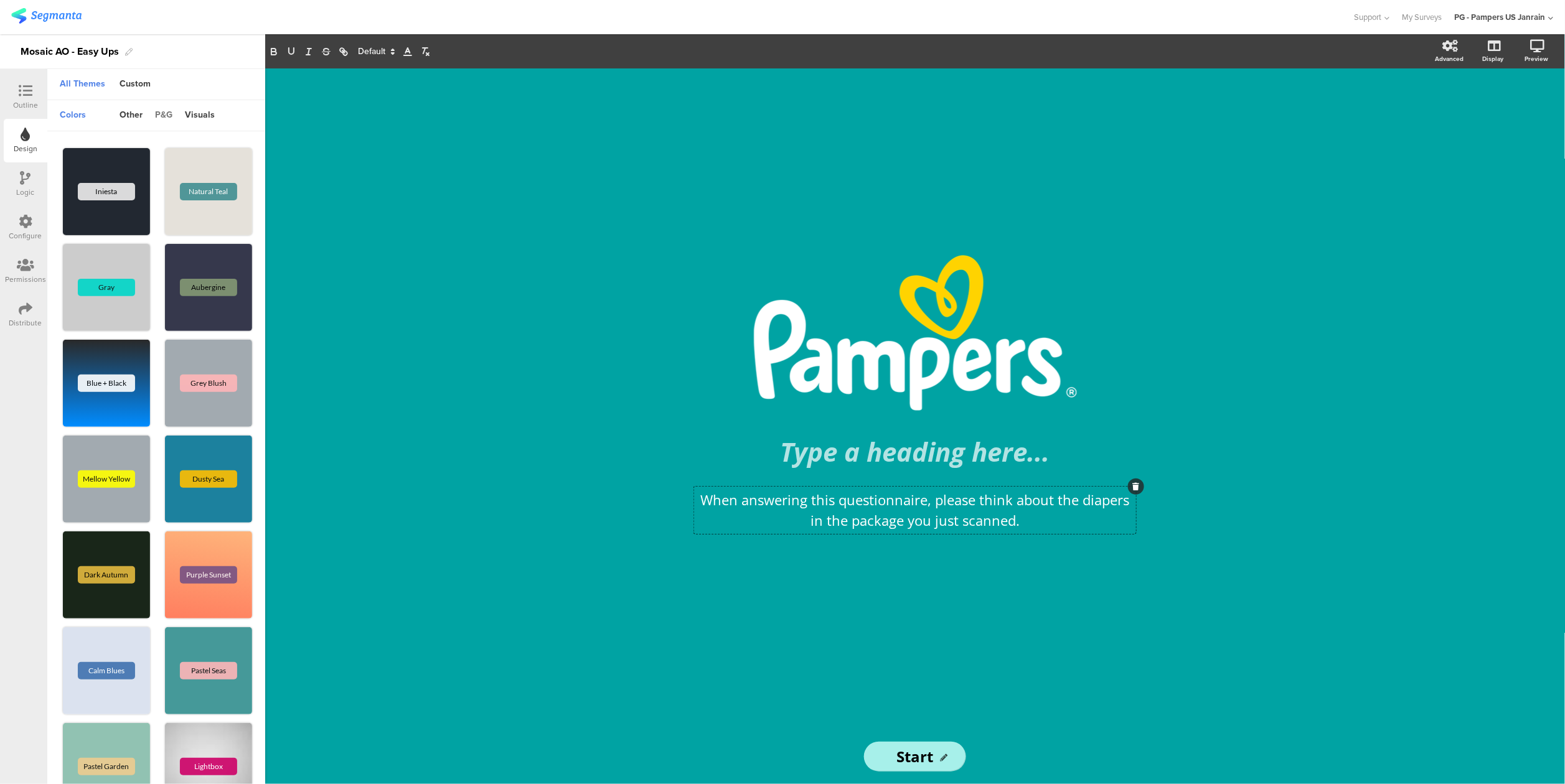
click at [162, 117] on div "p&g" at bounding box center [163, 116] width 30 height 21
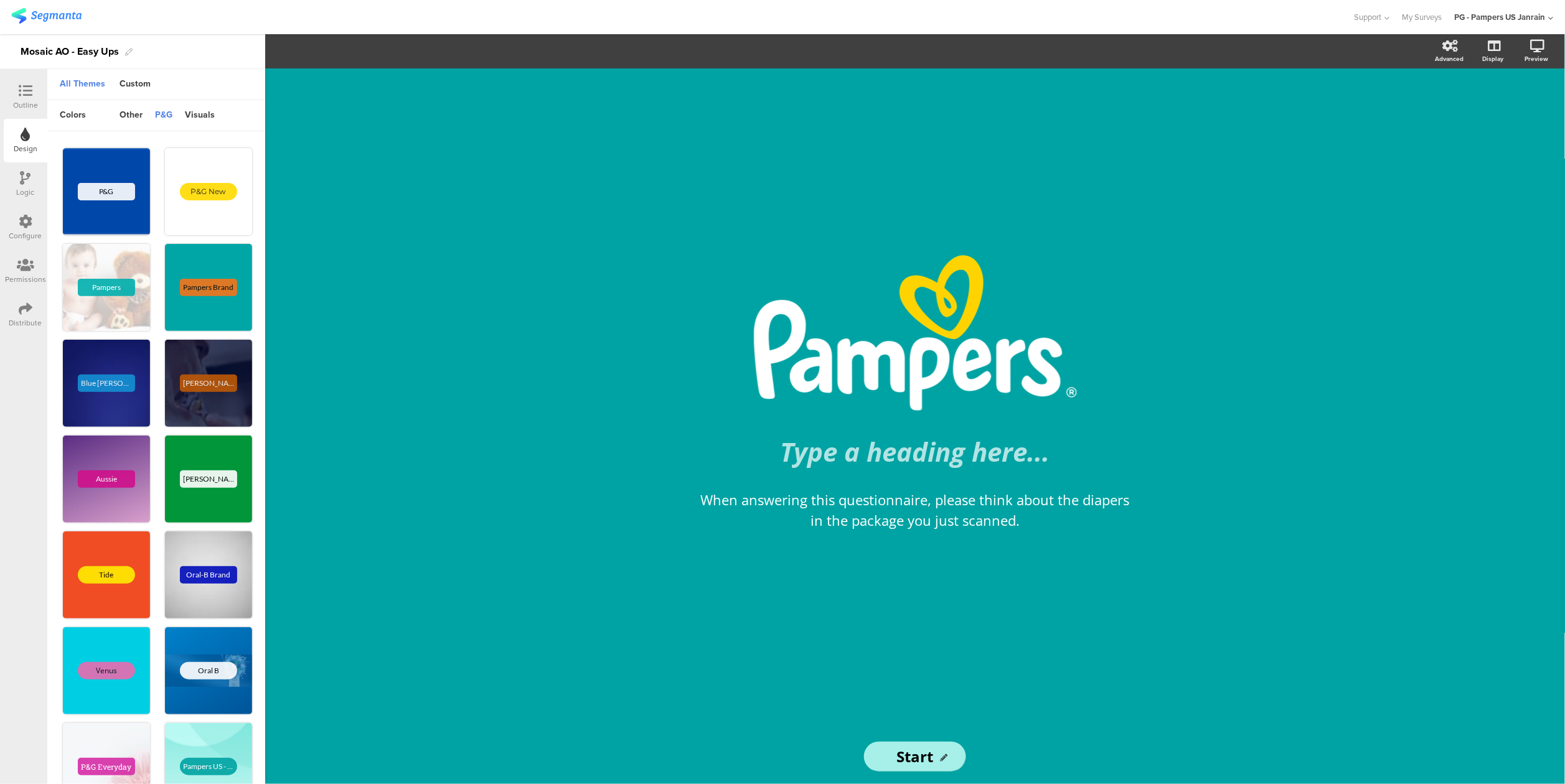
scroll to position [249, 0]
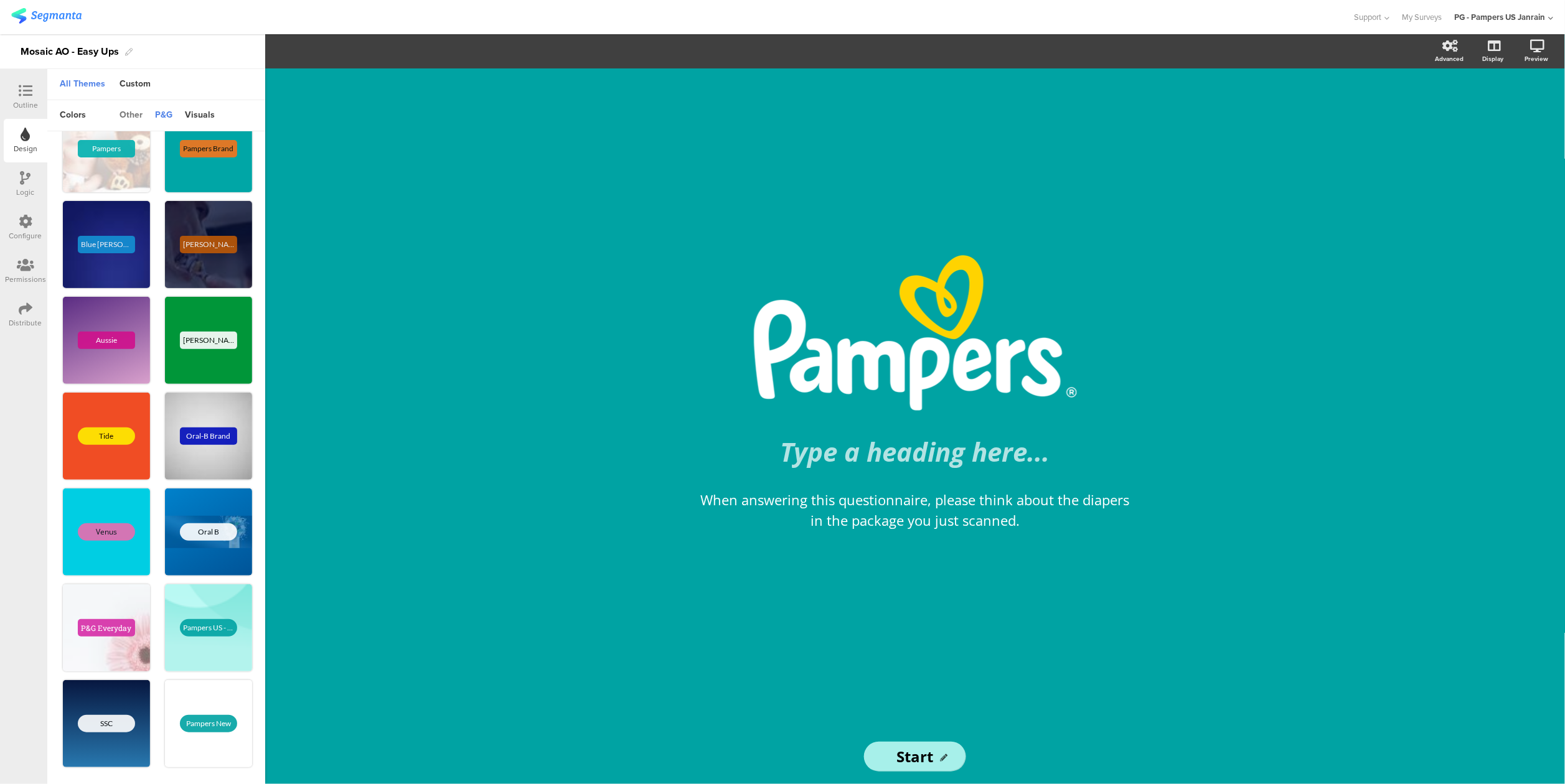
click at [132, 118] on div "other" at bounding box center [131, 116] width 36 height 21
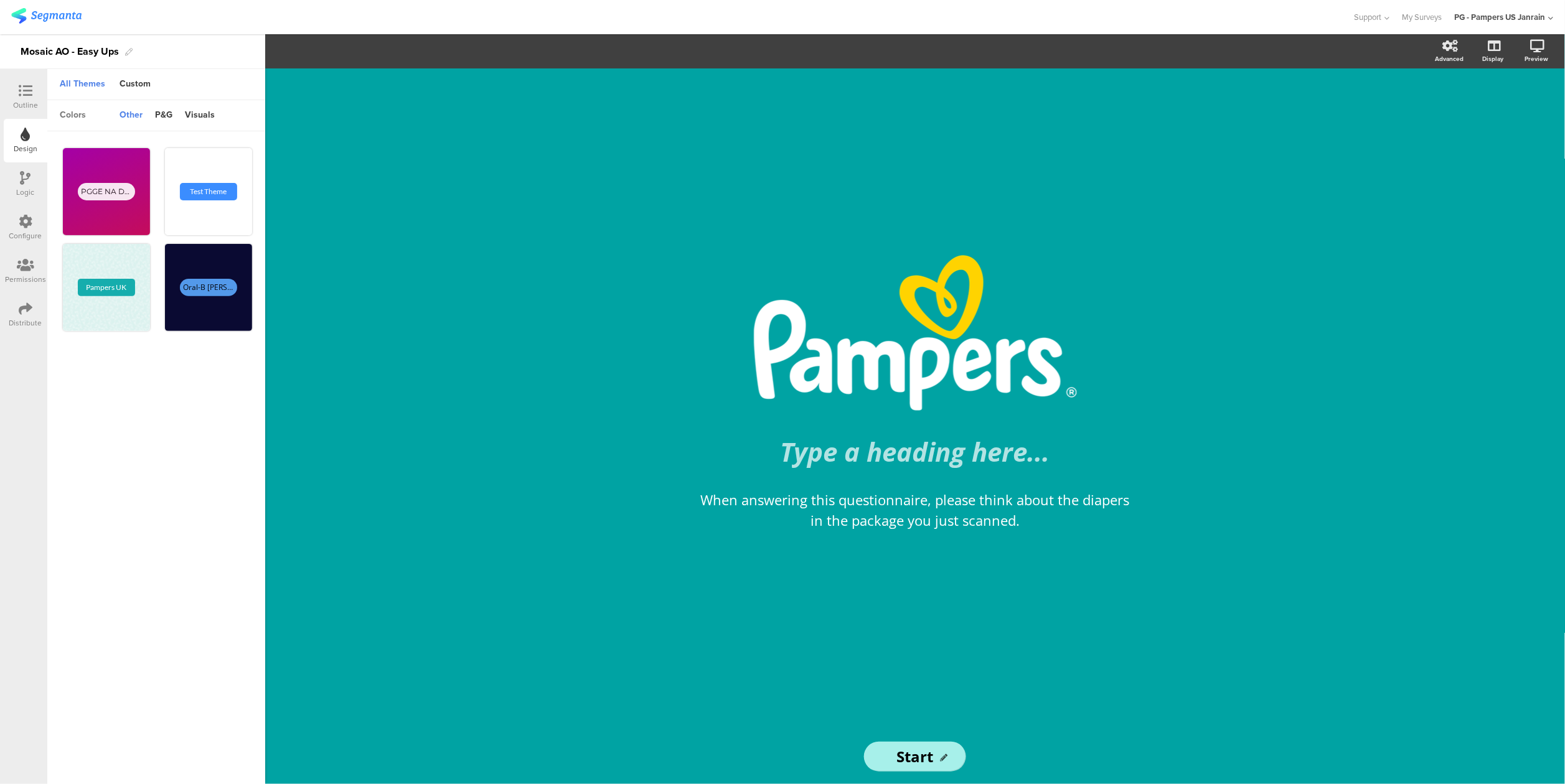
click at [80, 107] on div "colors" at bounding box center [73, 116] width 38 height 21
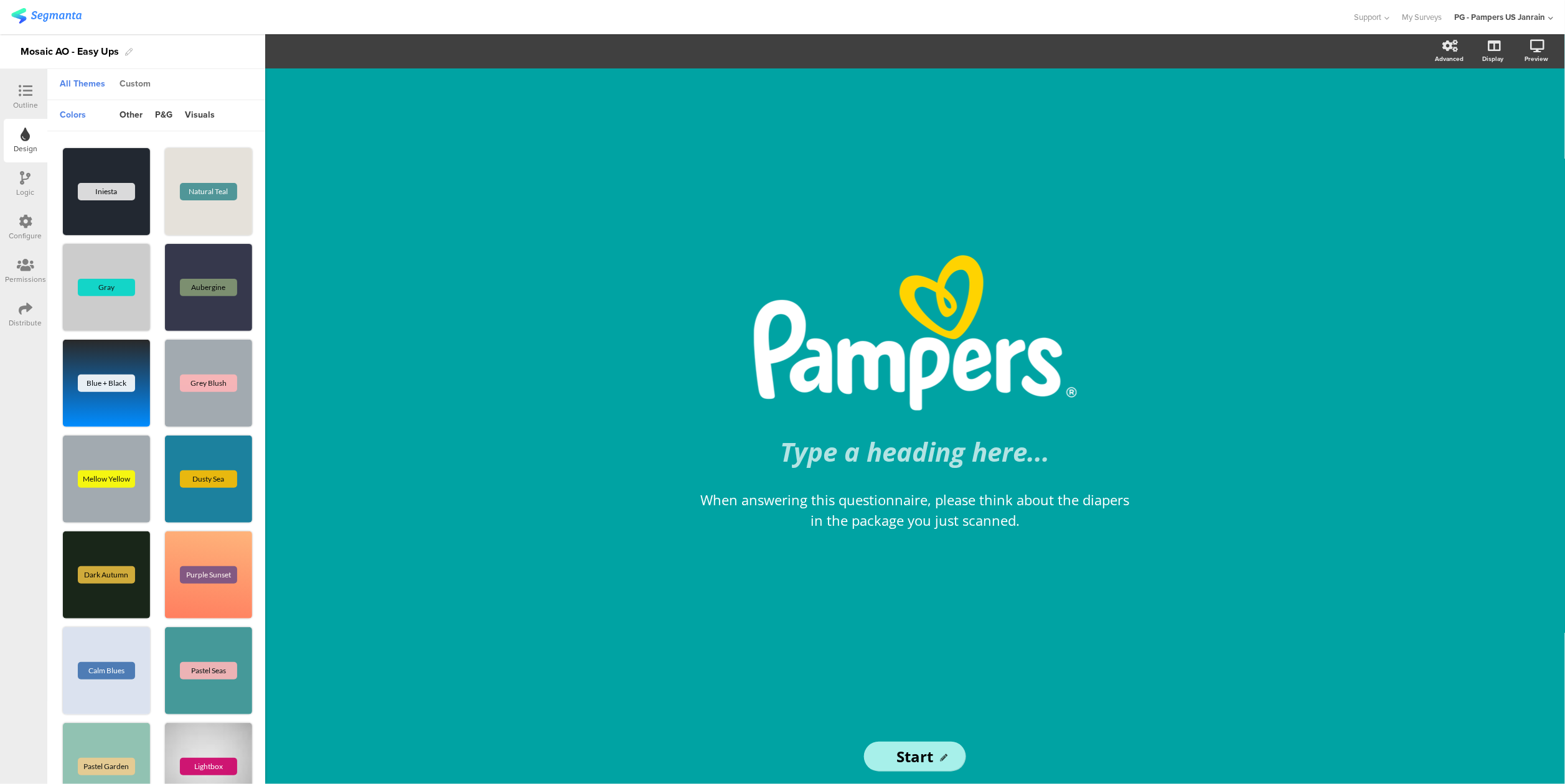
click at [120, 88] on div "Custom" at bounding box center [135, 84] width 43 height 21
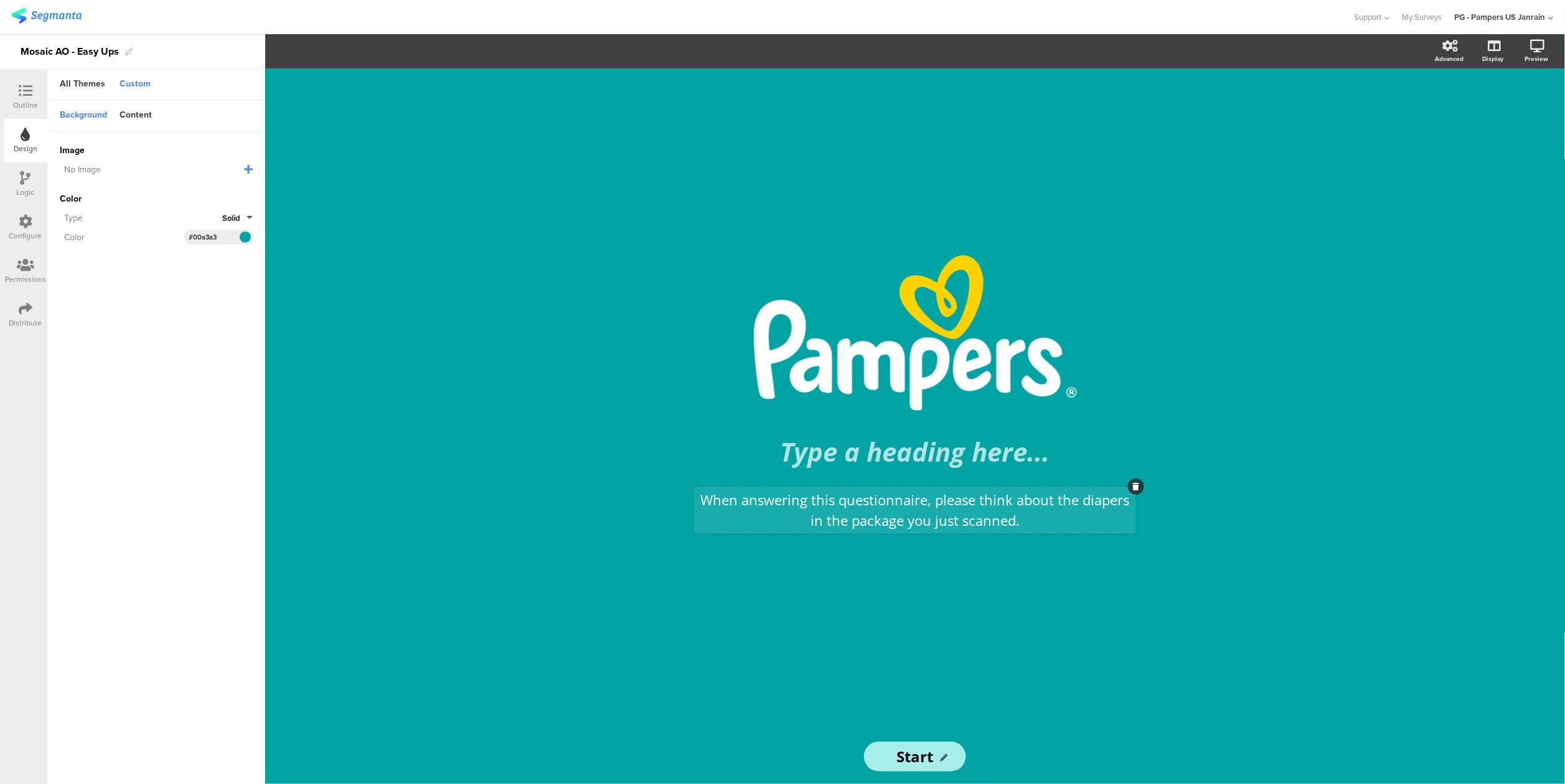
click at [945, 527] on div "When answering this questionnaire, please think about the diapers in the packag…" at bounding box center [915, 510] width 442 height 47
click at [947, 525] on p "When answering this questionnaire, please think about the diapers in the packag…" at bounding box center [915, 510] width 435 height 41
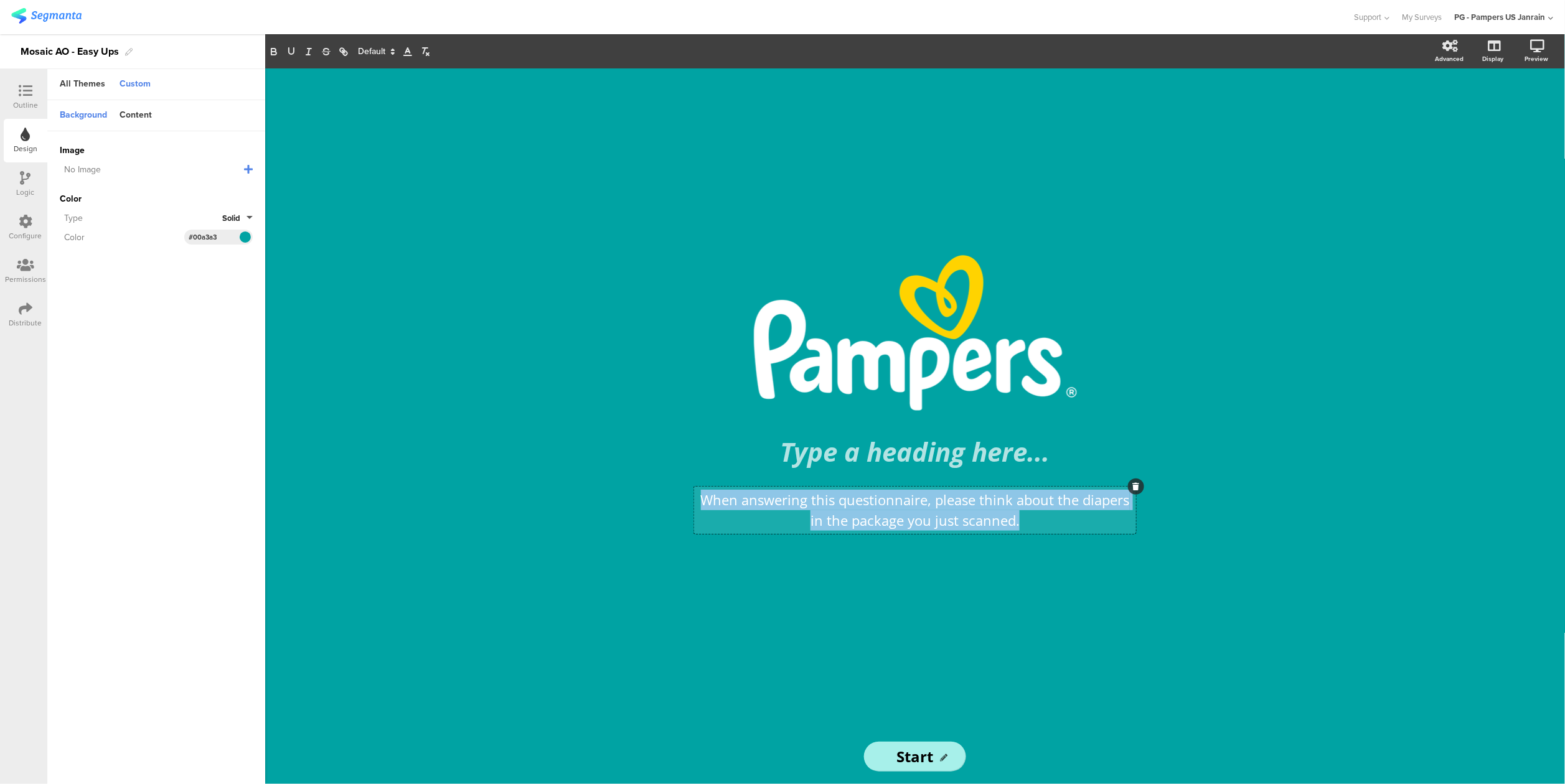
click at [947, 525] on p "When answering this questionnaire, please think about the diapers in the packag…" at bounding box center [915, 510] width 435 height 41
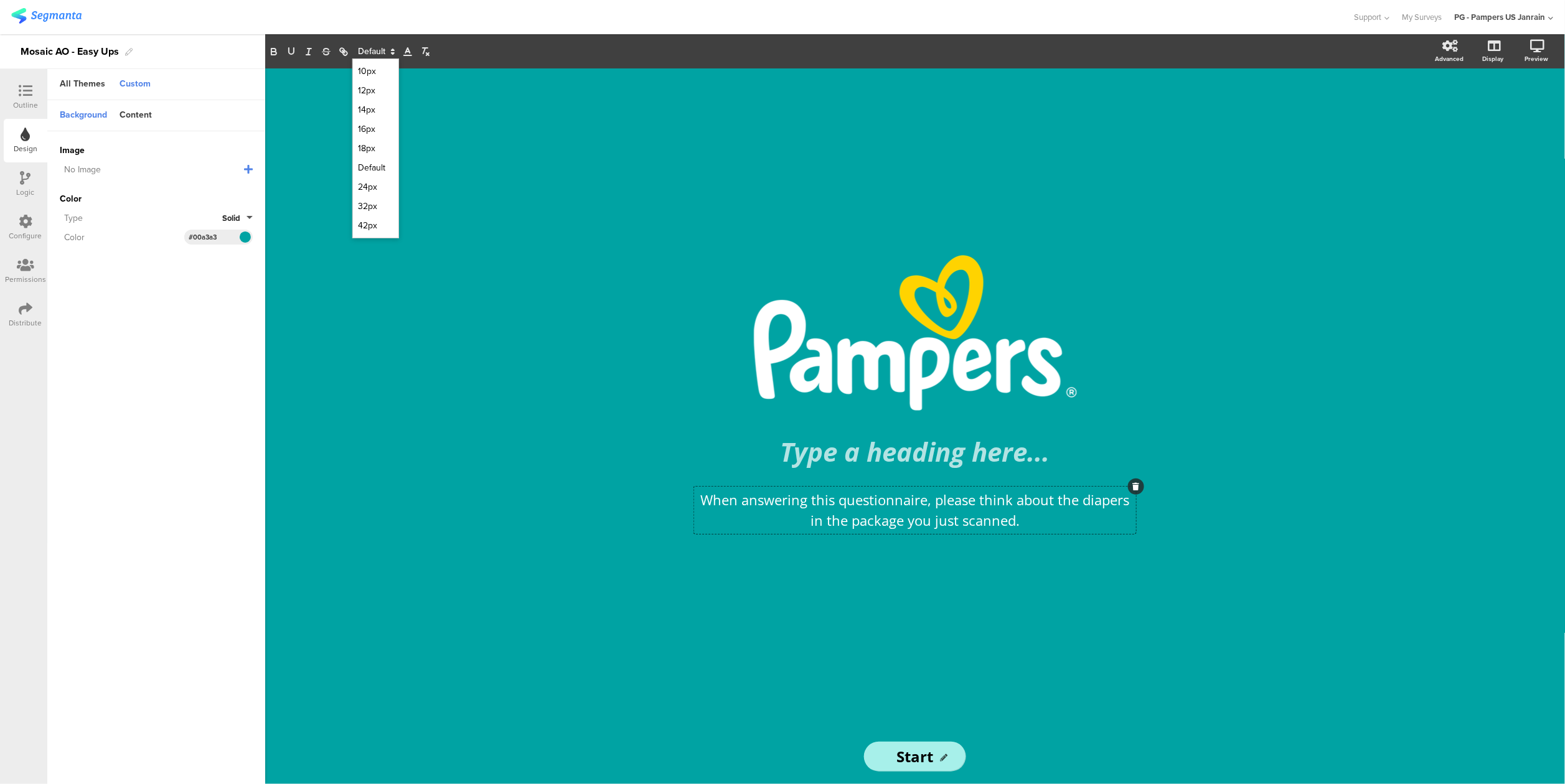
click at [392, 50] on polygon at bounding box center [393, 50] width 3 height 1
click at [247, 216] on button "Solid" at bounding box center [238, 218] width 31 height 12
click at [247, 218] on button "Solid" at bounding box center [238, 218] width 31 height 12
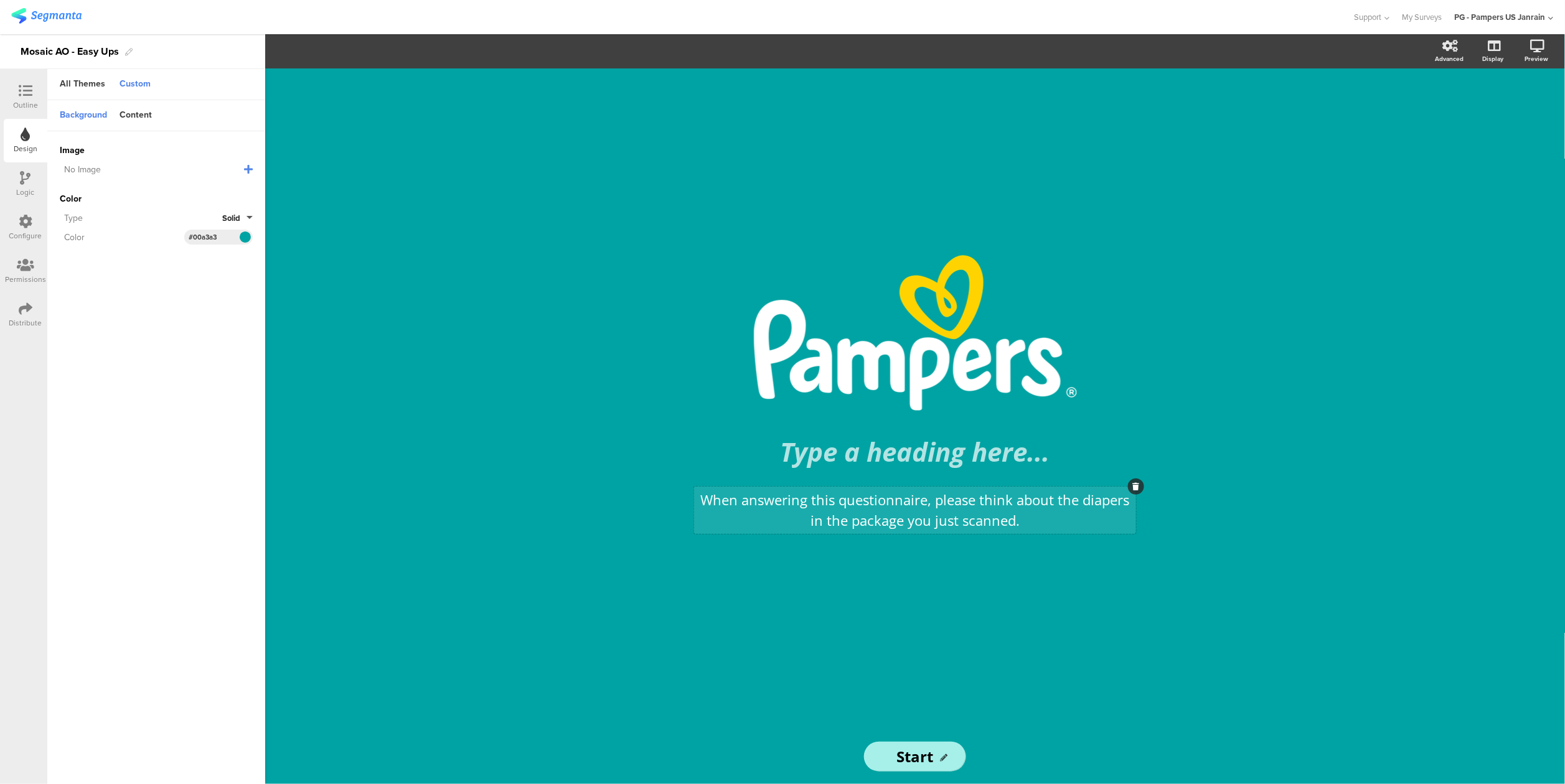
click at [949, 495] on p "When answering this questionnaire, please think about the diapers in the packag…" at bounding box center [915, 510] width 435 height 41
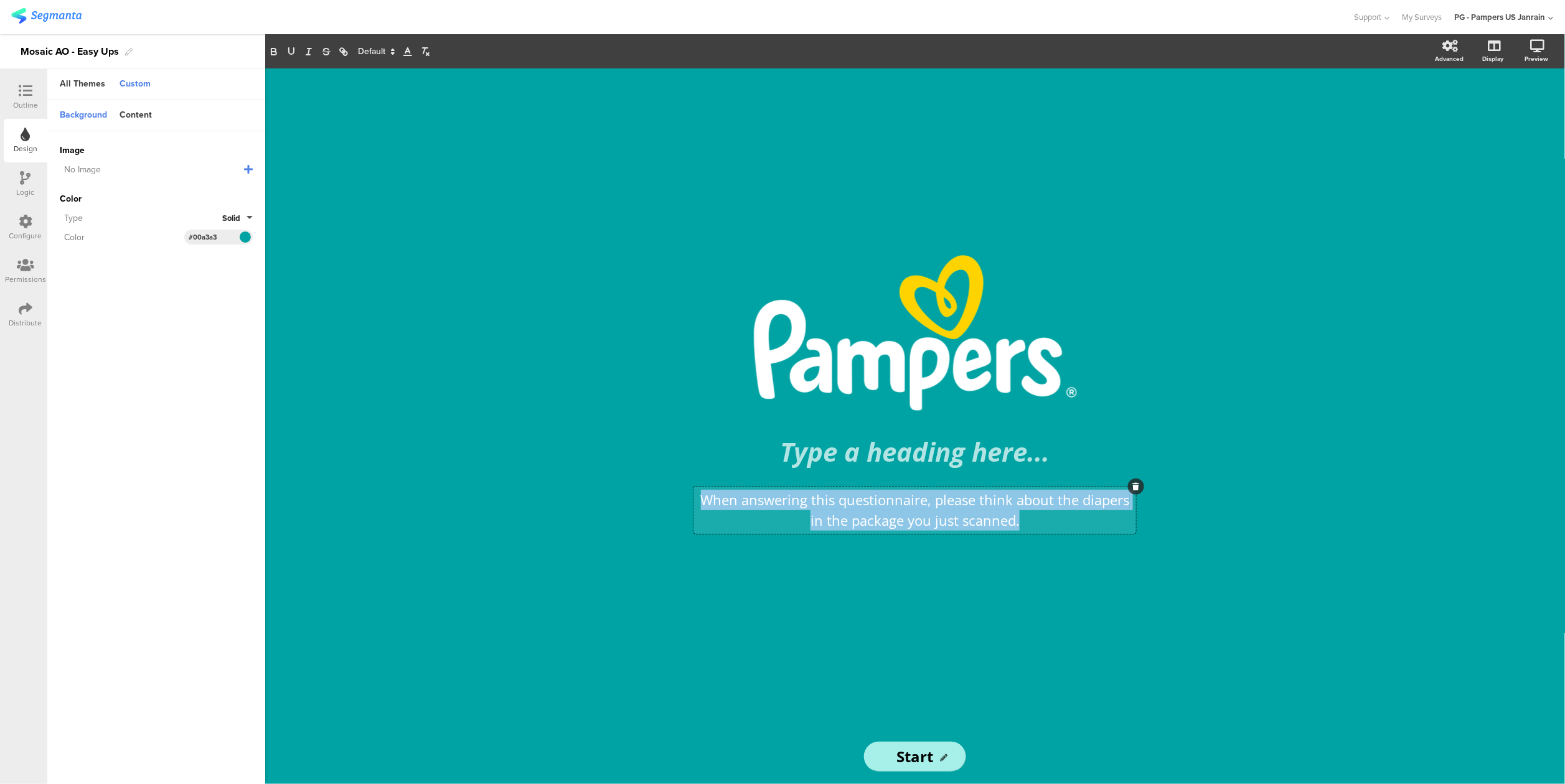
click at [949, 495] on p "When answering this questionnaire, please think about the diapers in the packag…" at bounding box center [915, 510] width 435 height 41
click at [280, 52] on button "button" at bounding box center [273, 51] width 17 height 15
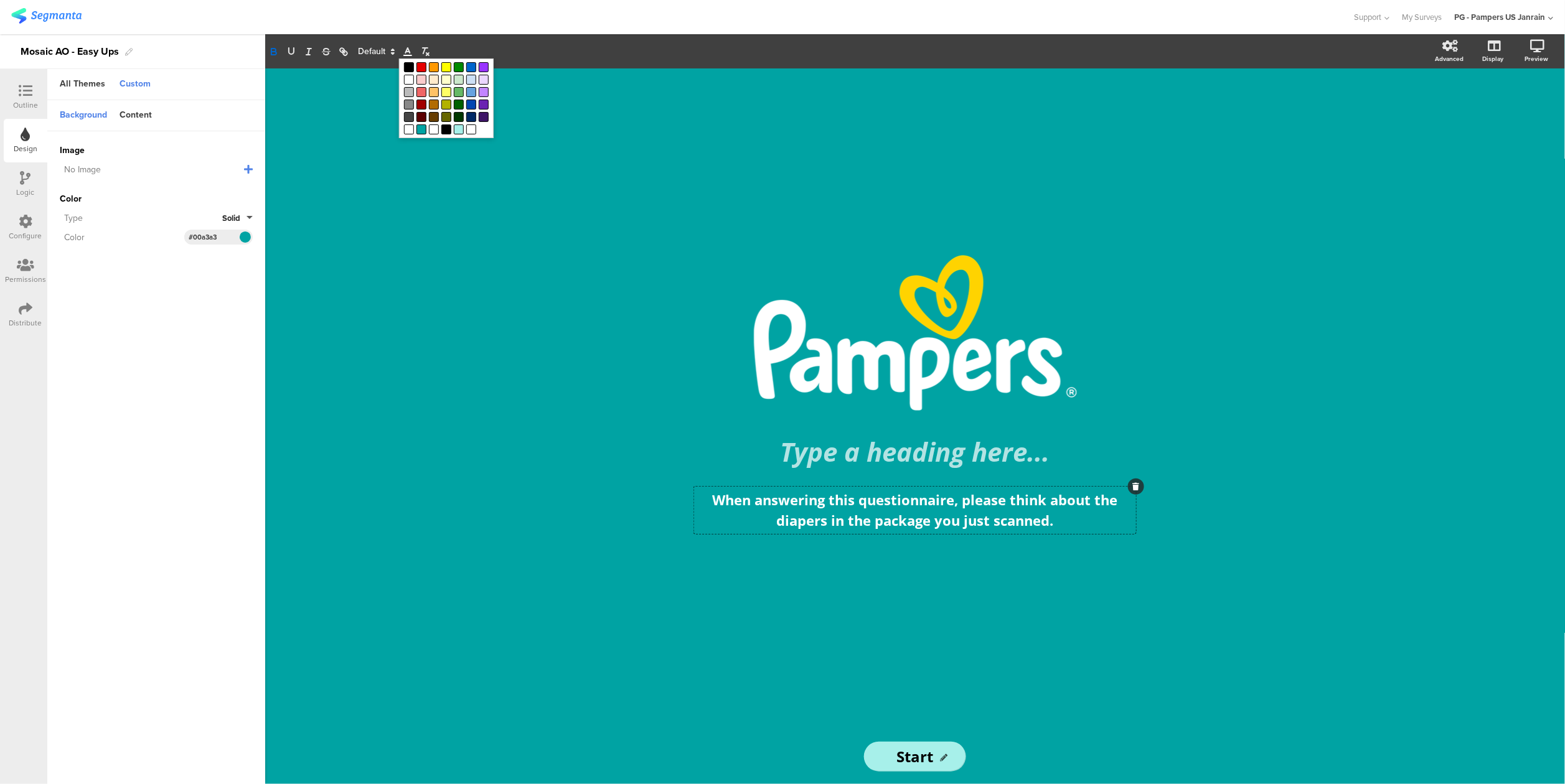
click at [409, 54] on icon at bounding box center [408, 52] width 11 height 11
click at [424, 52] on line "button" at bounding box center [424, 50] width 2 height 6
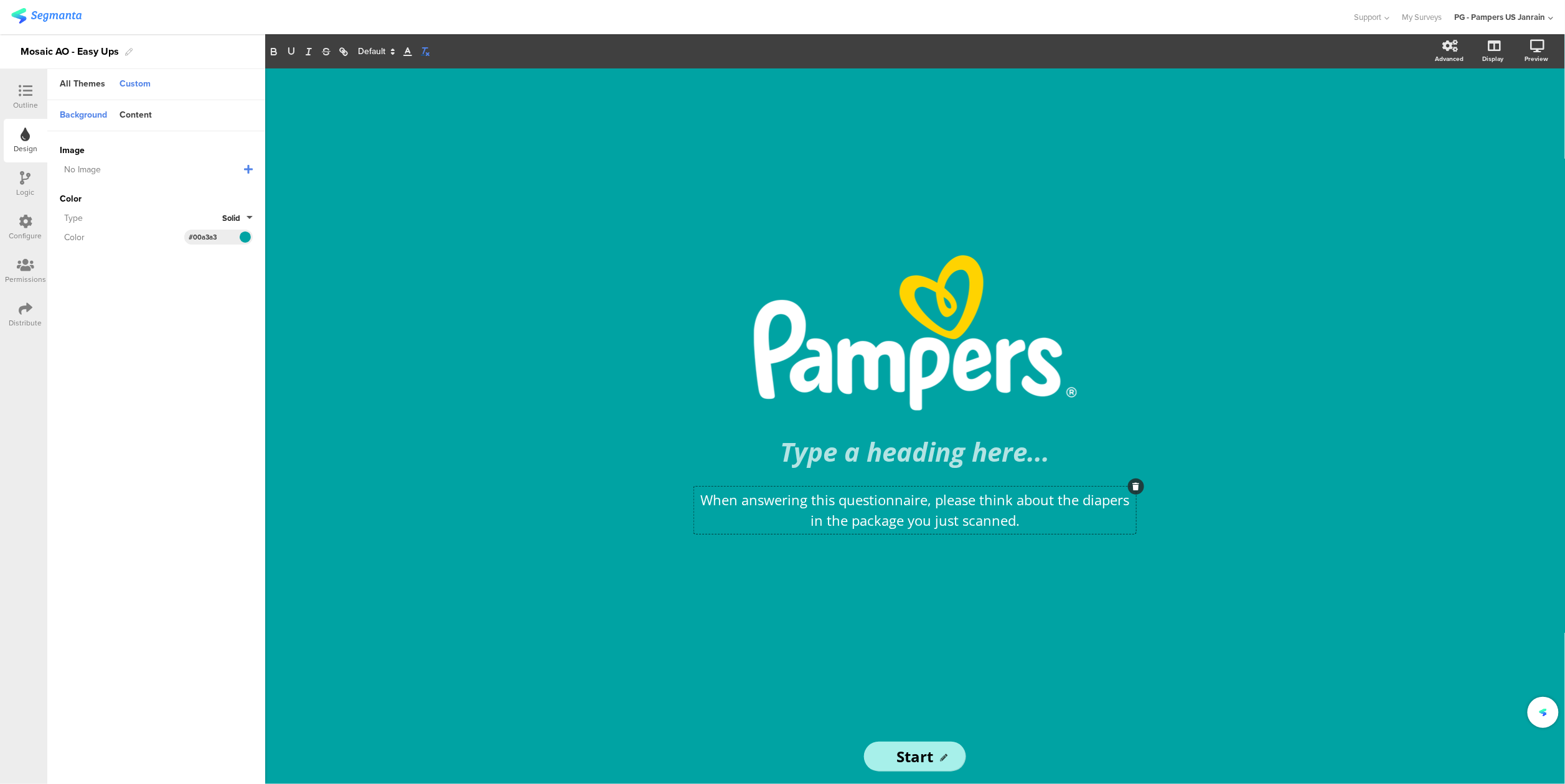
click at [424, 52] on line "button" at bounding box center [424, 50] width 2 height 6
click at [434, 130] on div "/ Type a heading here... When answering this questionnaire, please think about …" at bounding box center [915, 426] width 1300 height 716
